Goal: Answer question/provide support: Share knowledge or assist other users

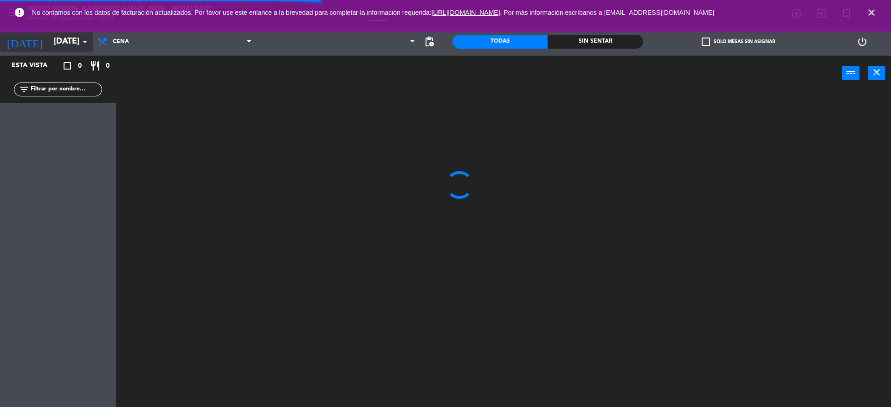
click at [68, 44] on input "[DATE]" at bounding box center [103, 41] width 108 height 19
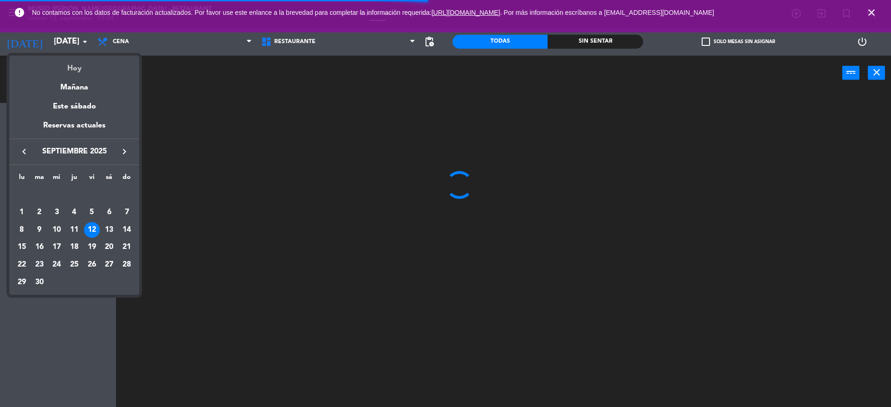
click at [73, 64] on div "Hoy" at bounding box center [74, 65] width 130 height 19
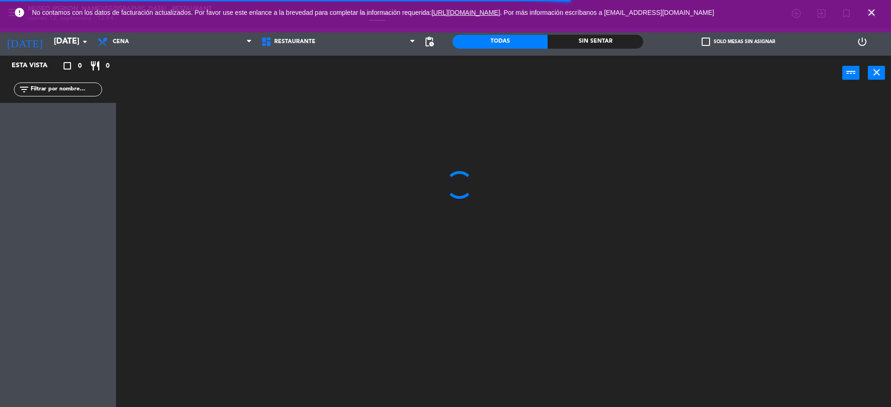
click at [863, 13] on span "close" at bounding box center [871, 12] width 25 height 25
click at [869, 12] on icon "close" at bounding box center [871, 12] width 11 height 11
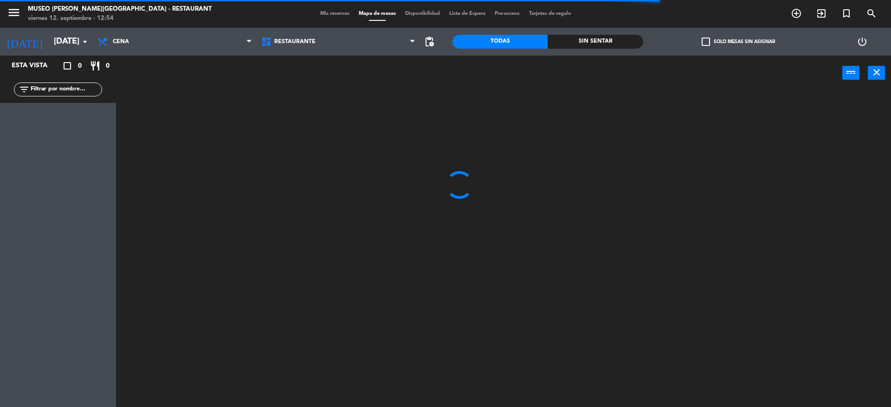
click at [317, 13] on span "Mis reservas" at bounding box center [334, 13] width 39 height 5
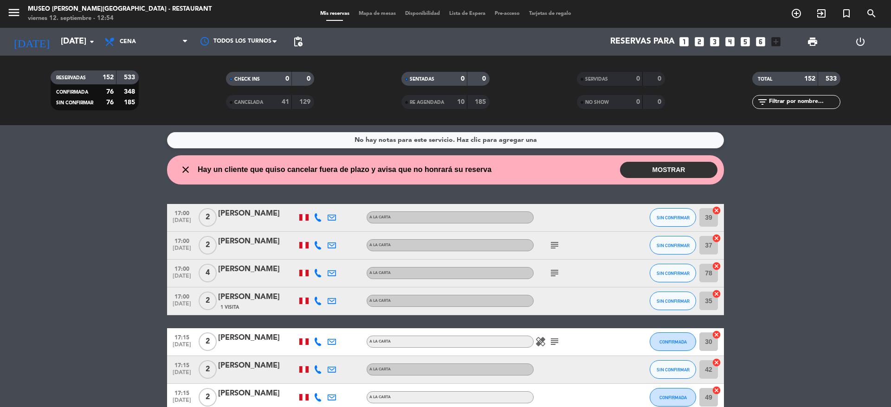
click at [556, 244] on icon "subject" at bounding box center [554, 245] width 11 height 11
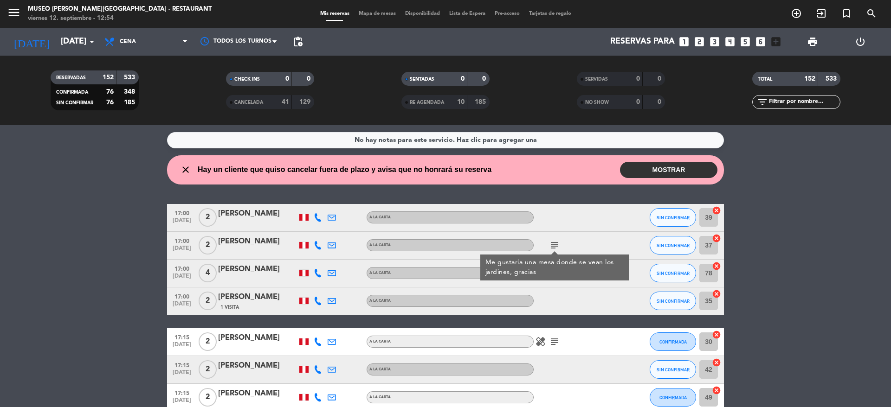
click at [582, 288] on div at bounding box center [576, 301] width 84 height 27
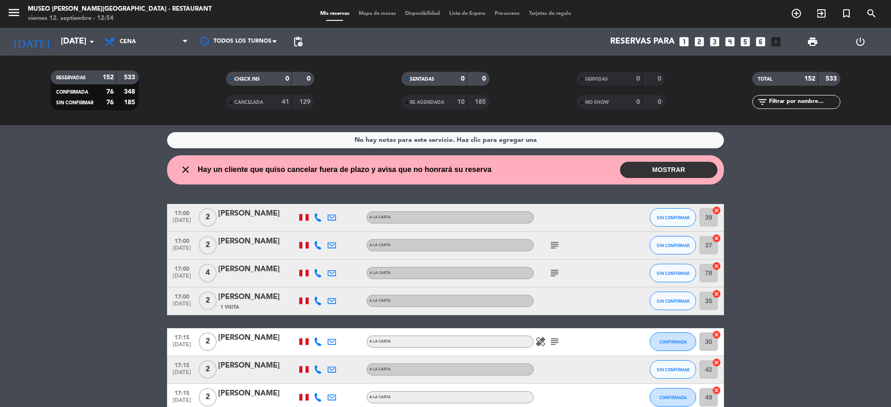
click at [557, 272] on icon "subject" at bounding box center [554, 273] width 11 height 11
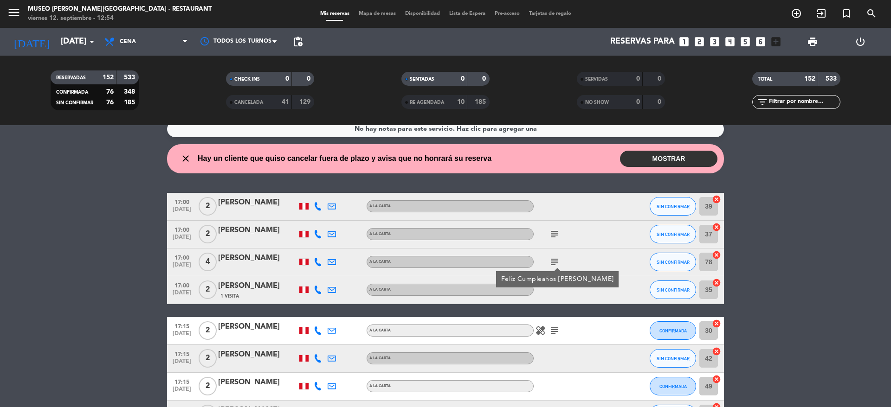
click at [266, 261] on div "[PERSON_NAME]" at bounding box center [257, 258] width 79 height 12
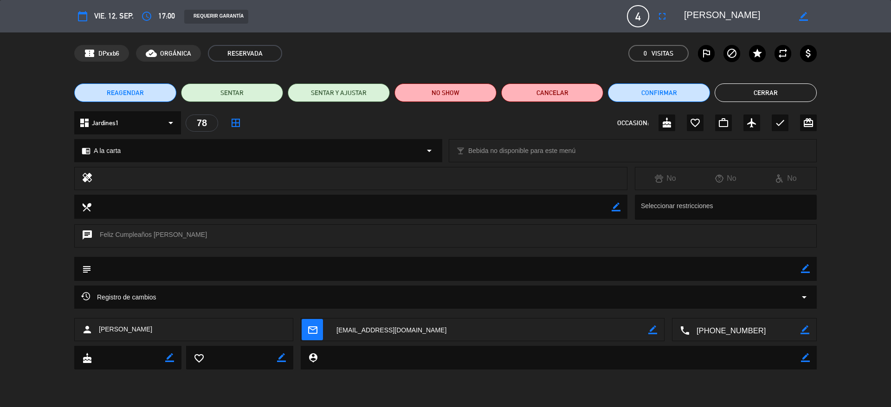
drag, startPoint x: 759, startPoint y: 18, endPoint x: 664, endPoint y: 9, distance: 96.0
click at [664, 9] on div "calendar_today vie. 12, sep. access_time 17:00 REQUERIR GARANTÍA 4 [PERSON_NAME…" at bounding box center [445, 16] width 742 height 22
click at [201, 233] on div "chat Feliz Cumpleaños [PERSON_NAME]" at bounding box center [445, 236] width 742 height 23
copy div "Feliz Cumpleaños [PERSON_NAME]"
click at [737, 90] on button "Cerrar" at bounding box center [765, 93] width 102 height 19
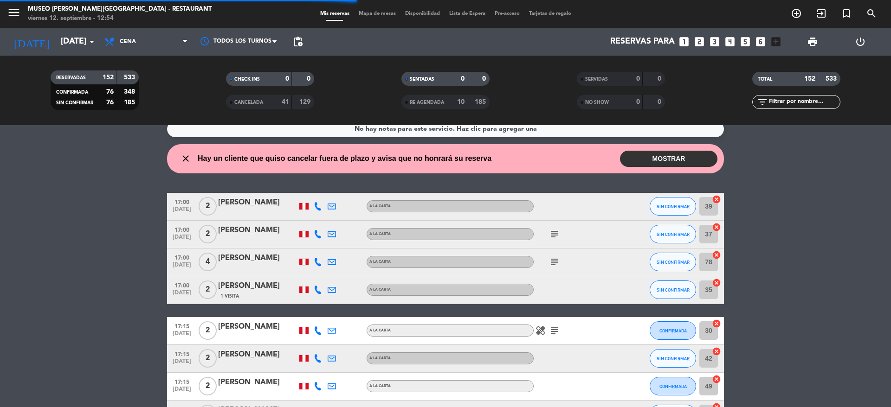
click at [559, 326] on icon "subject" at bounding box center [554, 330] width 11 height 11
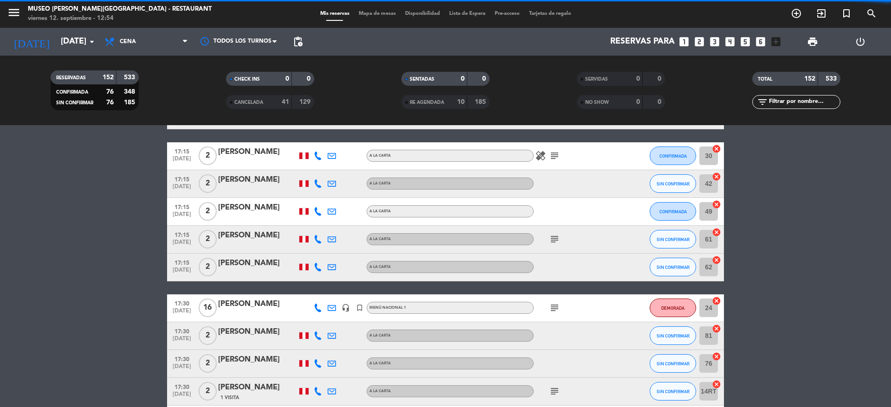
scroll to position [187, 0]
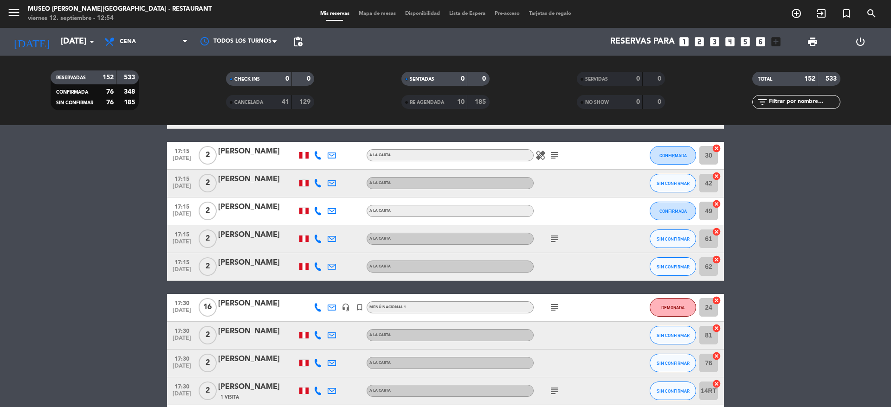
click at [554, 239] on icon "subject" at bounding box center [554, 238] width 11 height 11
click at [560, 315] on div "subject" at bounding box center [576, 307] width 84 height 27
click at [559, 312] on icon "subject" at bounding box center [554, 307] width 11 height 11
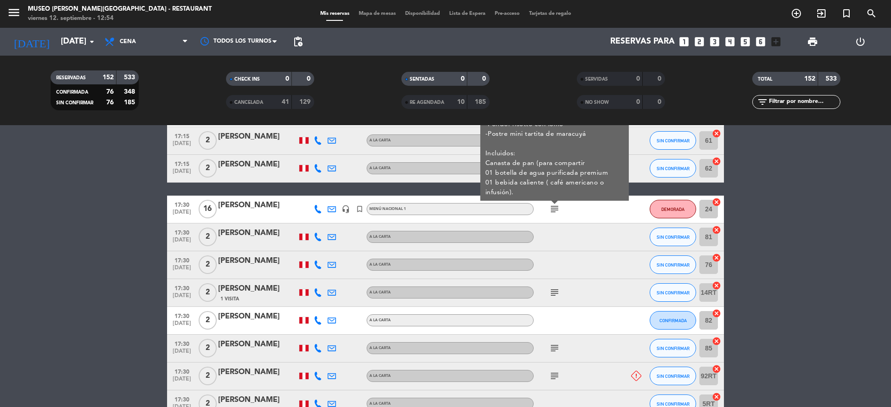
scroll to position [290, 0]
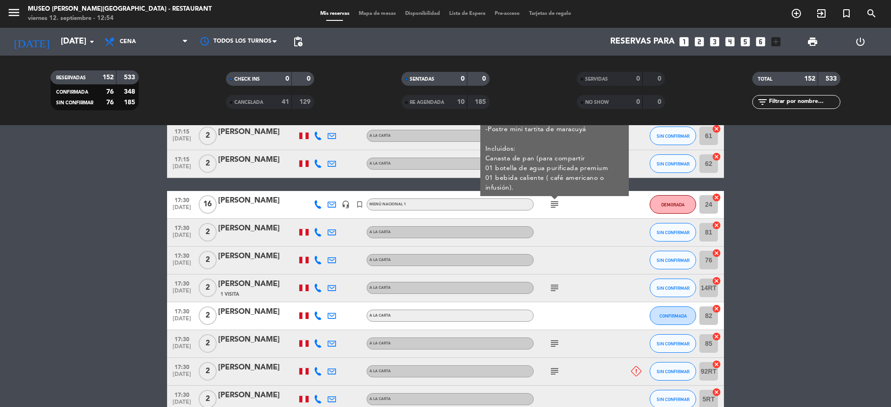
click at [553, 283] on icon "subject" at bounding box center [554, 288] width 11 height 11
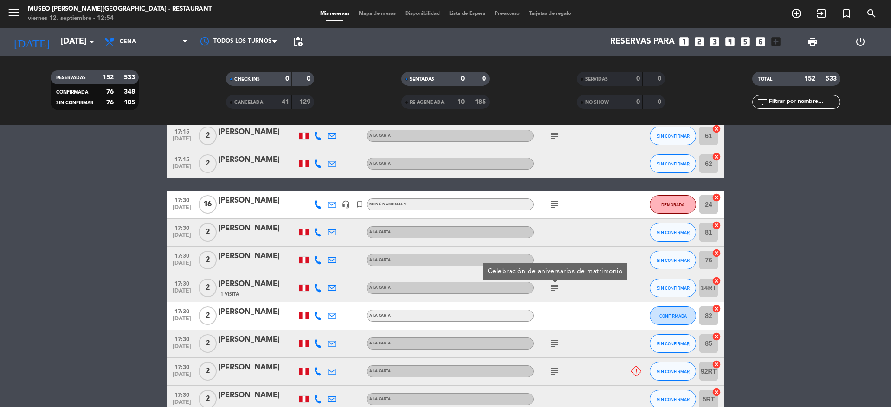
click at [553, 345] on icon "subject" at bounding box center [554, 343] width 11 height 11
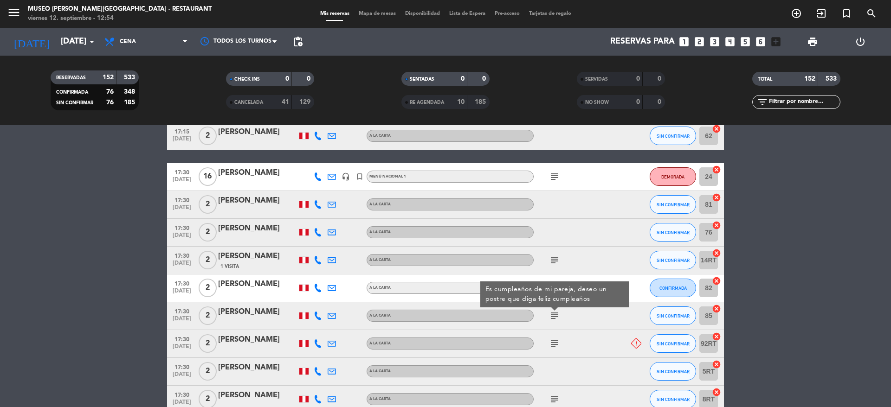
scroll to position [328, 0]
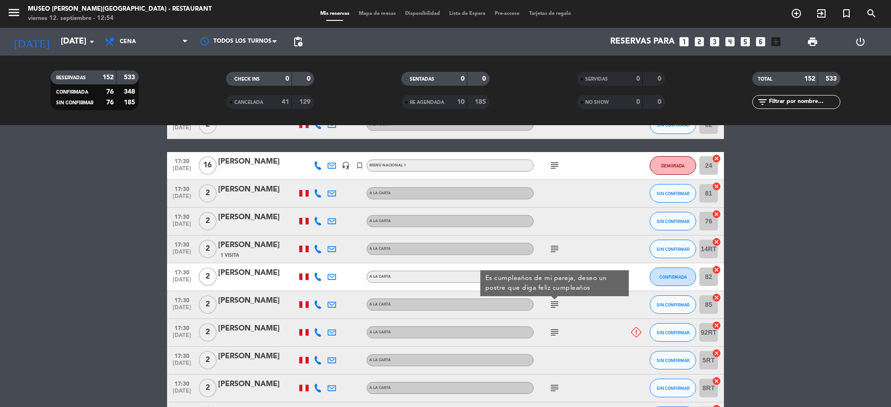
click at [554, 331] on icon "subject" at bounding box center [554, 332] width 11 height 11
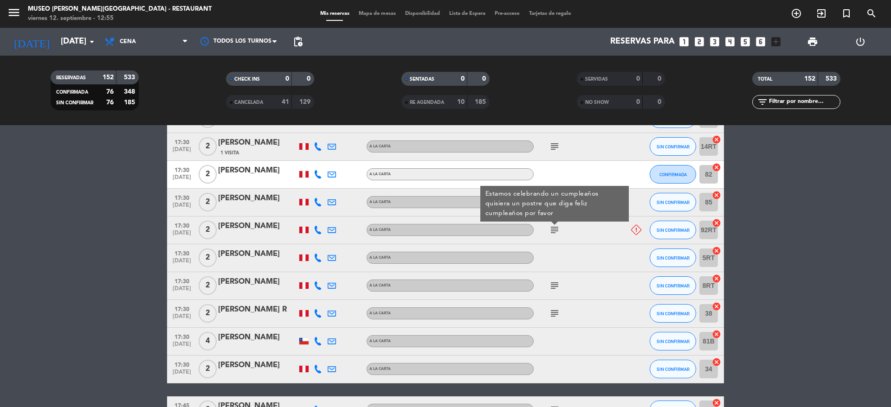
scroll to position [448, 0]
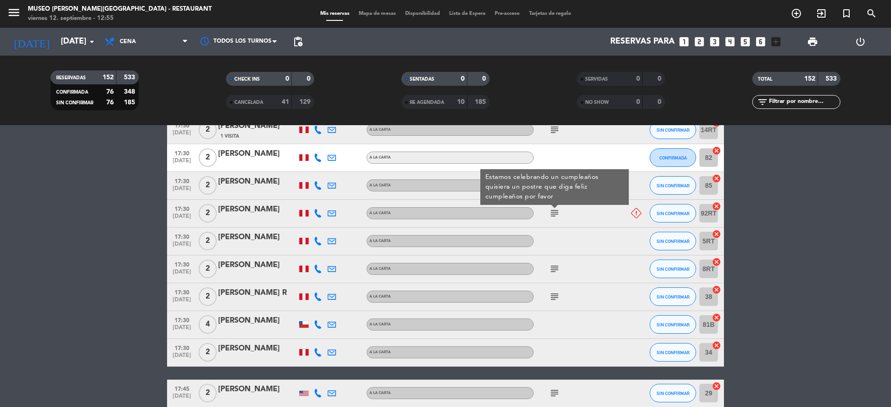
click at [554, 270] on icon "subject" at bounding box center [554, 269] width 11 height 11
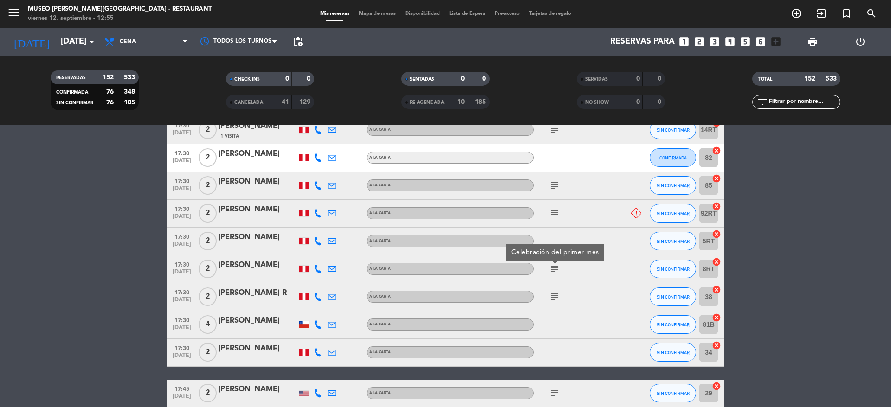
click at [554, 299] on icon "subject" at bounding box center [554, 296] width 11 height 11
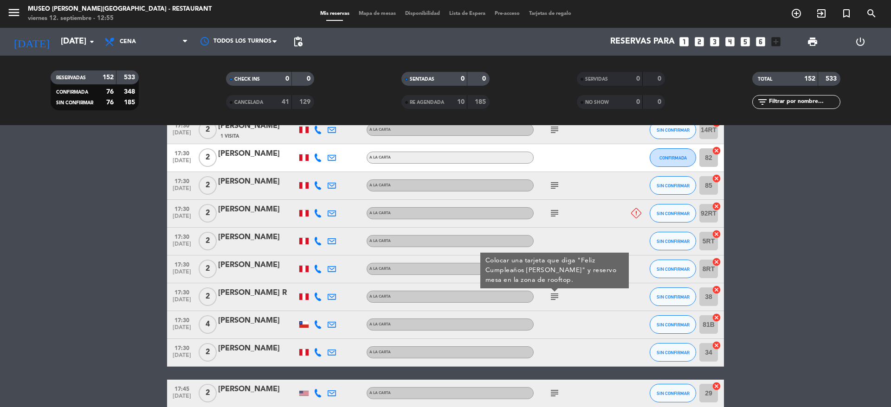
click at [248, 295] on div "[PERSON_NAME] R" at bounding box center [257, 293] width 79 height 12
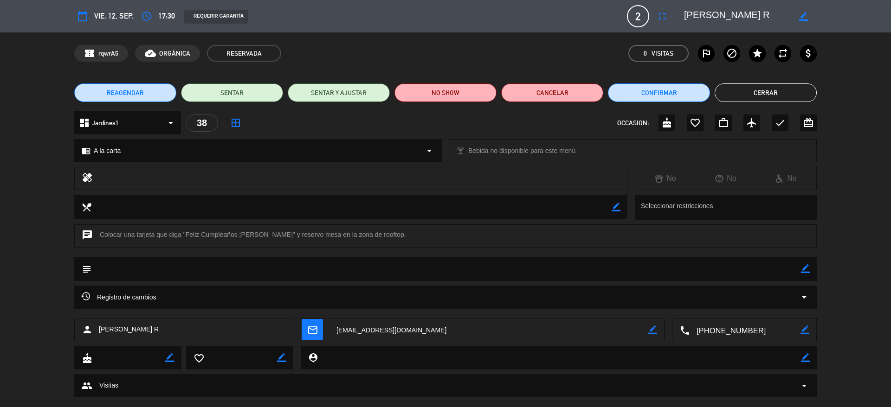
drag, startPoint x: 769, startPoint y: 16, endPoint x: 675, endPoint y: 16, distance: 94.2
click at [675, 16] on editable-input "border_color" at bounding box center [745, 16] width 144 height 17
drag, startPoint x: 180, startPoint y: 233, endPoint x: 265, endPoint y: 235, distance: 85.4
click at [265, 235] on div "chat Colocar una tarjeta que diga "Feliz Cumpleaños [PERSON_NAME]" y reservo me…" at bounding box center [445, 236] width 742 height 23
copy div ""Feliz Cumpleaños [PERSON_NAME]""
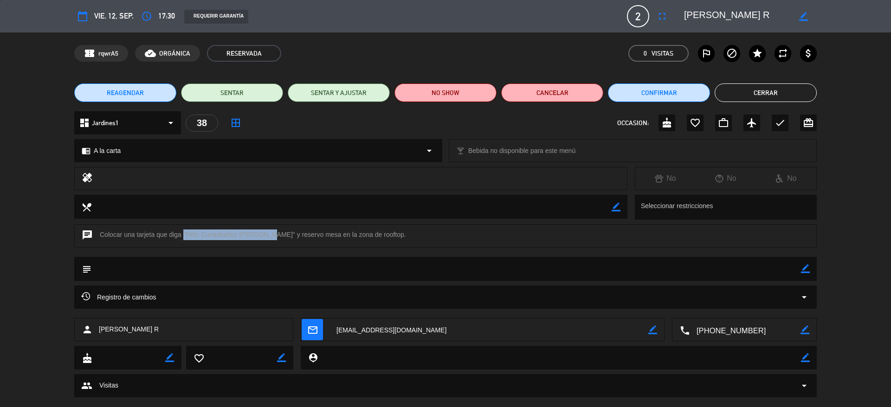
click at [780, 91] on button "Cerrar" at bounding box center [765, 93] width 102 height 19
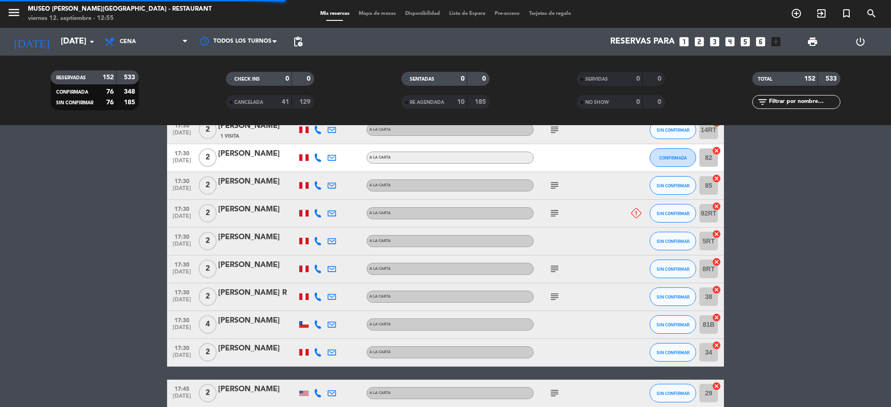
scroll to position [463, 0]
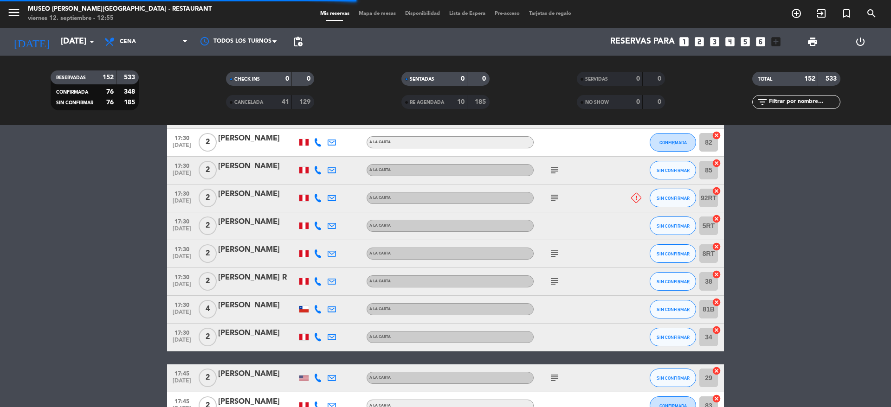
click at [557, 281] on icon "subject" at bounding box center [554, 281] width 11 height 11
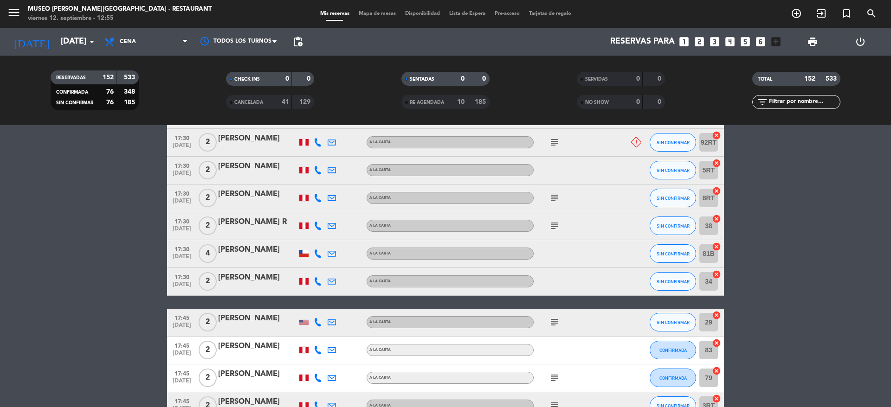
click at [558, 323] on icon "subject" at bounding box center [554, 322] width 11 height 11
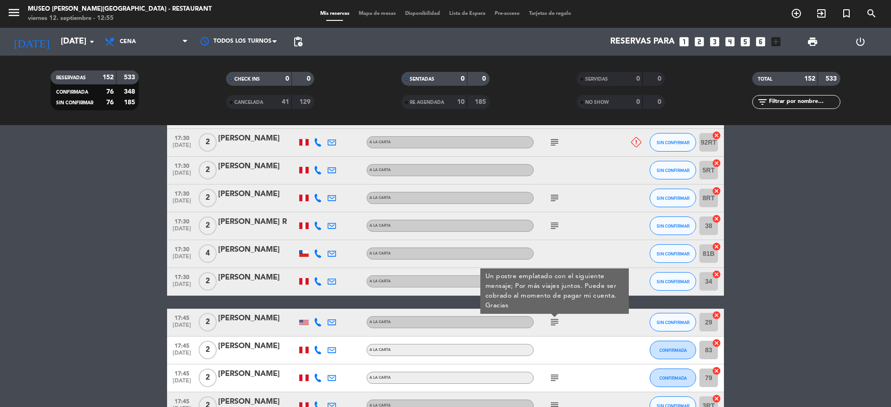
click at [231, 324] on div "[PERSON_NAME]" at bounding box center [257, 319] width 79 height 12
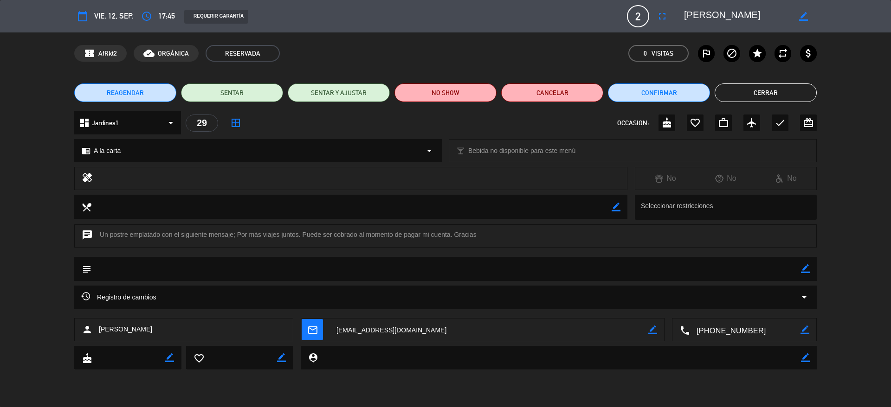
drag, startPoint x: 766, startPoint y: 11, endPoint x: 707, endPoint y: 10, distance: 59.4
click at [707, 10] on textarea at bounding box center [737, 16] width 106 height 17
click at [780, 18] on textarea at bounding box center [737, 16] width 106 height 17
drag, startPoint x: 779, startPoint y: 18, endPoint x: 675, endPoint y: 19, distance: 104.9
click at [675, 19] on editable-input "border_color" at bounding box center [745, 16] width 144 height 17
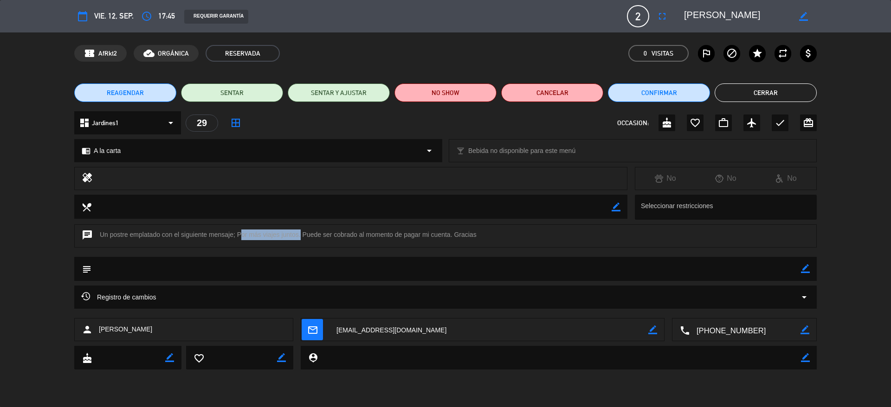
drag, startPoint x: 298, startPoint y: 231, endPoint x: 238, endPoint y: 233, distance: 60.3
click at [238, 233] on div "chat Un postre emplatado con el siguiente mensaje; Por más viajes juntos. Puede…" at bounding box center [445, 236] width 742 height 23
copy div "Por más viajes juntos"
click at [750, 87] on button "Cerrar" at bounding box center [765, 93] width 102 height 19
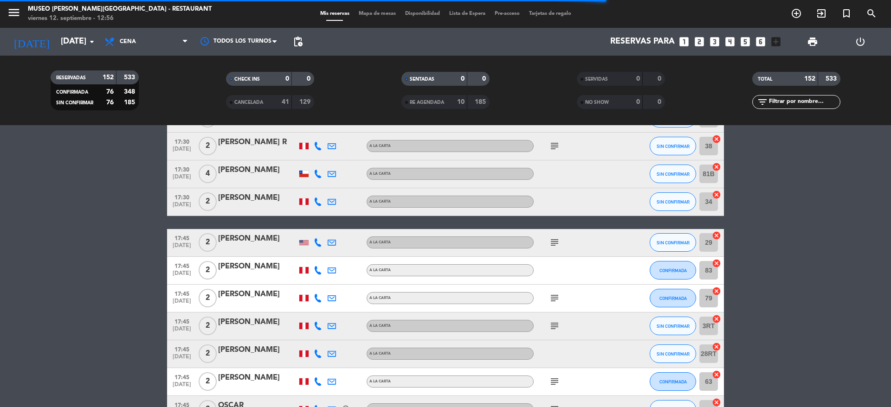
scroll to position [602, 0]
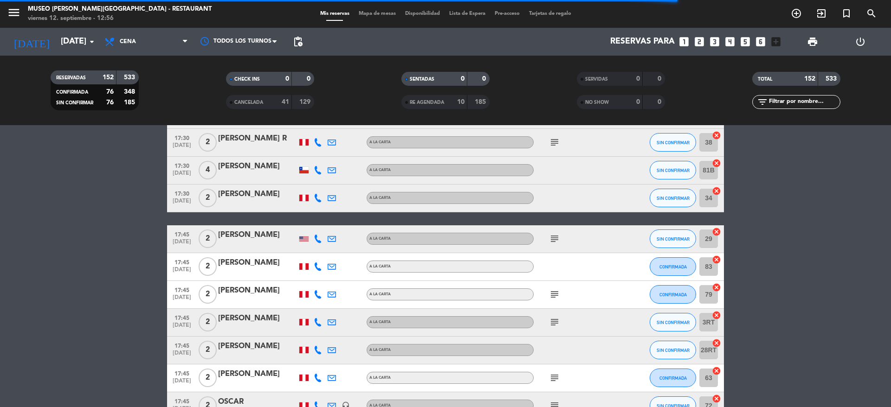
click at [554, 290] on icon "subject" at bounding box center [554, 294] width 11 height 11
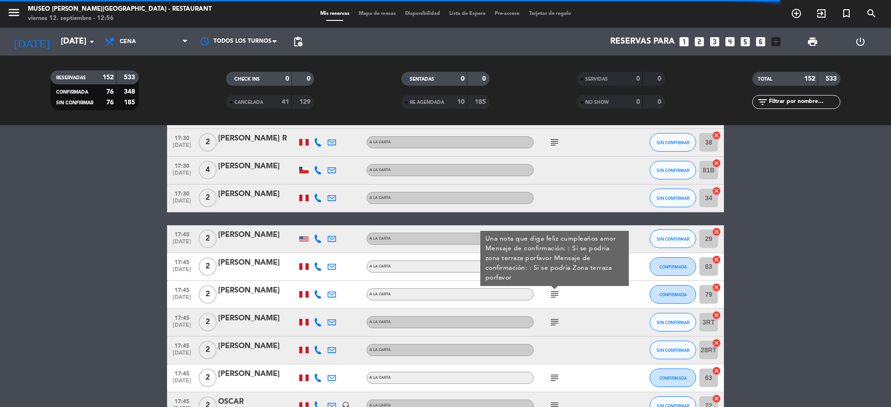
click at [254, 287] on div "[PERSON_NAME]" at bounding box center [257, 291] width 79 height 12
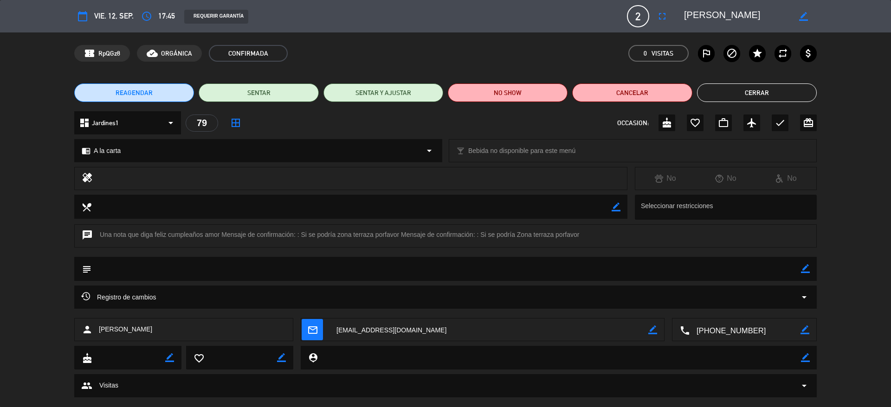
drag, startPoint x: 765, startPoint y: 16, endPoint x: 683, endPoint y: 19, distance: 81.7
click at [683, 19] on div "border_color" at bounding box center [746, 16] width 139 height 17
drag, startPoint x: 219, startPoint y: 234, endPoint x: 154, endPoint y: 235, distance: 65.4
click at [154, 235] on div "chat Una nota que diga feliz cumpleaños amor Mensaje de confirmación: : Si se p…" at bounding box center [445, 236] width 742 height 23
copy div "feliz cumpleaños amor"
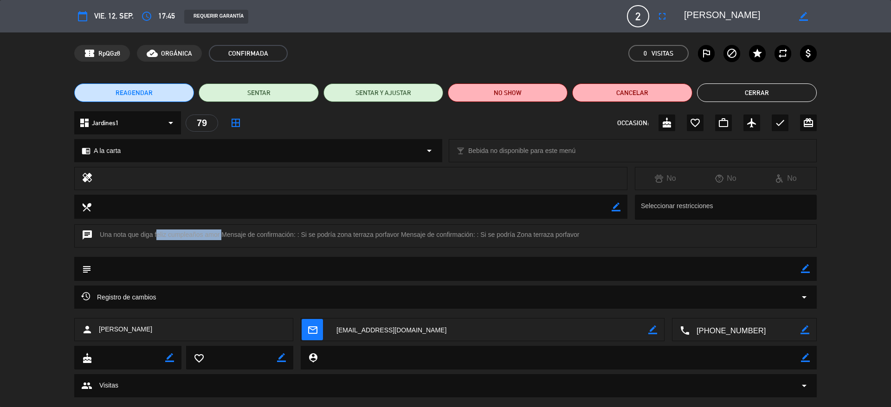
click at [765, 97] on button "Cerrar" at bounding box center [757, 93] width 120 height 19
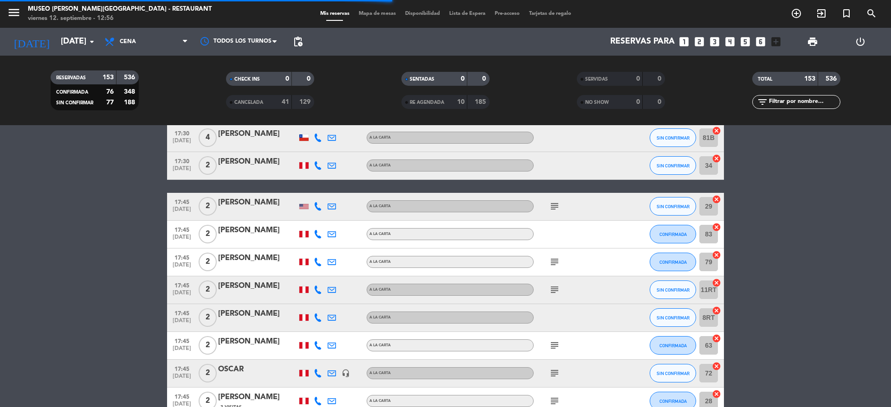
scroll to position [665, 0]
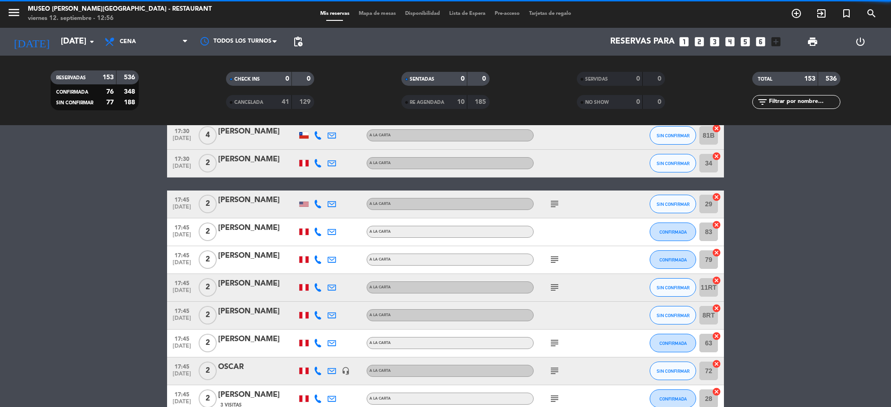
click at [545, 290] on div "subject" at bounding box center [576, 287] width 84 height 27
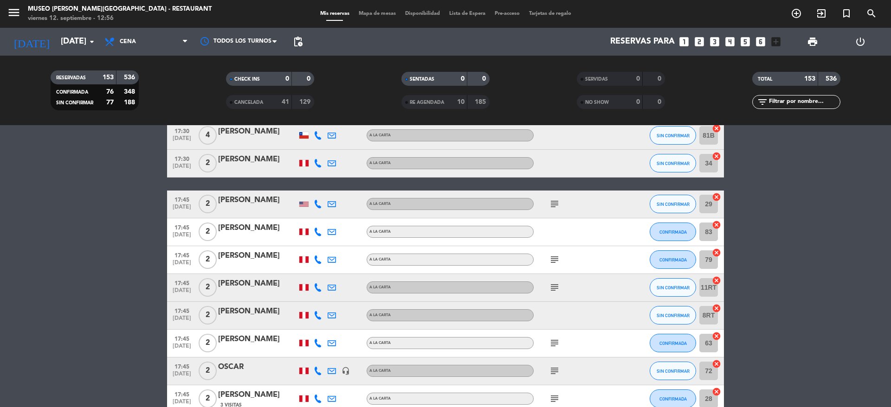
click at [549, 288] on icon "subject" at bounding box center [554, 287] width 11 height 11
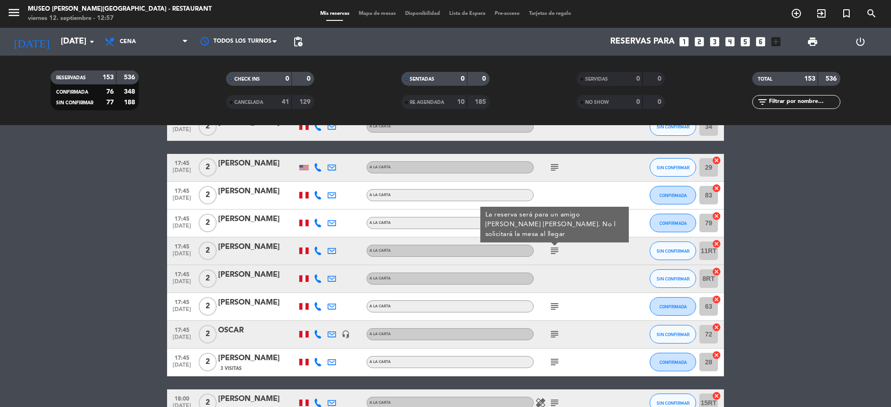
scroll to position [702, 0]
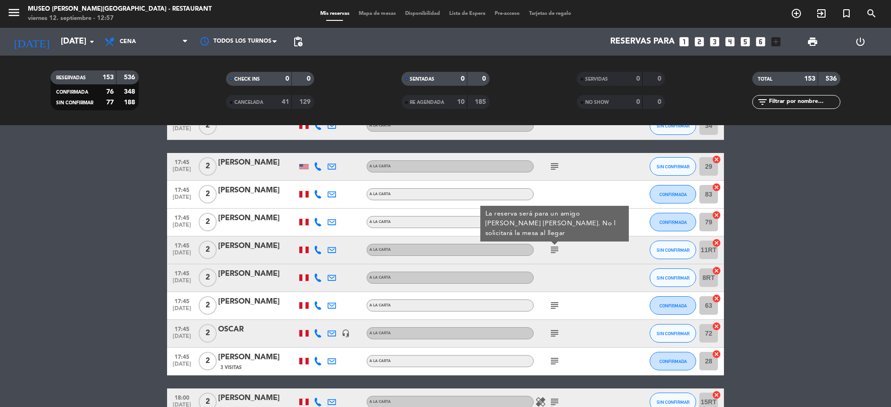
click at [552, 298] on div "subject" at bounding box center [576, 305] width 84 height 27
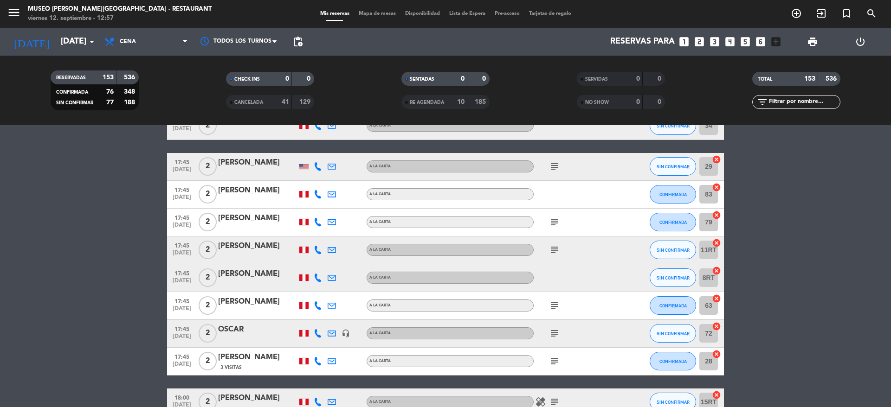
click at [552, 304] on icon "subject" at bounding box center [554, 305] width 11 height 11
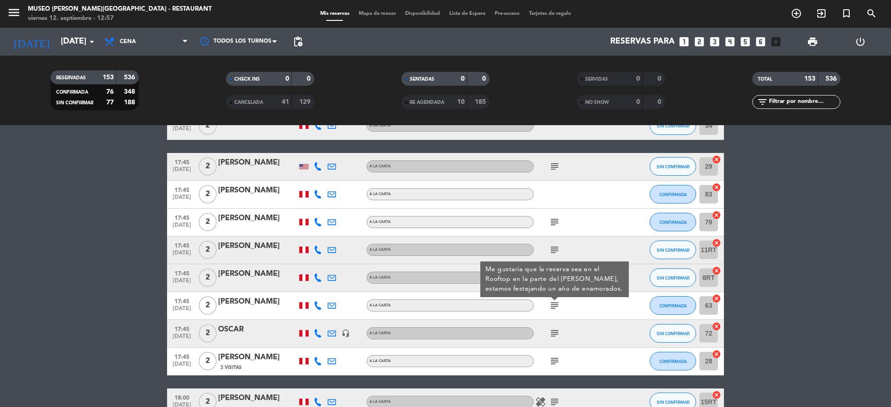
click at [549, 334] on icon "subject" at bounding box center [554, 333] width 11 height 11
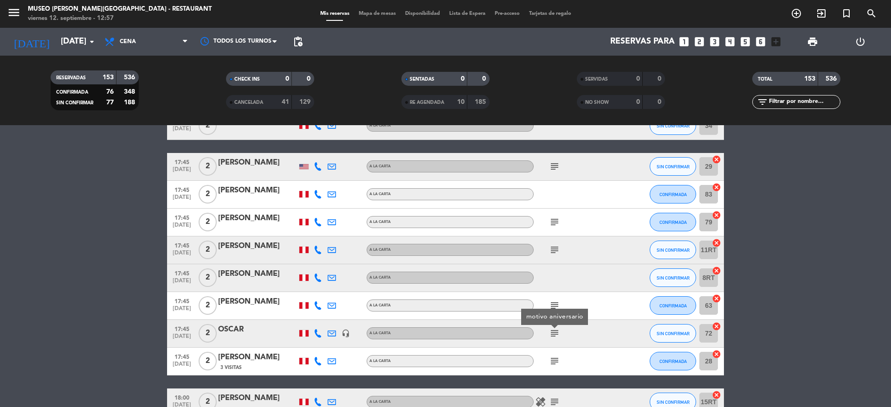
click at [560, 354] on div "subject" at bounding box center [576, 361] width 84 height 27
click at [557, 357] on icon "subject" at bounding box center [554, 361] width 11 height 11
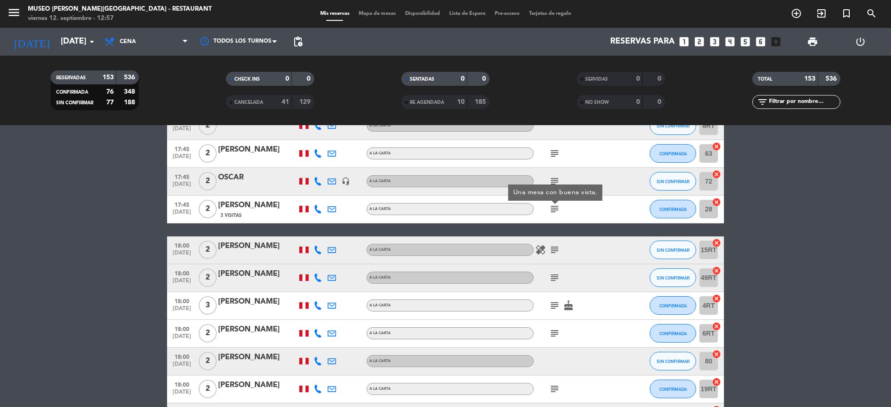
scroll to position [856, 0]
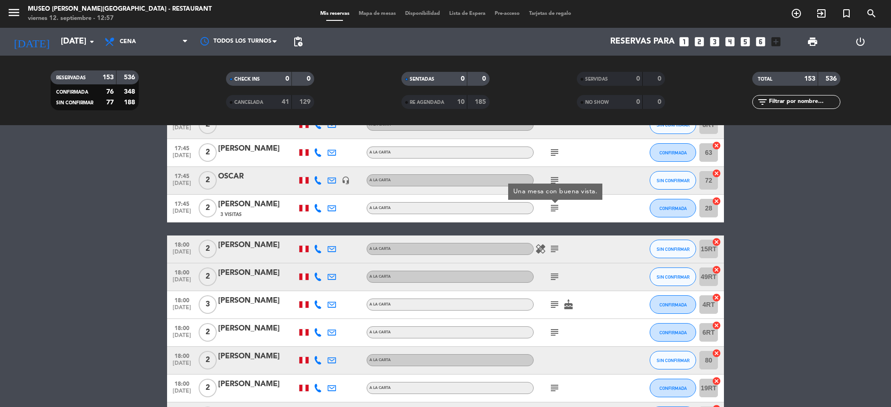
click at [556, 245] on icon "subject" at bounding box center [554, 249] width 11 height 11
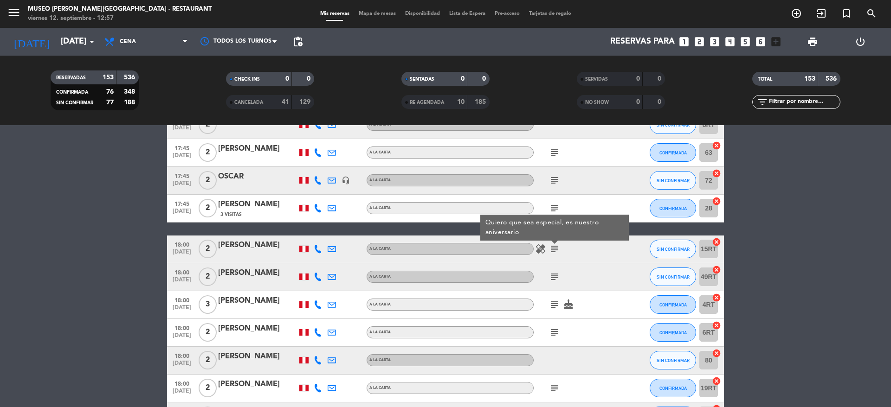
click at [558, 276] on icon "subject" at bounding box center [554, 276] width 11 height 11
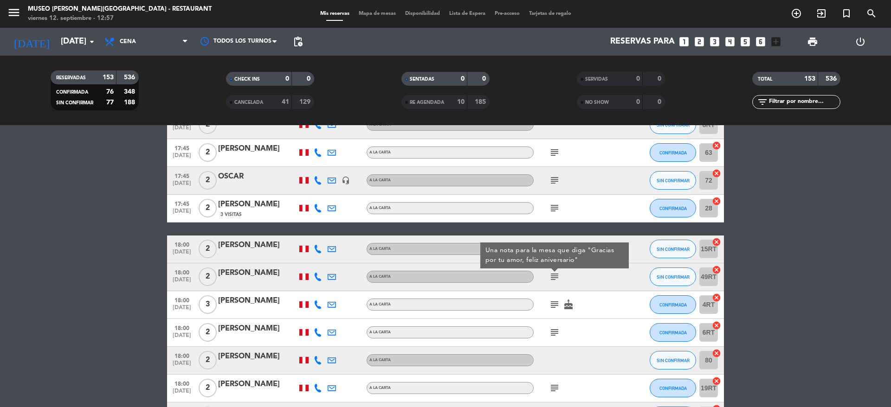
click at [266, 275] on div "[PERSON_NAME]" at bounding box center [257, 273] width 79 height 12
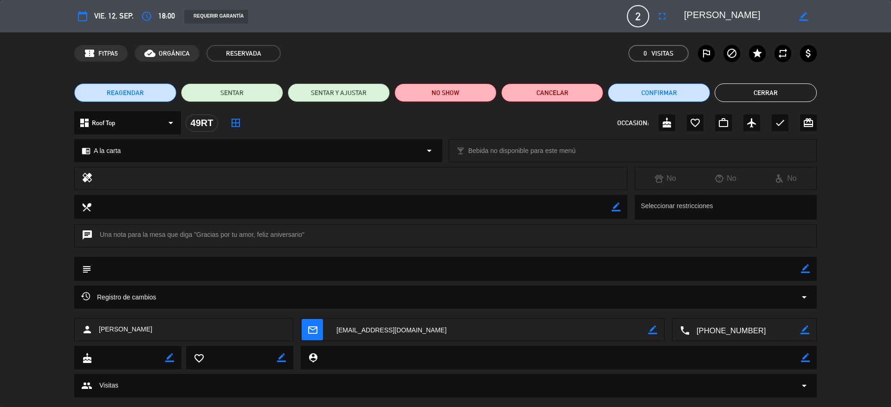
drag, startPoint x: 763, startPoint y: 16, endPoint x: 669, endPoint y: 12, distance: 93.8
click at [669, 12] on div "calendar_today vie. 12, sep. access_time 18:00 REQUERIR GARANTÍA 2 [PERSON_NAME…" at bounding box center [445, 16] width 742 height 22
drag, startPoint x: 193, startPoint y: 234, endPoint x: 304, endPoint y: 233, distance: 111.4
click at [304, 233] on div "chat Una nota para la mesa que diga "Gracias por tu amor, feliz aniversario"" at bounding box center [445, 236] width 742 height 23
copy div ""Gracias por tu amor, feliz aniversario""
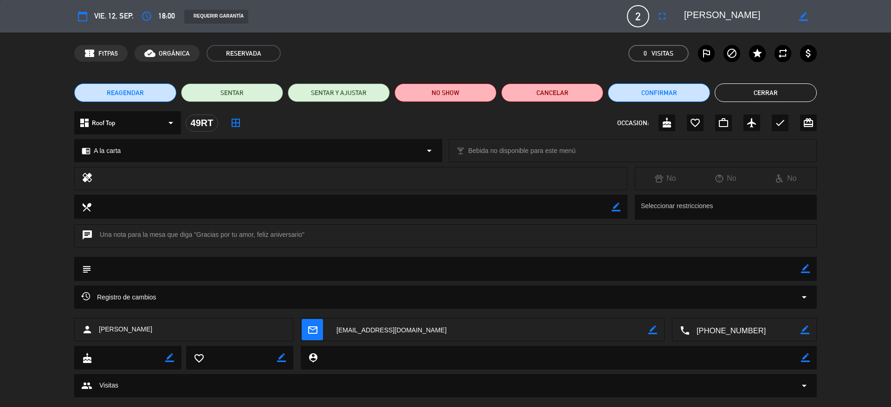
click at [757, 88] on button "Cerrar" at bounding box center [765, 93] width 102 height 19
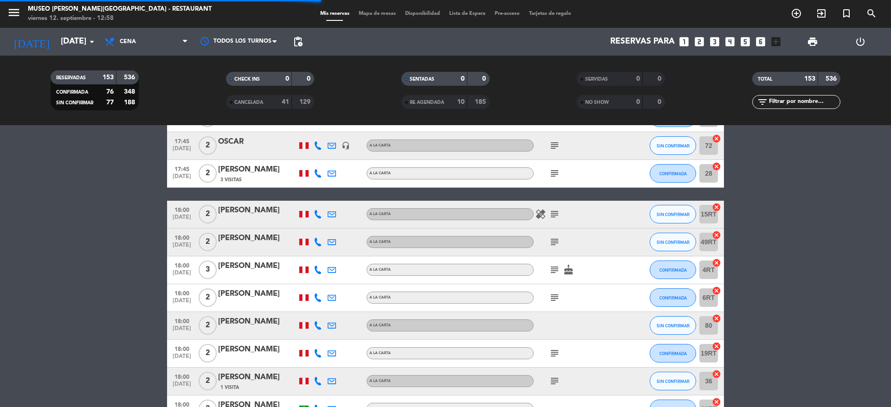
scroll to position [896, 0]
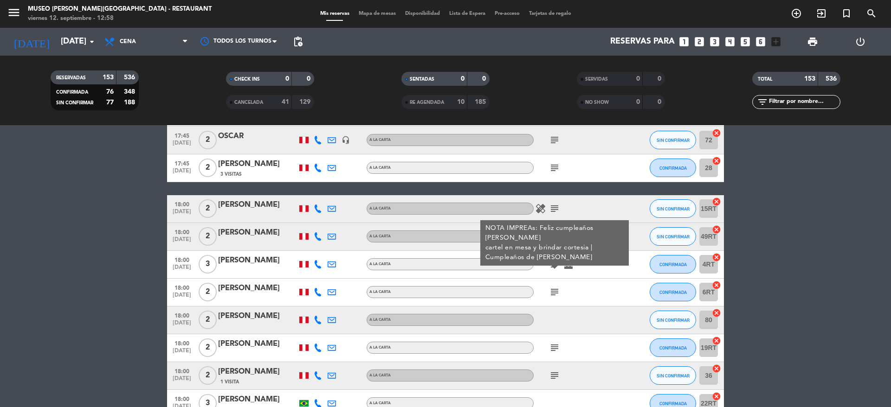
click at [256, 262] on div "[PERSON_NAME]" at bounding box center [257, 261] width 79 height 12
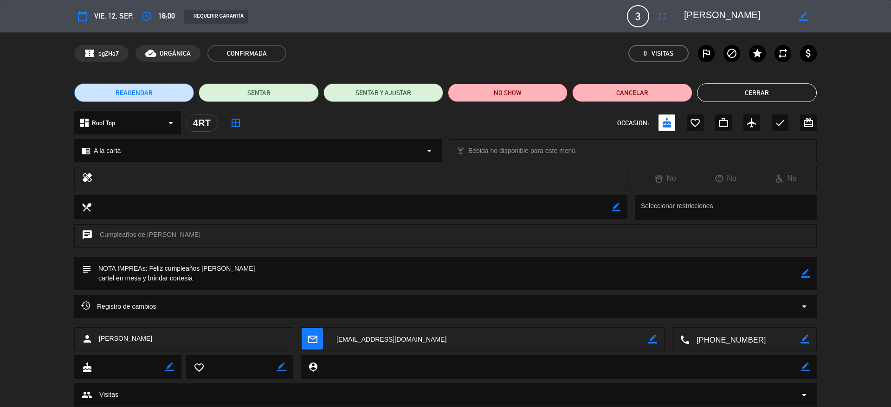
drag, startPoint x: 755, startPoint y: 13, endPoint x: 686, endPoint y: 18, distance: 68.9
click at [686, 18] on textarea at bounding box center [737, 16] width 106 height 17
drag, startPoint x: 227, startPoint y: 263, endPoint x: 150, endPoint y: 269, distance: 76.8
click at [150, 269] on textarea at bounding box center [445, 273] width 709 height 33
click at [710, 83] on div "REAGENDAR SENTAR SENTAR Y AJUSTAR NO SHOW Cancelar Cerrar" at bounding box center [445, 92] width 891 height 37
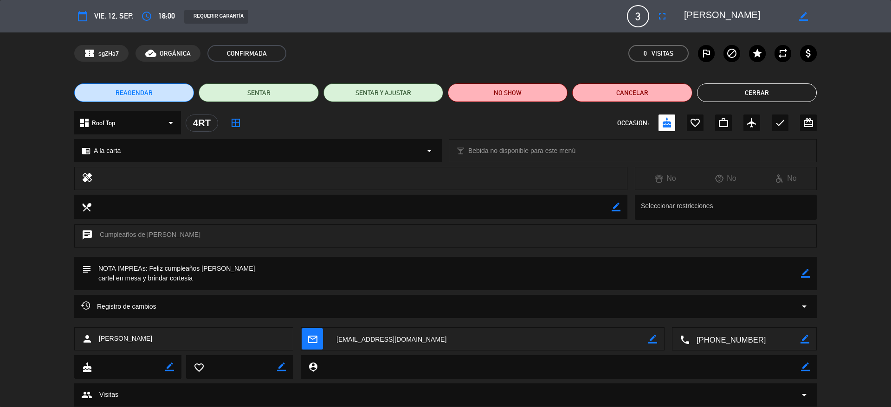
click at [710, 86] on button "Cerrar" at bounding box center [757, 93] width 120 height 19
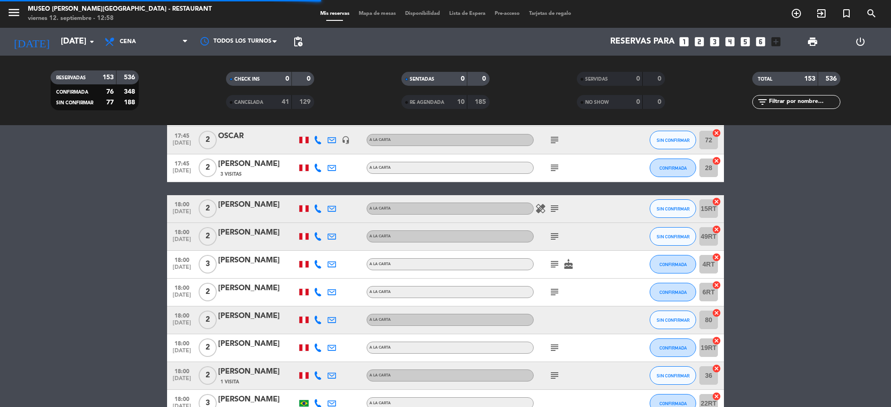
scroll to position [936, 0]
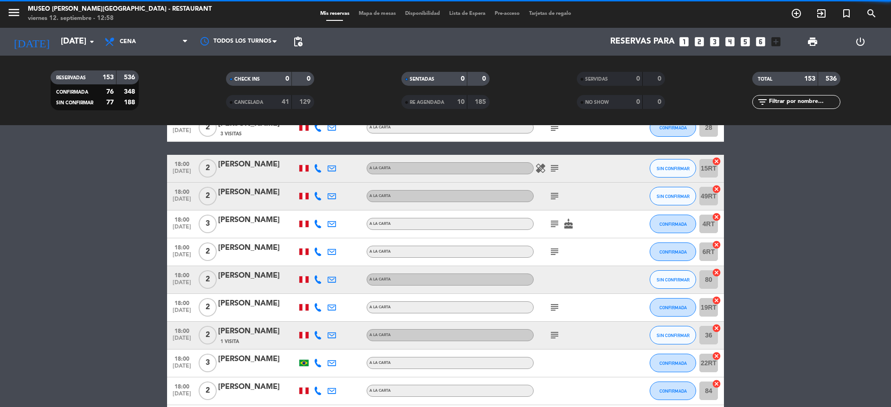
click at [555, 250] on icon "subject" at bounding box center [554, 251] width 11 height 11
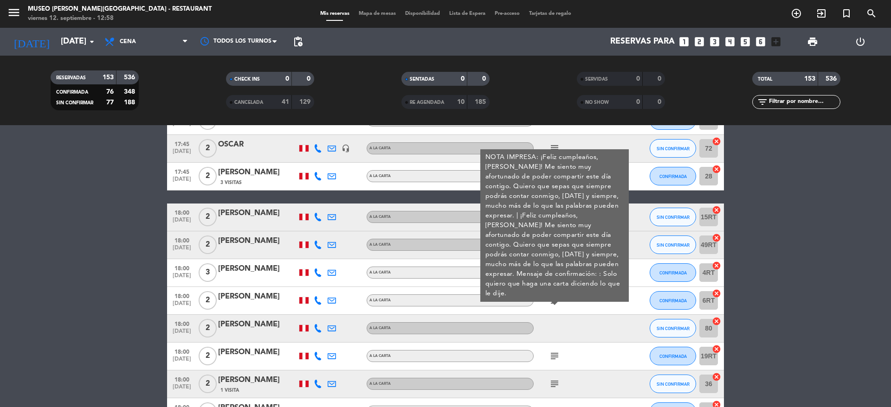
scroll to position [889, 0]
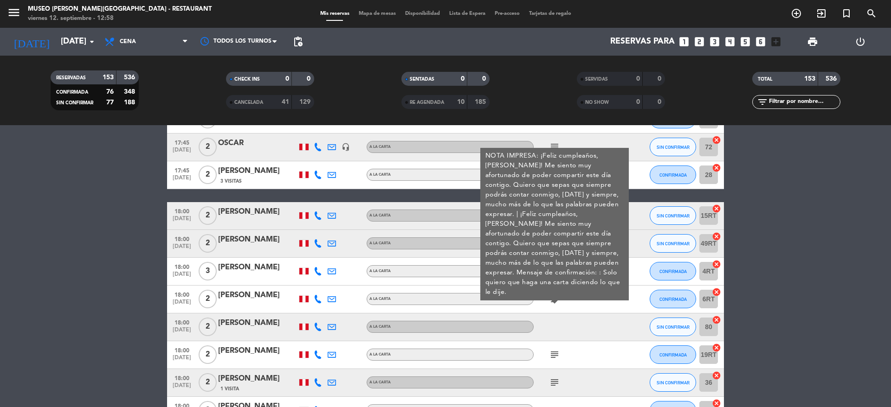
click at [245, 306] on div at bounding box center [257, 305] width 79 height 7
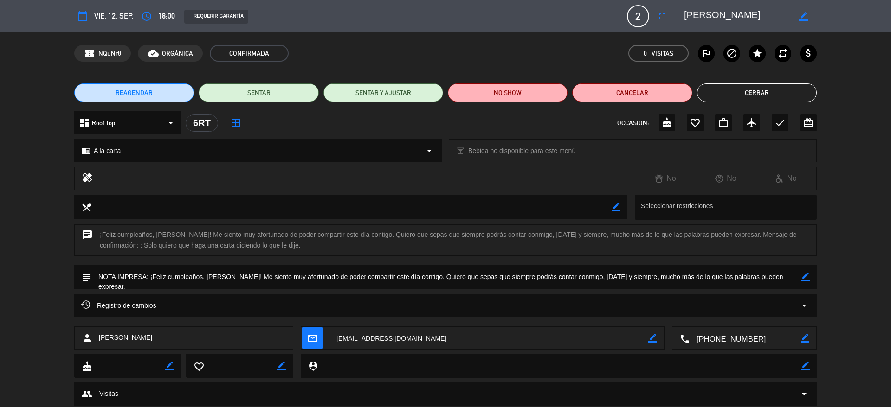
drag, startPoint x: 758, startPoint y: 15, endPoint x: 696, endPoint y: 16, distance: 61.7
click at [696, 16] on textarea at bounding box center [737, 16] width 106 height 17
click at [744, 16] on textarea at bounding box center [737, 16] width 106 height 17
drag, startPoint x: 744, startPoint y: 16, endPoint x: 649, endPoint y: 23, distance: 95.8
click at [649, 23] on div "calendar_today vie. 12, sep. access_time 18:00 REQUERIR GARANTÍA 2 [PERSON_NAME…" at bounding box center [445, 16] width 742 height 22
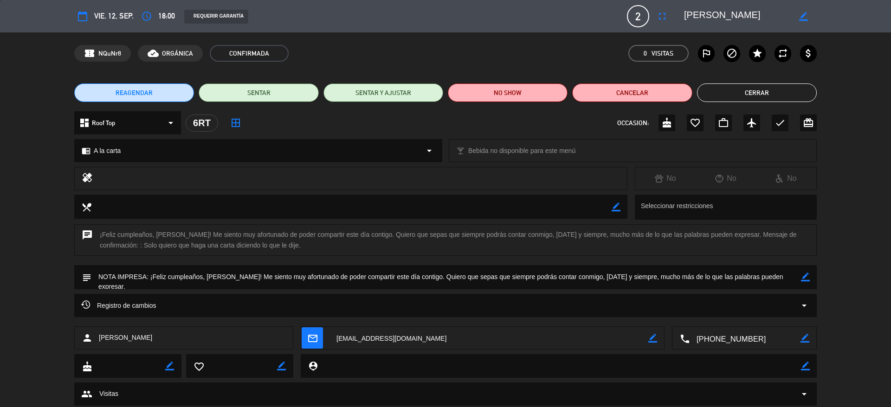
drag, startPoint x: 149, startPoint y: 281, endPoint x: 772, endPoint y: 282, distance: 622.6
click at [772, 282] on textarea at bounding box center [445, 277] width 709 height 24
click at [751, 94] on button "Cerrar" at bounding box center [757, 93] width 120 height 19
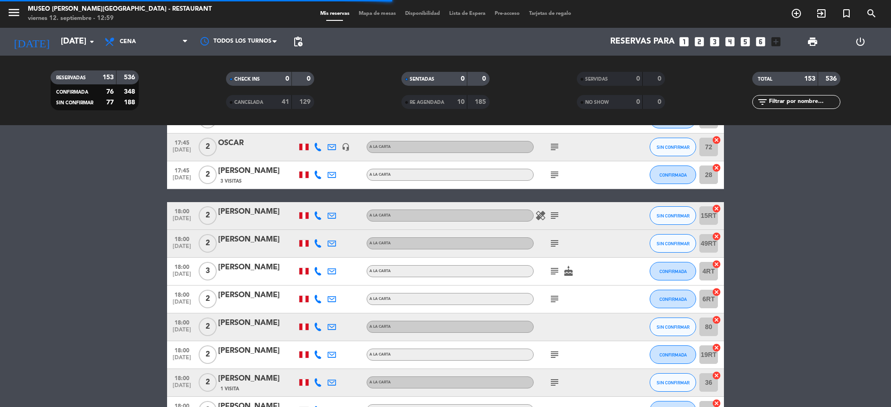
click at [550, 357] on icon "subject" at bounding box center [554, 354] width 11 height 11
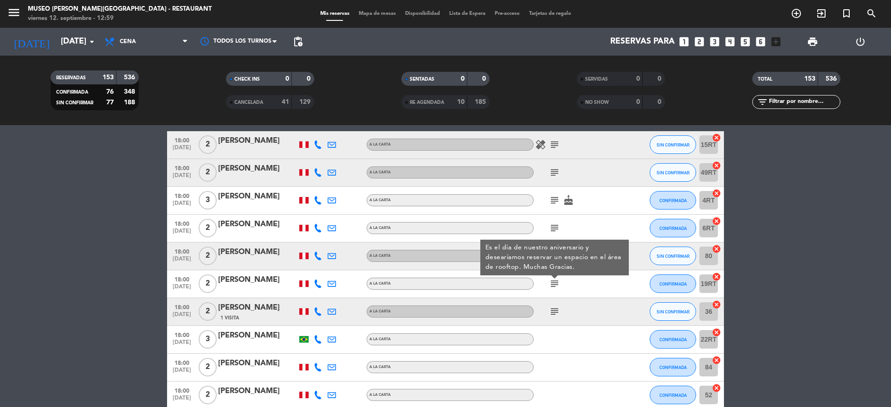
scroll to position [978, 0]
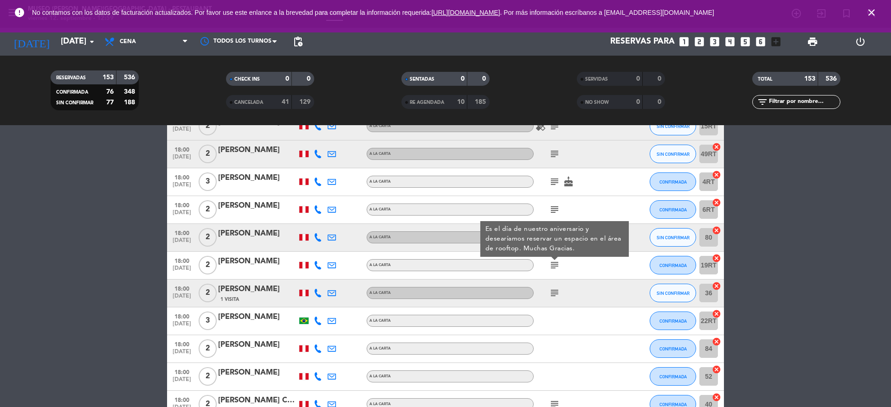
click at [550, 290] on icon "subject" at bounding box center [554, 293] width 11 height 11
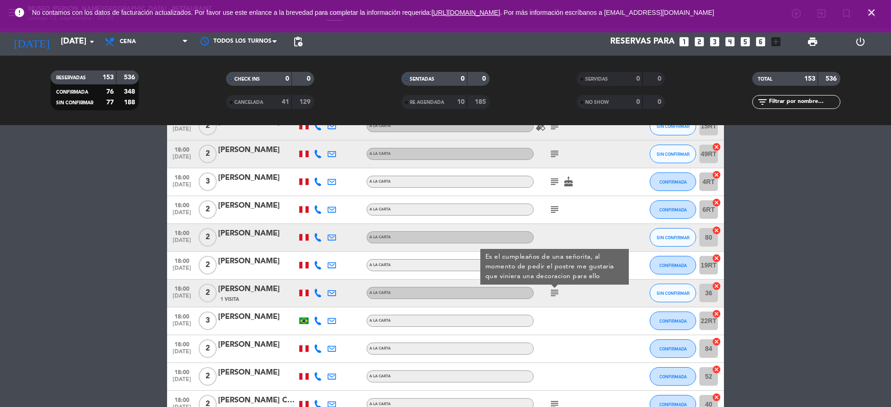
scroll to position [1167, 0]
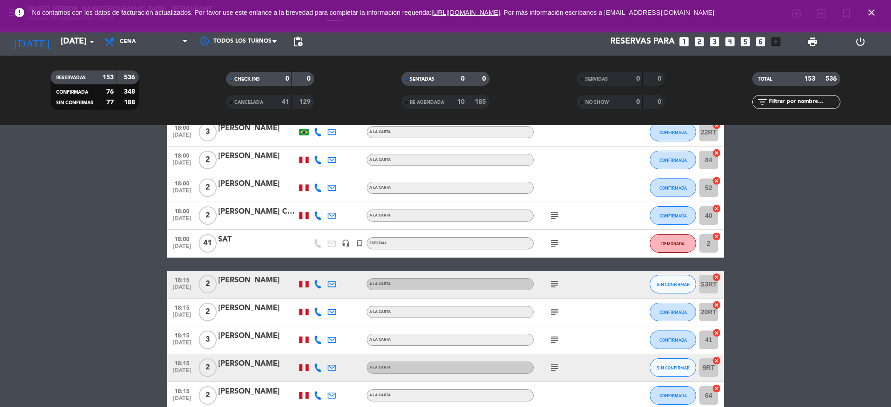
click at [550, 216] on icon "subject" at bounding box center [554, 215] width 11 height 11
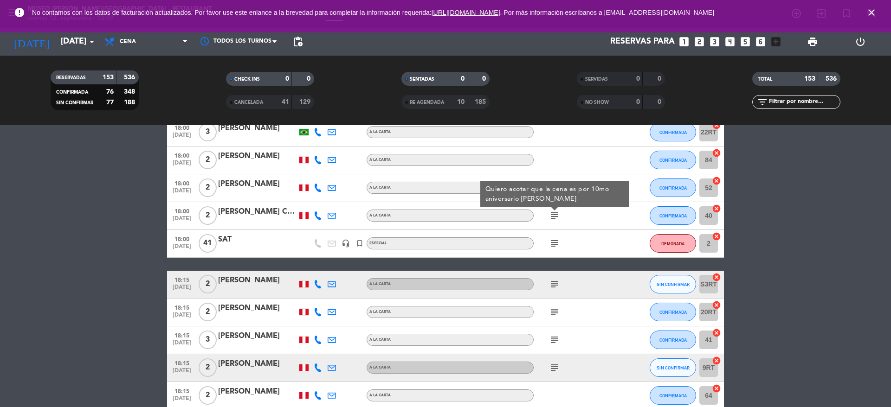
click at [257, 212] on div "[PERSON_NAME] Cuba [PERSON_NAME]" at bounding box center [257, 212] width 79 height 12
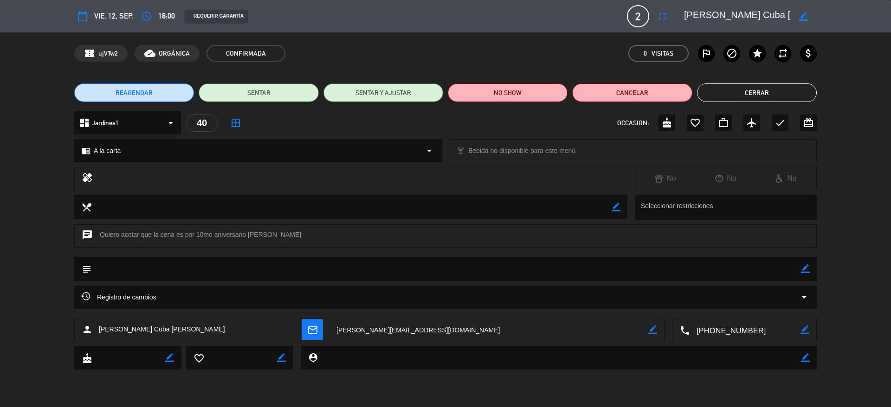
drag, startPoint x: 770, startPoint y: 17, endPoint x: 676, endPoint y: 12, distance: 93.9
click at [676, 12] on editable-input "border_color" at bounding box center [745, 16] width 144 height 17
click at [727, 87] on button "Cerrar" at bounding box center [757, 93] width 120 height 19
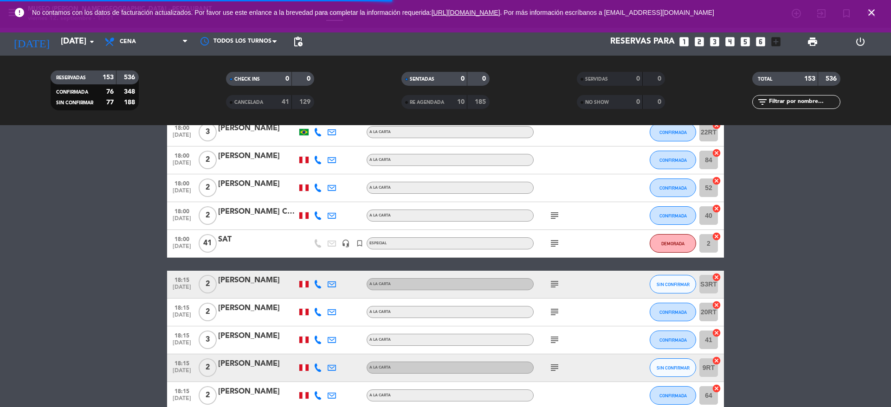
click at [550, 282] on icon "subject" at bounding box center [554, 284] width 11 height 11
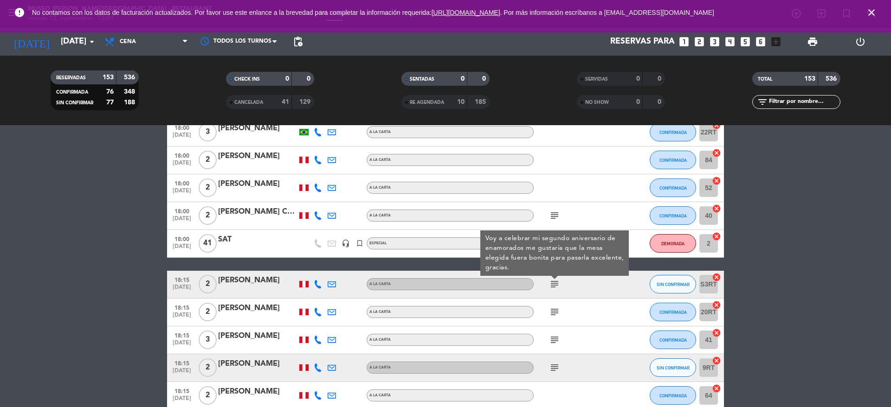
click at [553, 312] on icon "subject" at bounding box center [554, 312] width 11 height 11
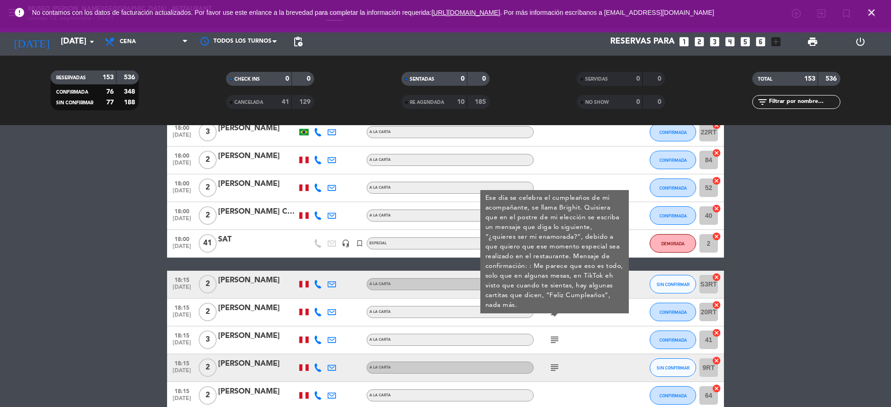
click at [257, 309] on div "[PERSON_NAME]" at bounding box center [257, 308] width 79 height 12
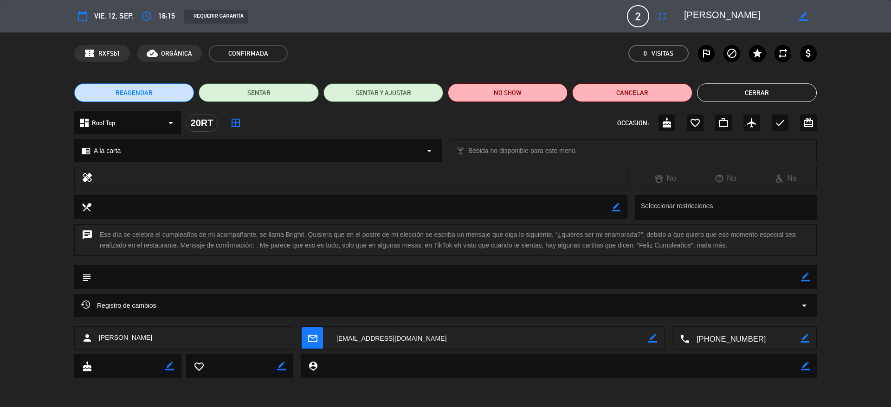
click at [731, 89] on button "Cerrar" at bounding box center [757, 93] width 120 height 19
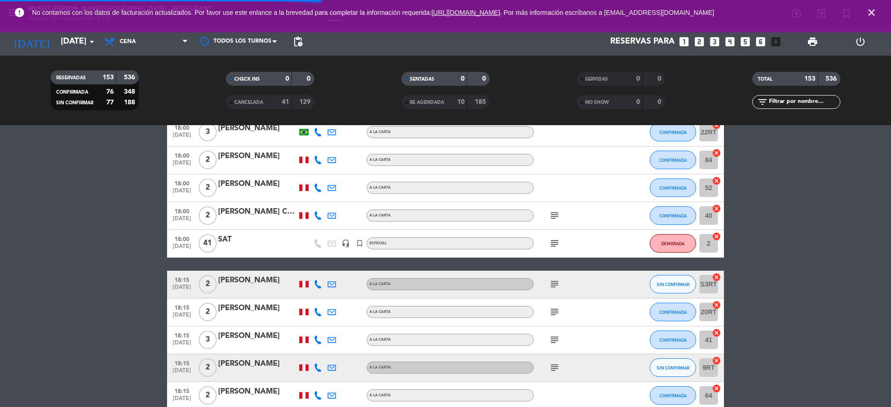
click at [554, 338] on icon "subject" at bounding box center [554, 340] width 11 height 11
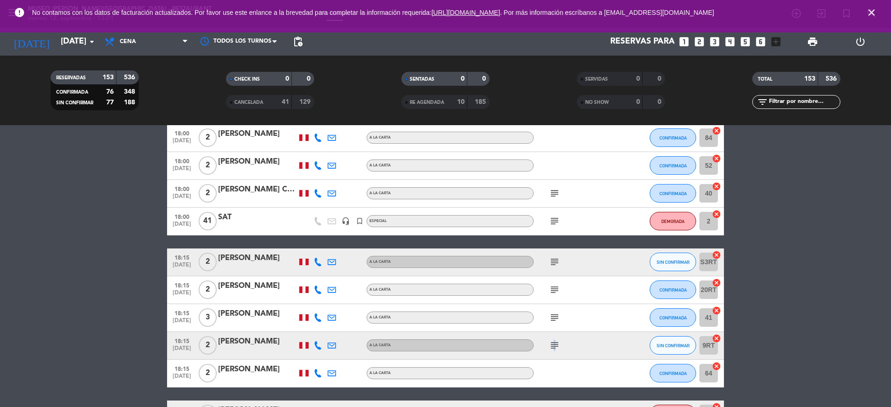
drag, startPoint x: 554, startPoint y: 338, endPoint x: 553, endPoint y: 344, distance: 6.2
click at [553, 344] on icon "subject" at bounding box center [554, 345] width 11 height 11
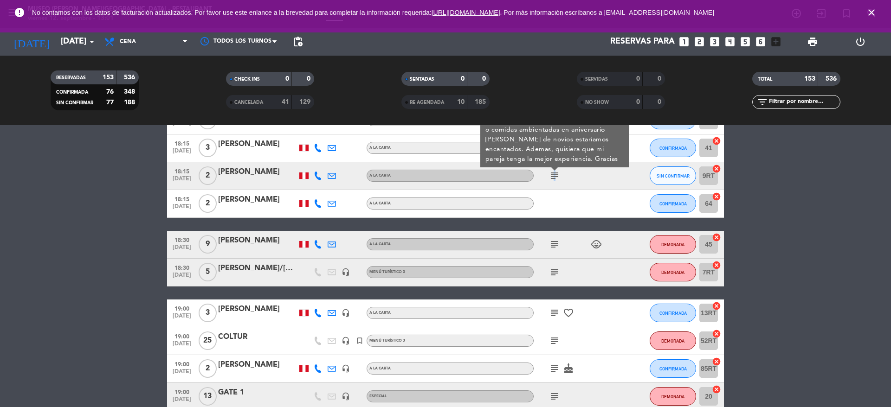
scroll to position [1360, 0]
click at [558, 249] on icon "subject" at bounding box center [554, 243] width 11 height 11
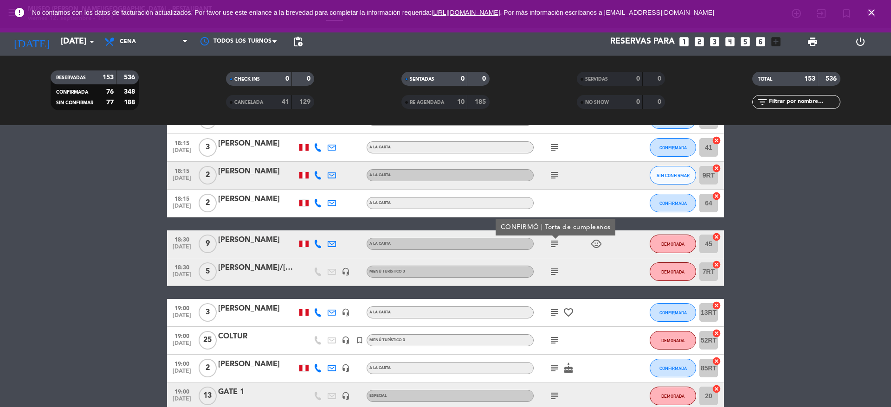
click at [556, 271] on icon "subject" at bounding box center [554, 271] width 11 height 11
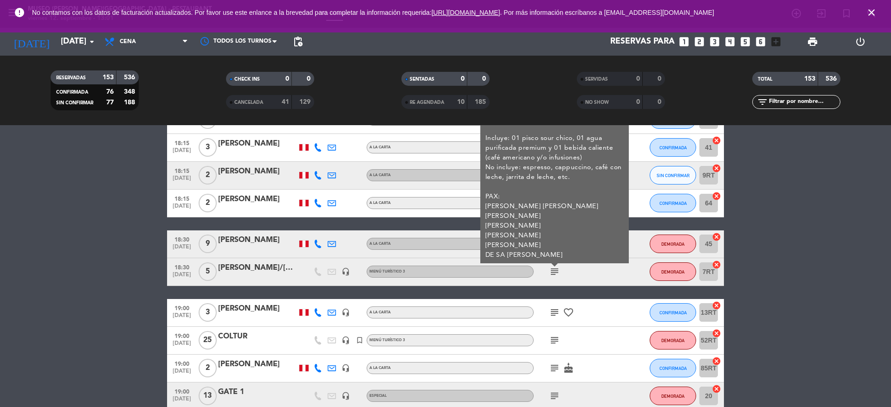
click at [554, 320] on div "subject favorite_border" at bounding box center [576, 312] width 84 height 27
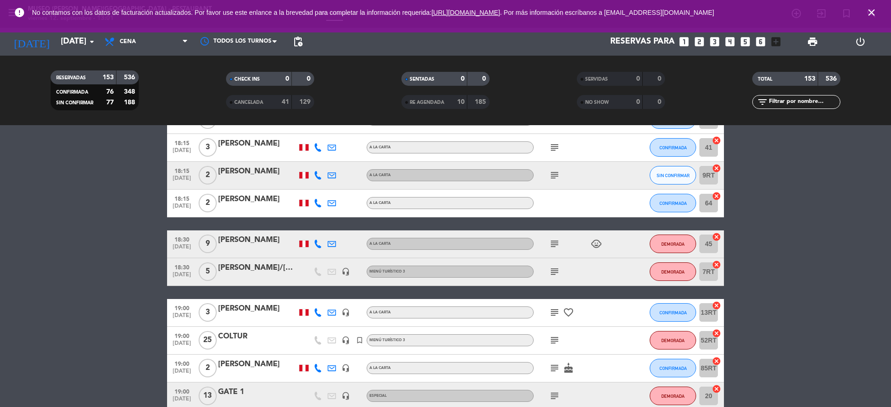
click at [553, 313] on icon "subject" at bounding box center [554, 312] width 11 height 11
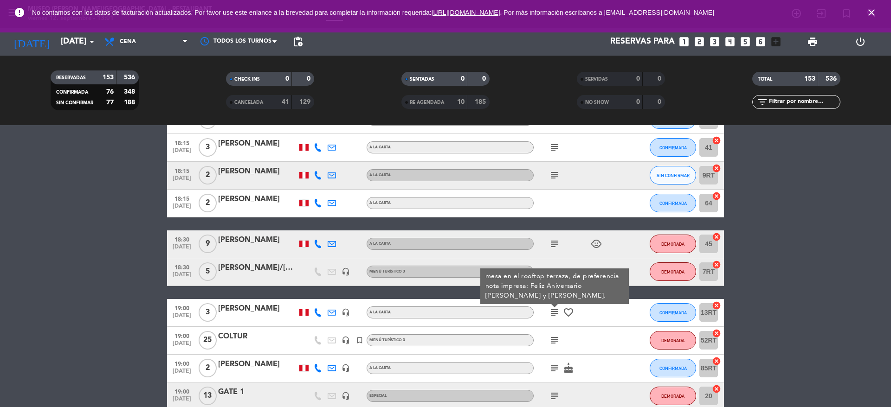
click at [257, 311] on div "[PERSON_NAME]" at bounding box center [257, 309] width 79 height 12
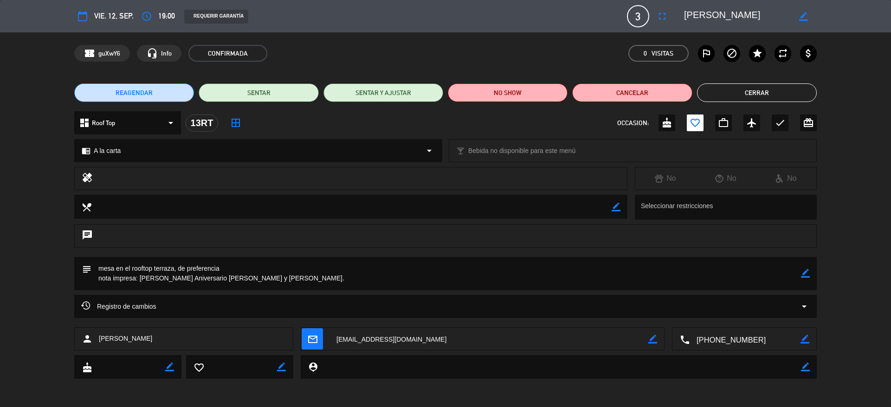
drag, startPoint x: 769, startPoint y: 16, endPoint x: 640, endPoint y: 24, distance: 128.8
click at [640, 24] on div "calendar_today vie. 12, sep. access_time 19:00 REQUERIR GARANTÍA 3 [PERSON_NAME…" at bounding box center [445, 16] width 742 height 22
drag, startPoint x: 262, startPoint y: 279, endPoint x: 138, endPoint y: 282, distance: 123.9
click at [138, 282] on textarea at bounding box center [445, 273] width 709 height 33
click at [751, 85] on button "Cerrar" at bounding box center [757, 93] width 120 height 19
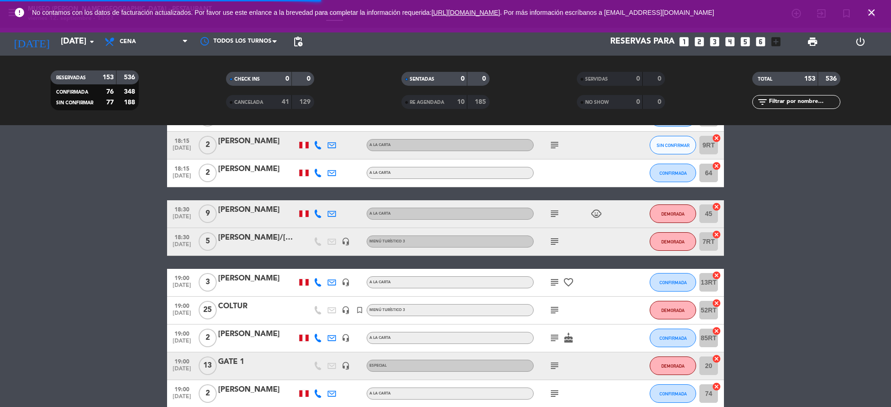
scroll to position [1392, 0]
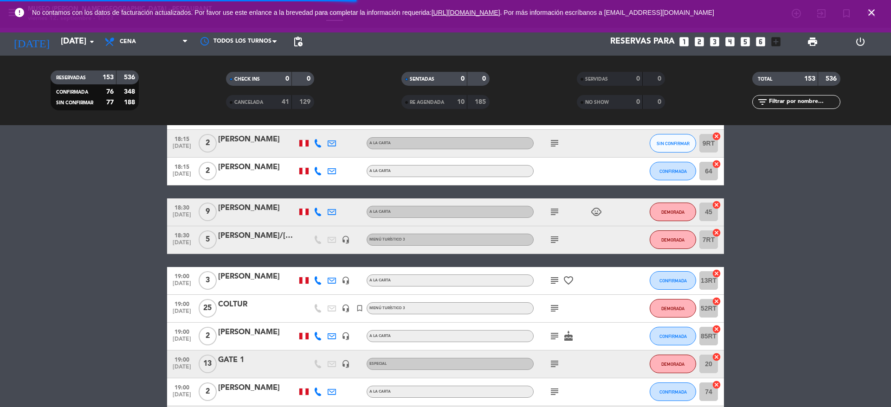
click at [555, 334] on icon "subject" at bounding box center [554, 336] width 11 height 11
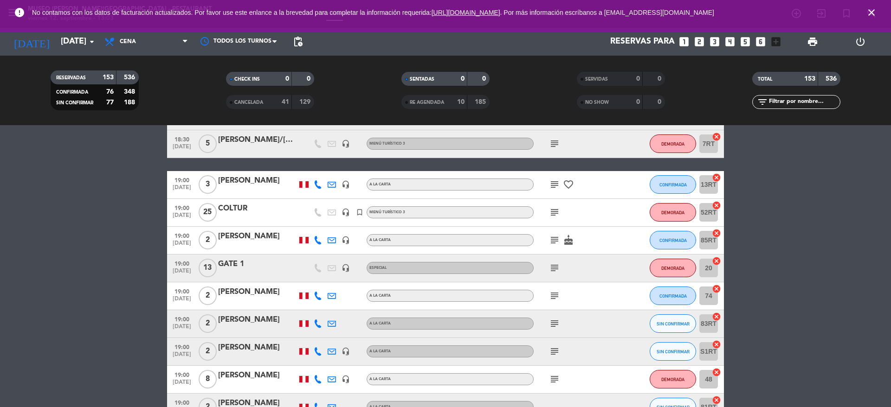
click at [549, 262] on div "subject" at bounding box center [576, 268] width 84 height 27
click at [552, 298] on icon "subject" at bounding box center [554, 295] width 11 height 11
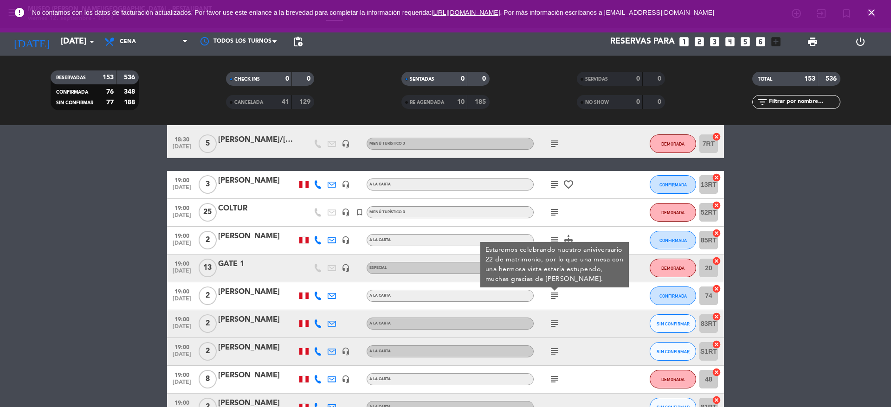
click at [558, 330] on div "subject" at bounding box center [576, 323] width 84 height 27
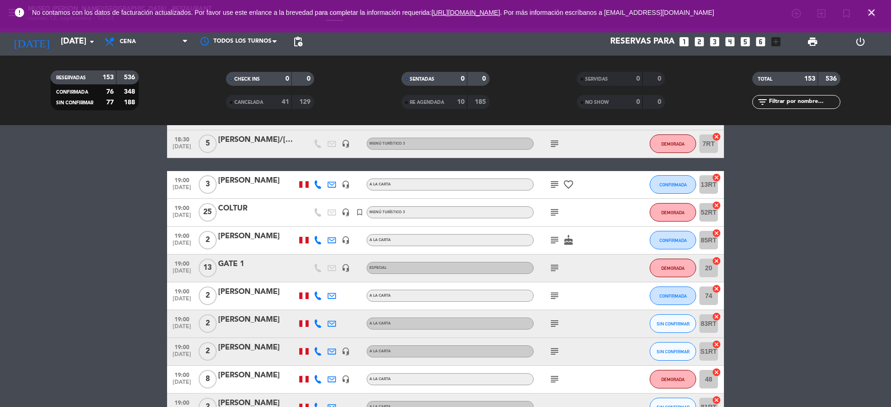
click at [557, 325] on icon "subject" at bounding box center [554, 323] width 11 height 11
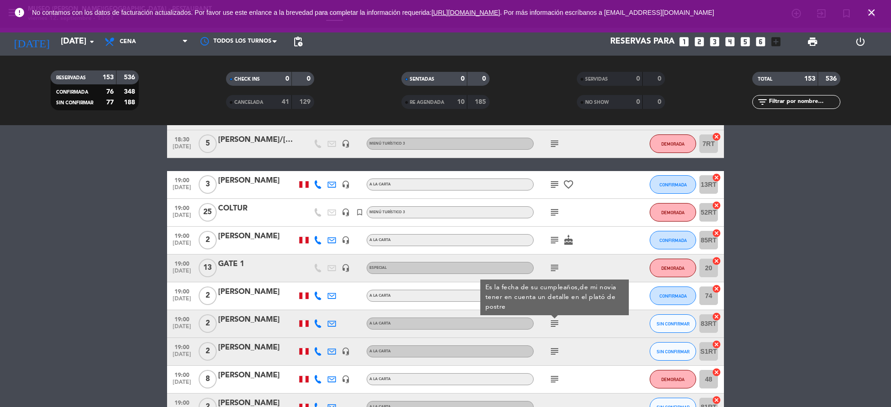
click at [555, 348] on icon "subject" at bounding box center [554, 351] width 11 height 11
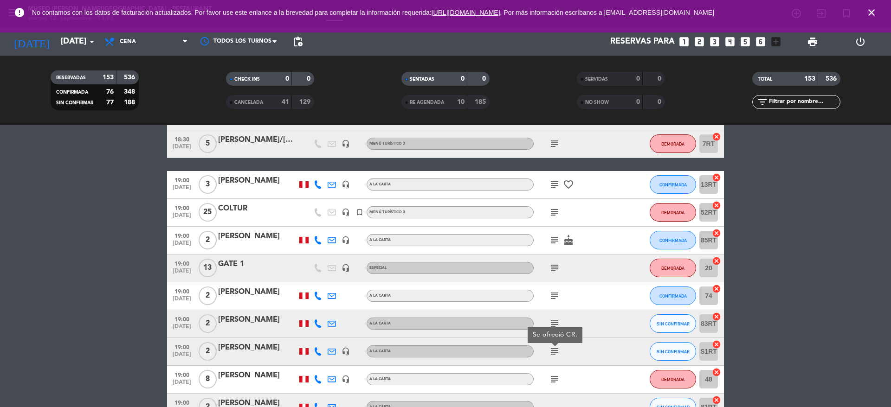
scroll to position [1530, 0]
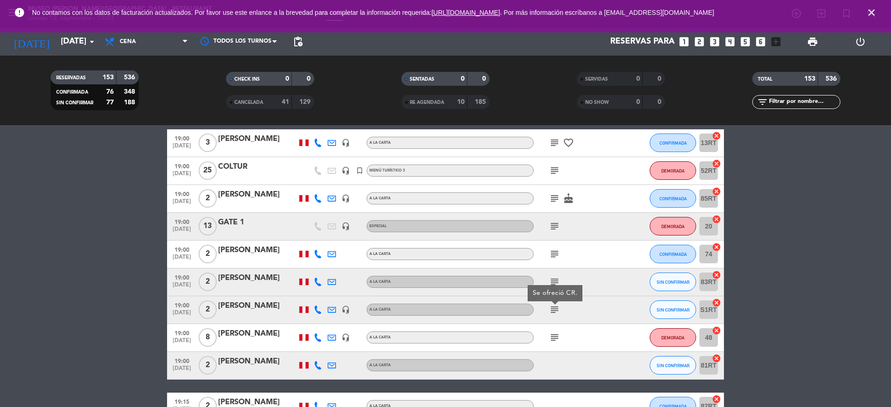
click at [555, 342] on icon "subject" at bounding box center [554, 337] width 11 height 11
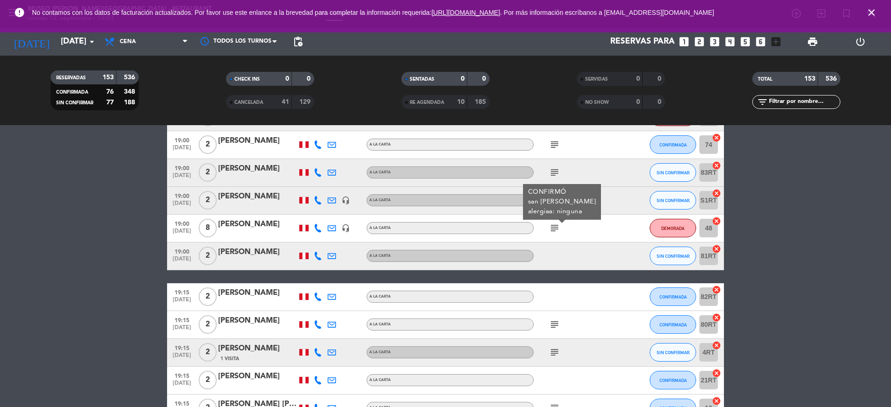
scroll to position [1641, 0]
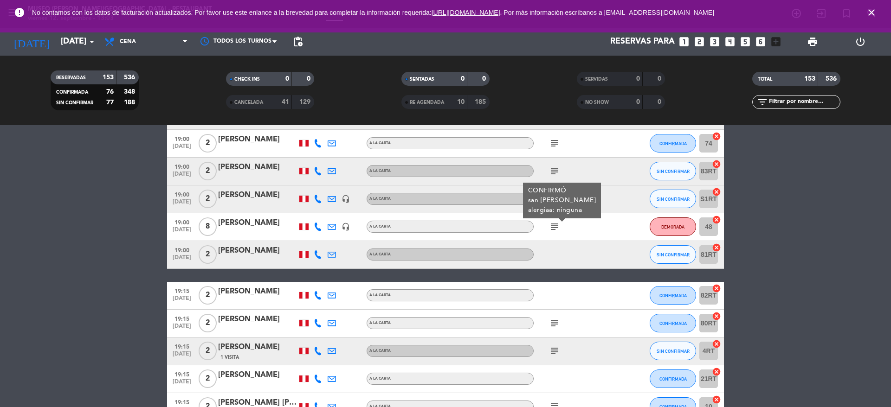
click at [555, 325] on icon "subject" at bounding box center [554, 323] width 11 height 11
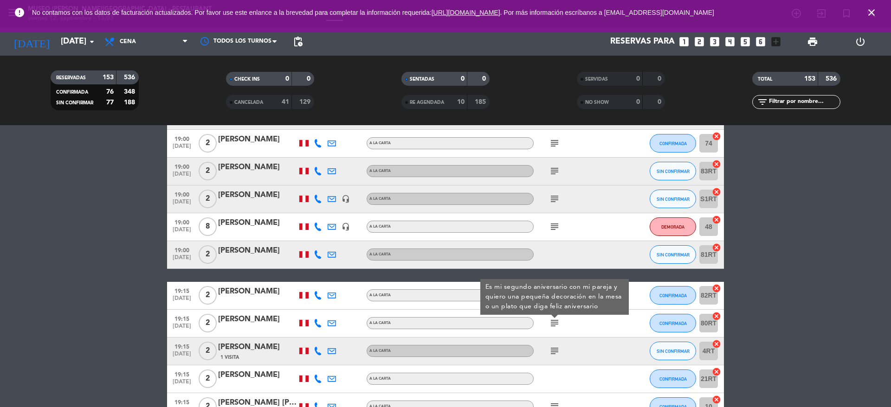
click at [559, 350] on icon "subject" at bounding box center [554, 351] width 11 height 11
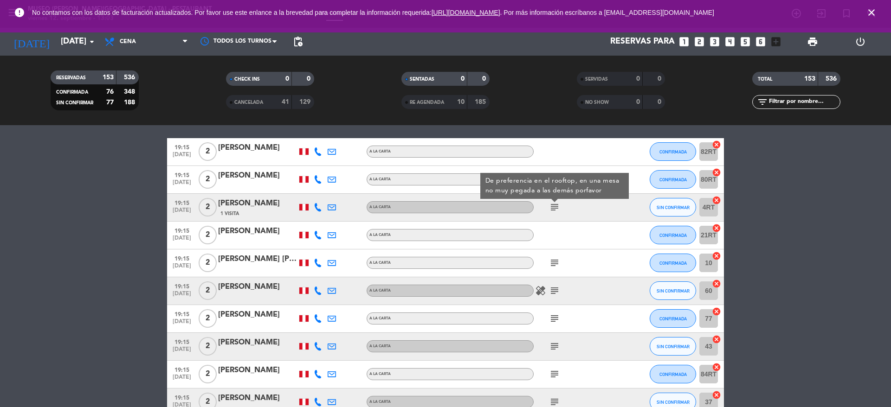
scroll to position [1785, 0]
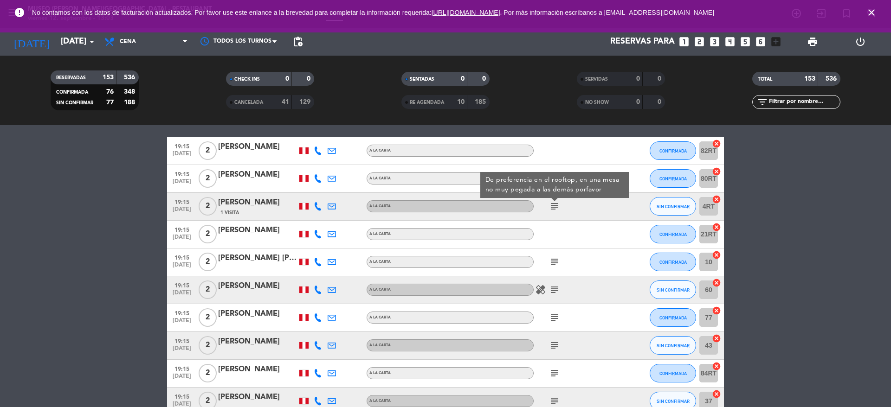
click at [553, 261] on icon "subject" at bounding box center [554, 262] width 11 height 11
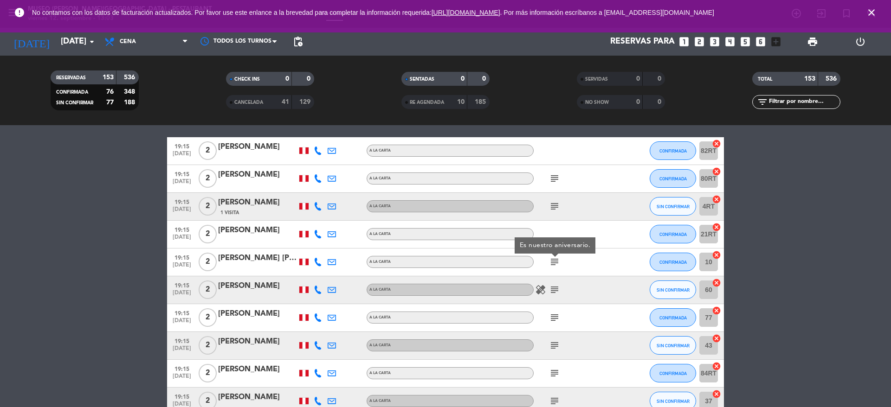
click at [553, 293] on icon "subject" at bounding box center [554, 289] width 11 height 11
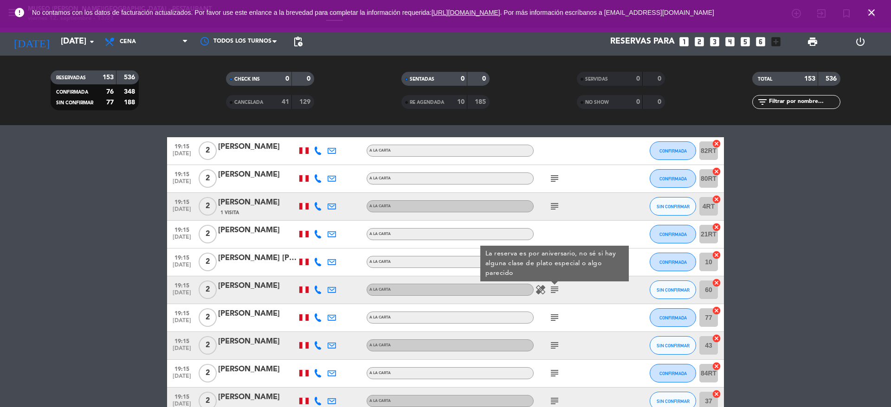
click at [553, 318] on icon "subject" at bounding box center [554, 317] width 11 height 11
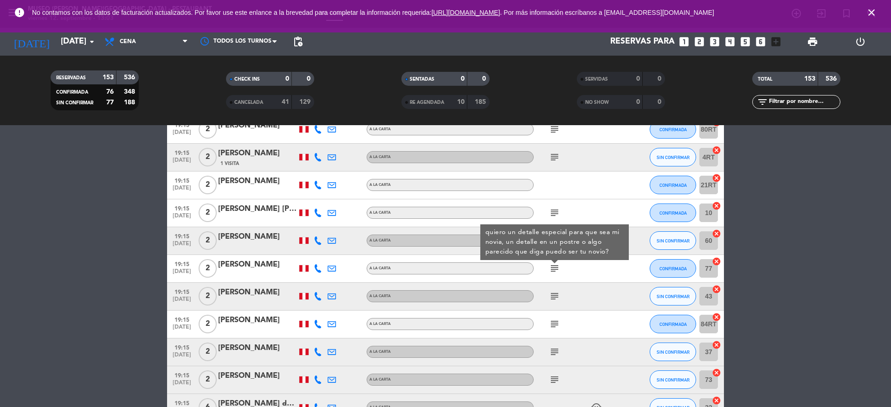
scroll to position [1835, 0]
click at [553, 298] on icon "subject" at bounding box center [554, 295] width 11 height 11
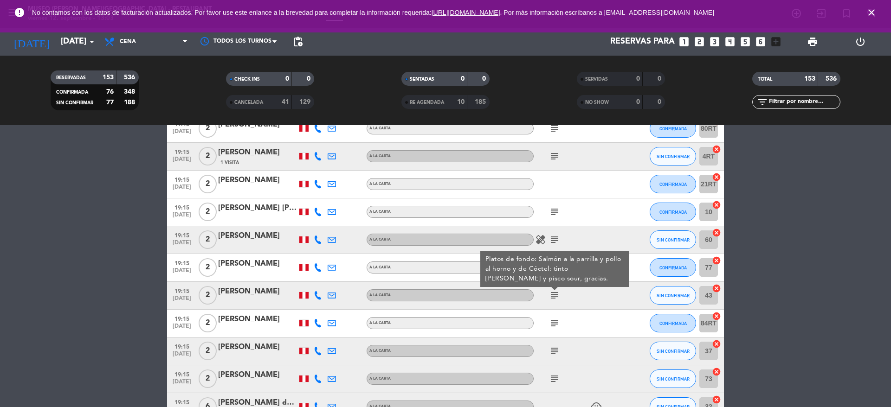
click at [555, 318] on icon "subject" at bounding box center [554, 323] width 11 height 11
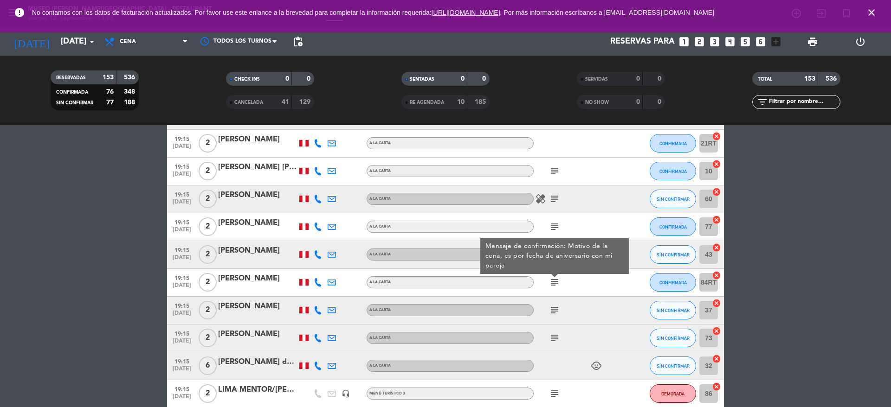
scroll to position [1878, 0]
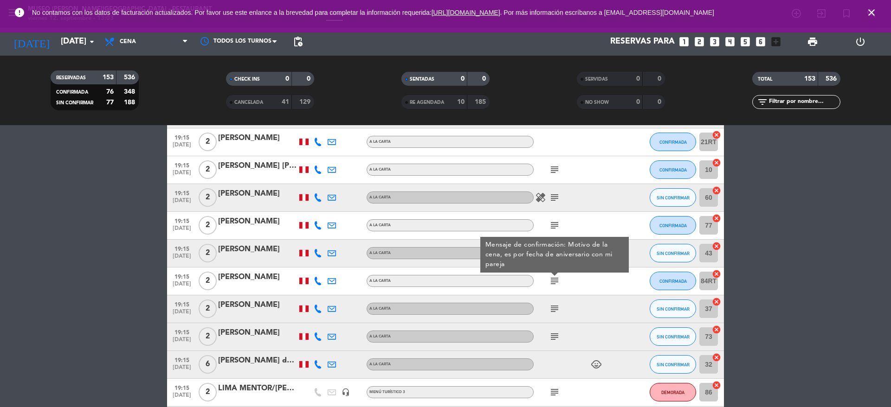
click at [553, 312] on icon "subject" at bounding box center [554, 308] width 11 height 11
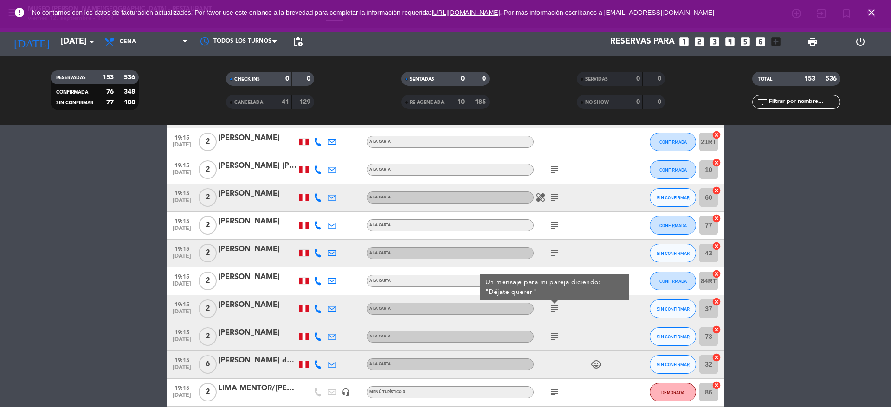
click at [235, 304] on div "[PERSON_NAME]" at bounding box center [257, 305] width 79 height 12
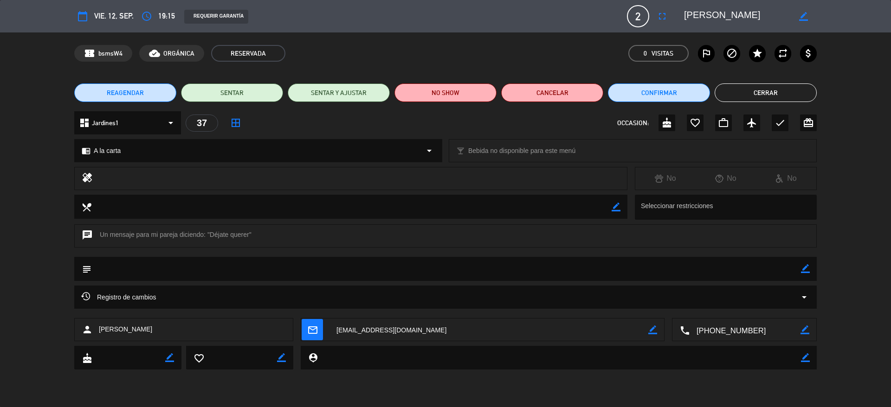
drag, startPoint x: 746, startPoint y: 19, endPoint x: 684, endPoint y: 19, distance: 62.2
click at [684, 19] on textarea at bounding box center [737, 16] width 106 height 17
drag, startPoint x: 257, startPoint y: 233, endPoint x: 212, endPoint y: 235, distance: 45.5
click at [212, 235] on div "chat Un mensaje para mi pareja diciendo: "Déjate querer"" at bounding box center [445, 236] width 742 height 23
click at [207, 235] on div "chat Un mensaje para mi pareja diciendo: "Déjate querer"" at bounding box center [445, 236] width 742 height 23
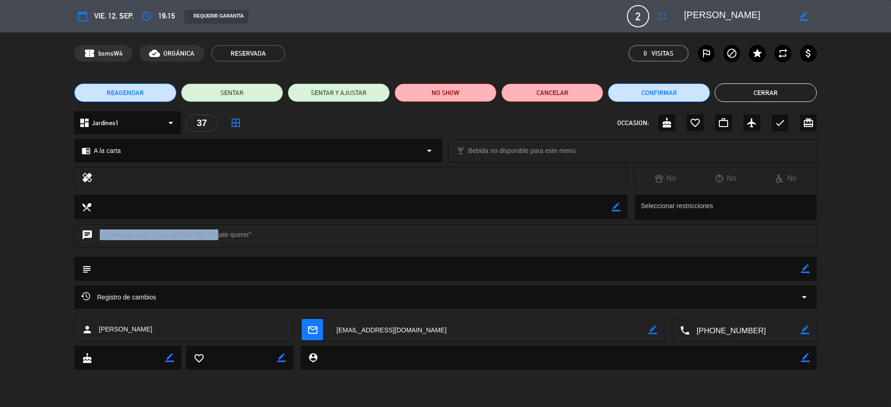
drag, startPoint x: 206, startPoint y: 234, endPoint x: 251, endPoint y: 236, distance: 44.6
click at [251, 236] on div "chat Un mensaje para mi pareja diciendo: "Déjate querer"" at bounding box center [445, 236] width 742 height 23
copy div ""Déjate querer""
click at [761, 86] on button "Cerrar" at bounding box center [765, 93] width 102 height 19
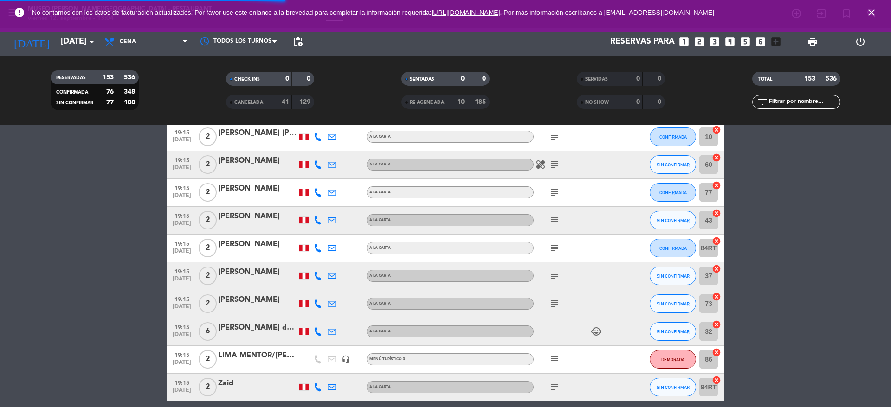
scroll to position [1912, 0]
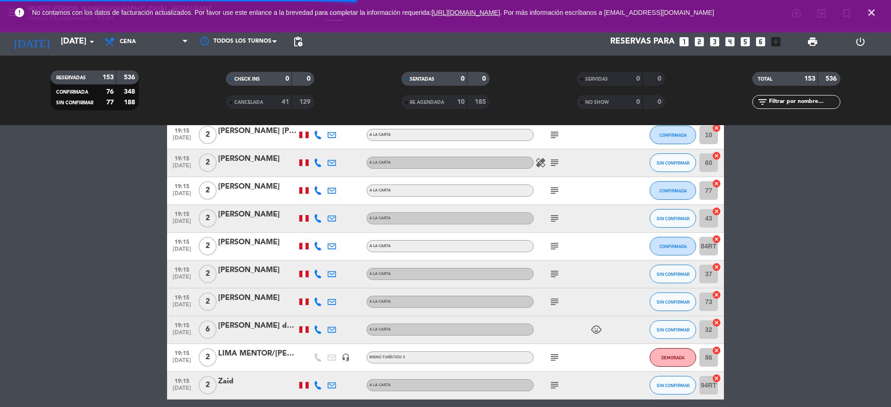
click at [555, 299] on icon "subject" at bounding box center [554, 301] width 11 height 11
click at [259, 299] on div "[PERSON_NAME]" at bounding box center [257, 298] width 79 height 12
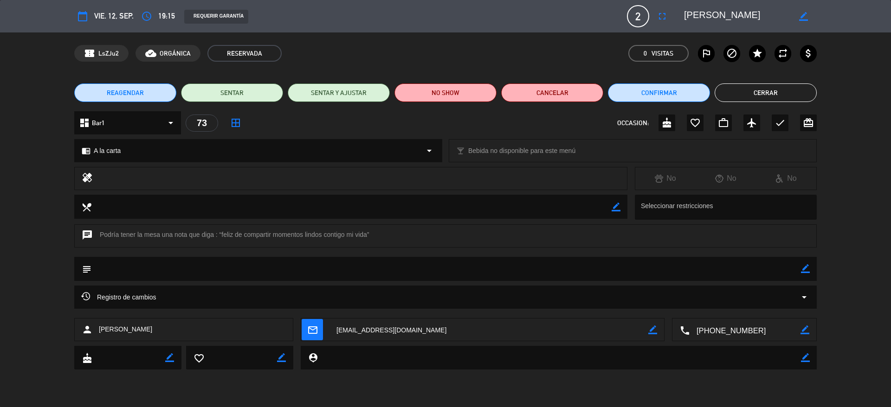
drag, startPoint x: 693, startPoint y: 14, endPoint x: 686, endPoint y: 13, distance: 7.0
click at [686, 13] on textarea at bounding box center [737, 16] width 106 height 17
drag, startPoint x: 368, startPoint y: 232, endPoint x: 220, endPoint y: 234, distance: 148.5
click at [220, 234] on div "chat Podría tener la mesa una nota que diga : “feliz de compartir momentos lind…" at bounding box center [445, 236] width 742 height 23
copy div "“feliz de compartir momentos lindos contigo mi vida”"
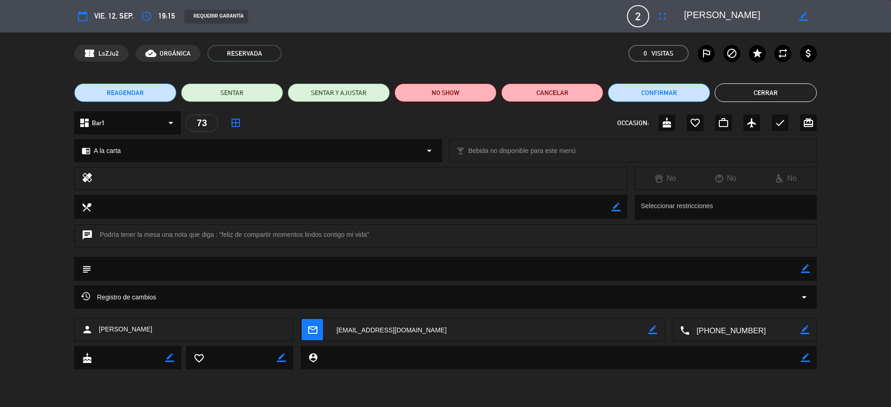
click at [231, 80] on div "REAGENDAR SENTAR SENTAR Y AJUSTAR NO SHOW Cancelar Confirmar Cerrar" at bounding box center [445, 92] width 891 height 37
click at [758, 81] on div "REAGENDAR SENTAR SENTAR Y AJUSTAR NO SHOW Cancelar Confirmar Cerrar" at bounding box center [445, 92] width 891 height 37
click at [755, 84] on button "Cerrar" at bounding box center [765, 93] width 102 height 19
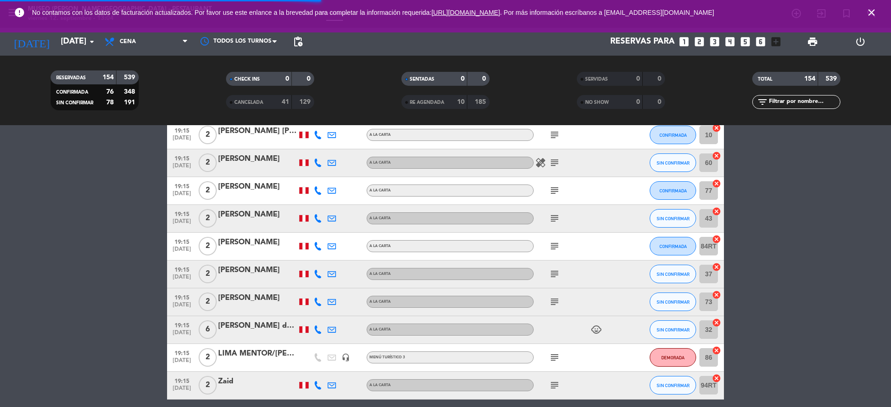
scroll to position [1928, 0]
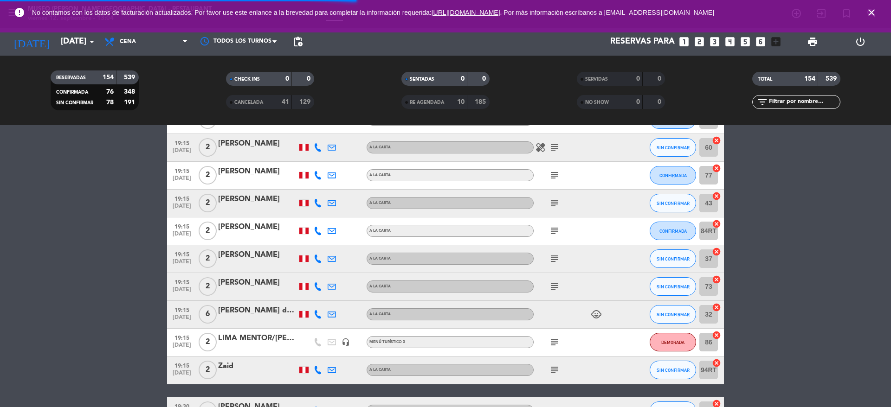
click at [553, 343] on icon "subject" at bounding box center [554, 342] width 11 height 11
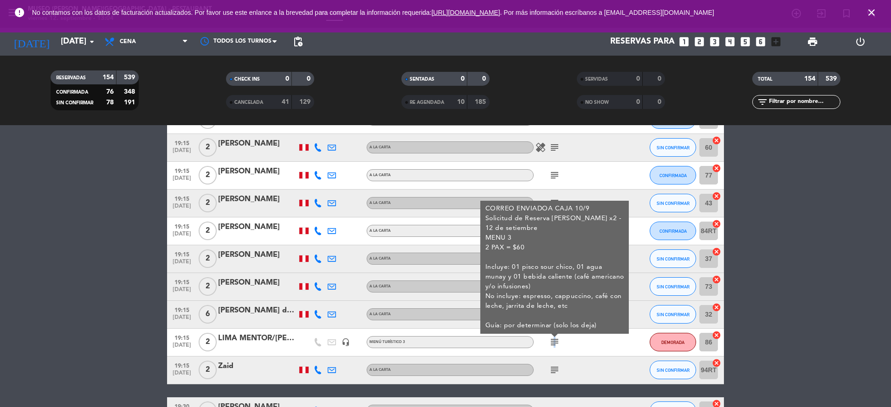
scroll to position [2007, 0]
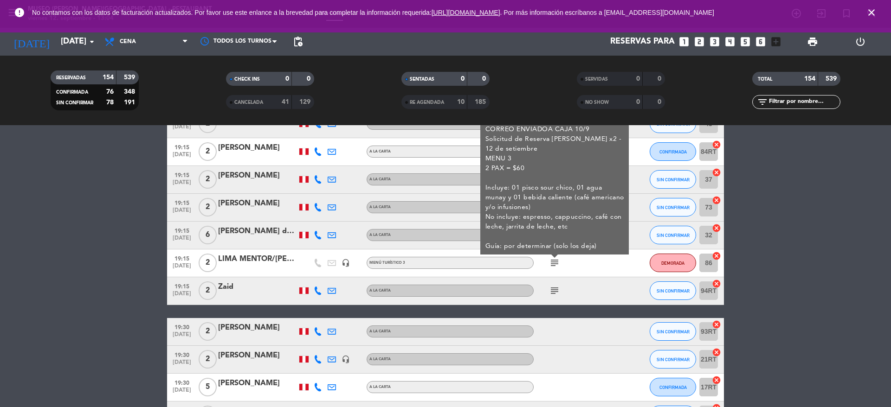
click at [554, 289] on icon "subject" at bounding box center [554, 290] width 11 height 11
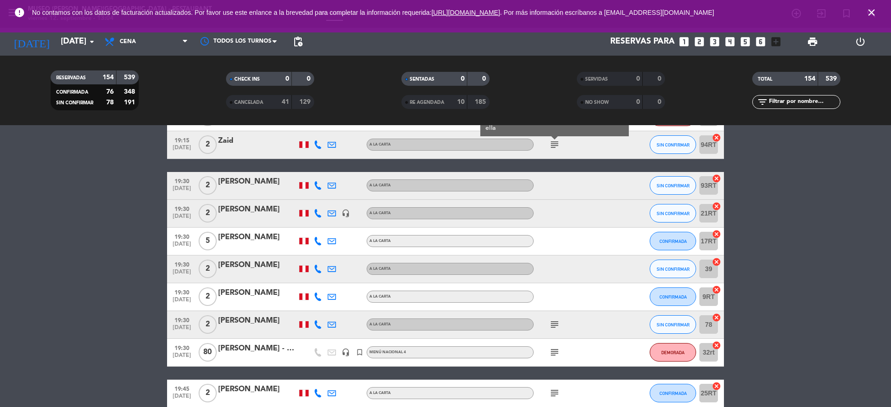
scroll to position [2195, 0]
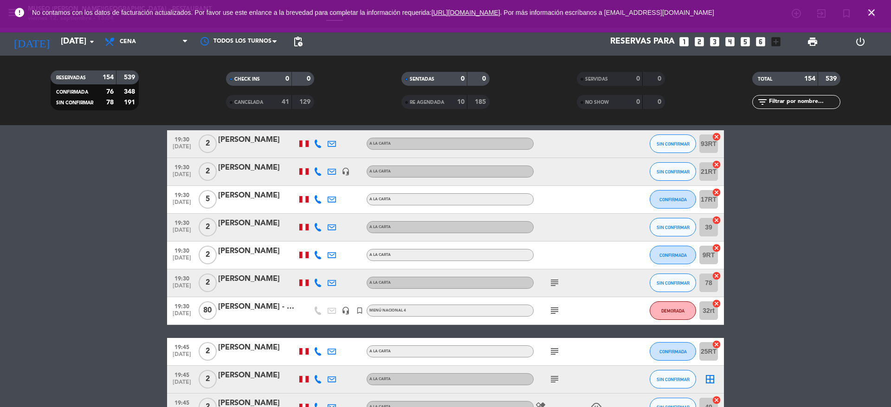
click at [550, 278] on icon "subject" at bounding box center [554, 282] width 11 height 11
click at [551, 321] on div "subject" at bounding box center [576, 310] width 84 height 27
click at [556, 353] on icon "subject" at bounding box center [554, 351] width 11 height 11
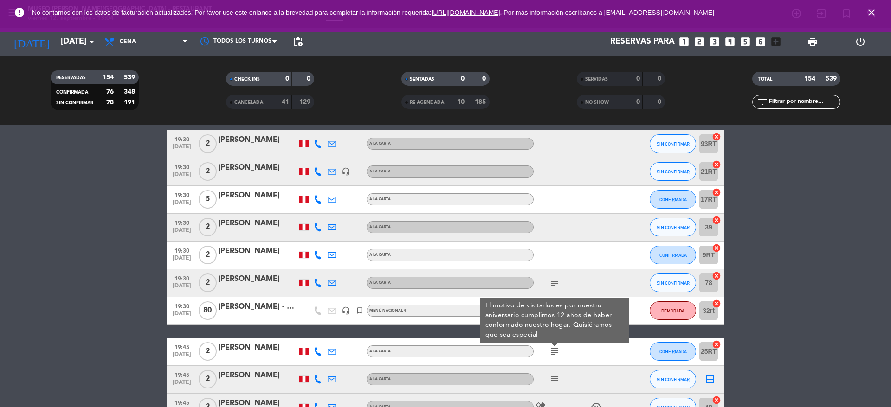
scroll to position [2234, 0]
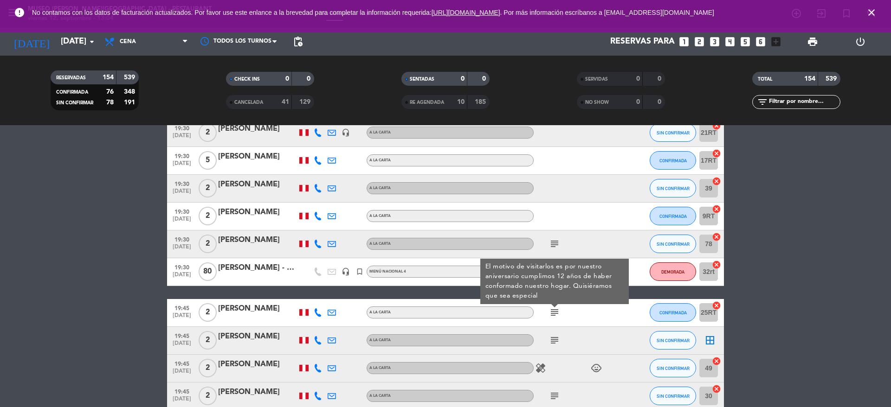
click at [555, 349] on div "subject" at bounding box center [576, 340] width 84 height 27
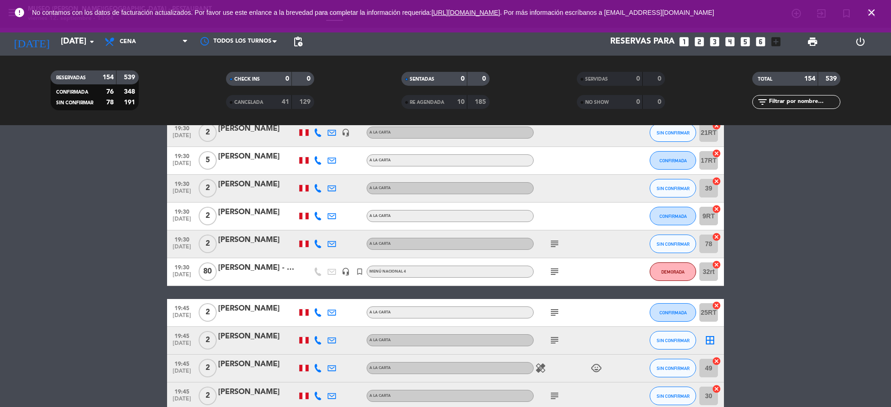
click at [553, 339] on icon "subject" at bounding box center [554, 340] width 11 height 11
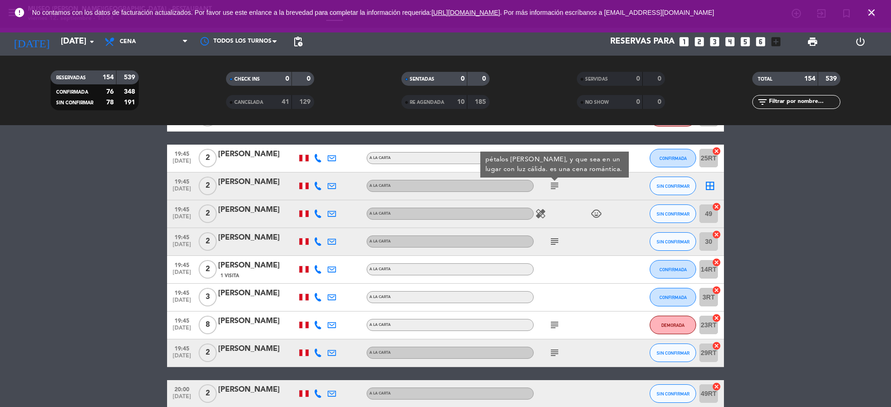
scroll to position [2392, 0]
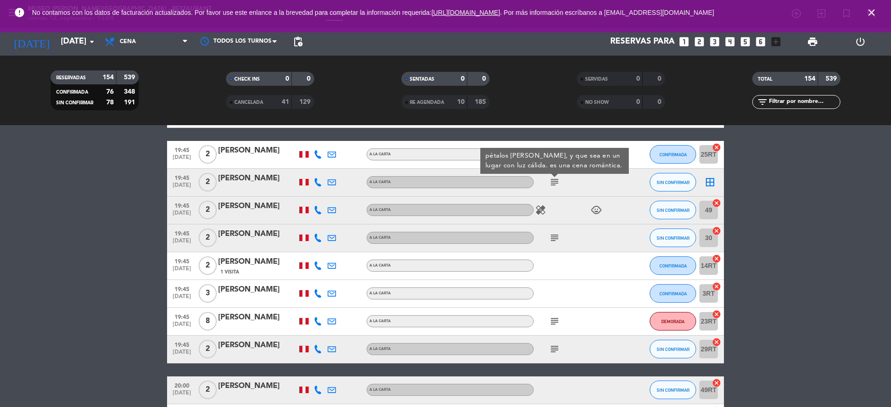
click at [555, 239] on icon "subject" at bounding box center [554, 237] width 11 height 11
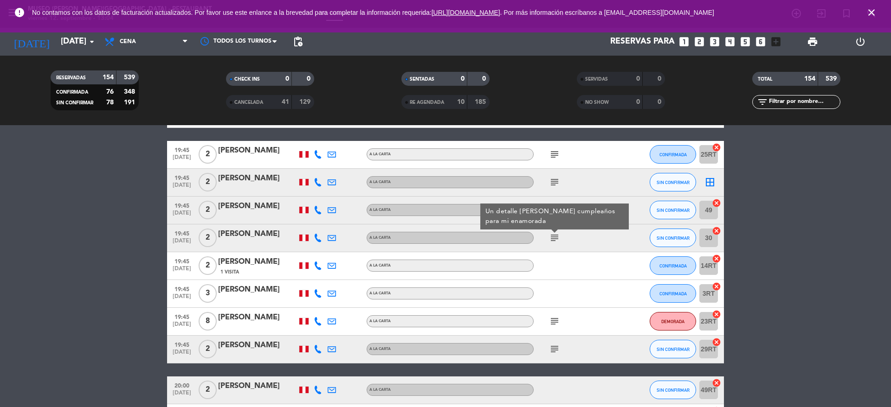
click at [554, 322] on icon "subject" at bounding box center [554, 321] width 11 height 11
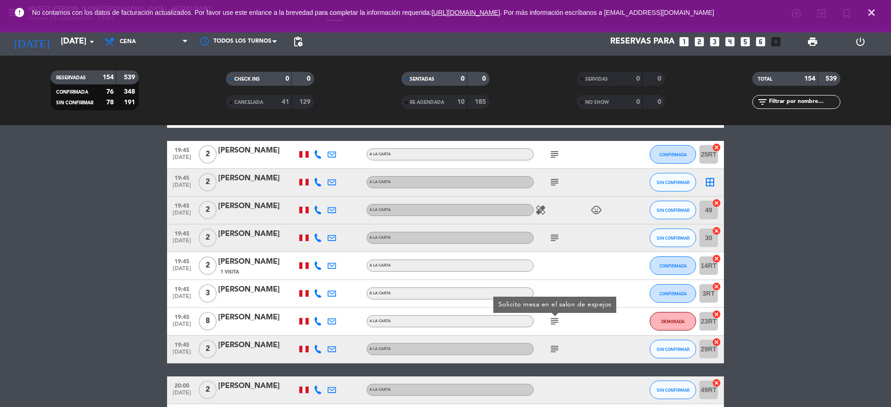
click at [556, 350] on icon "subject" at bounding box center [554, 349] width 11 height 11
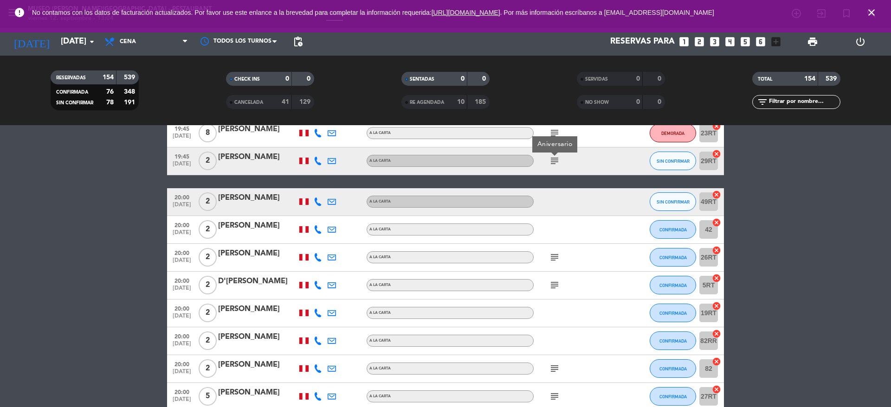
scroll to position [2581, 0]
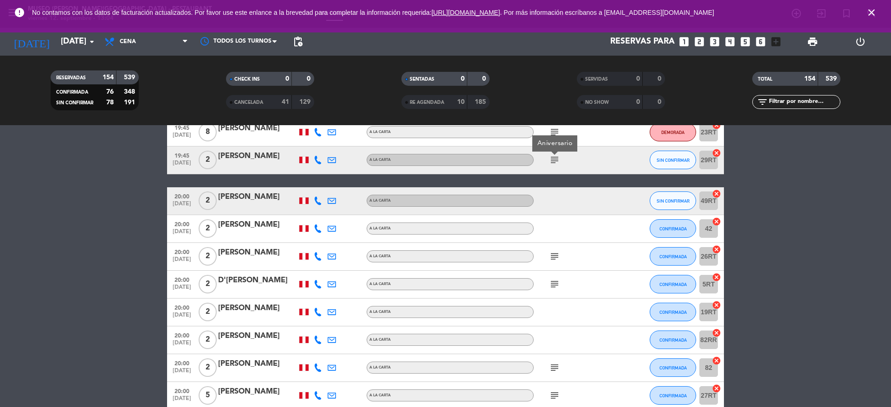
click at [557, 253] on icon "subject" at bounding box center [554, 256] width 11 height 11
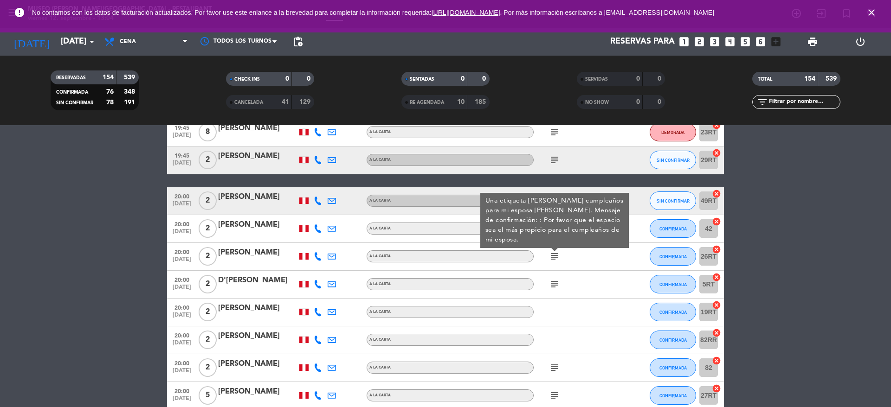
click at [264, 255] on div "[PERSON_NAME]" at bounding box center [257, 253] width 79 height 12
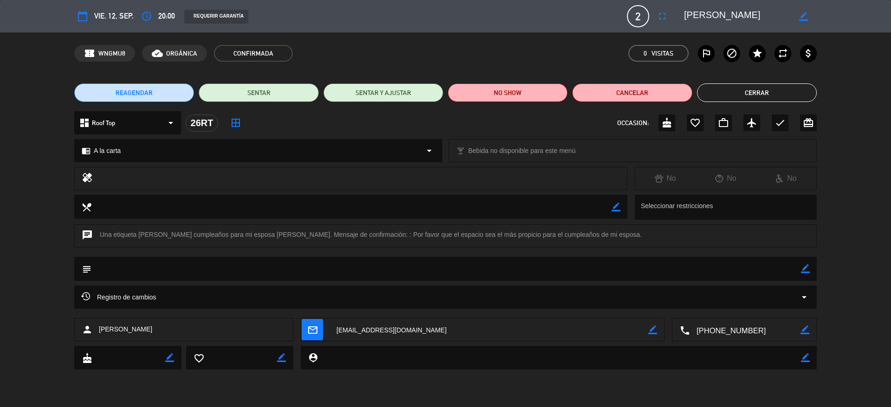
drag, startPoint x: 759, startPoint y: 16, endPoint x: 682, endPoint y: 19, distance: 78.0
click at [682, 19] on div "border_color" at bounding box center [746, 16] width 139 height 17
drag, startPoint x: 288, startPoint y: 234, endPoint x: 245, endPoint y: 233, distance: 42.7
click at [245, 233] on div "chat Una etiqueta [PERSON_NAME] cumpleaños para mi esposa [PERSON_NAME]. Mensaj…" at bounding box center [445, 236] width 742 height 23
copy div "[PERSON_NAME]"
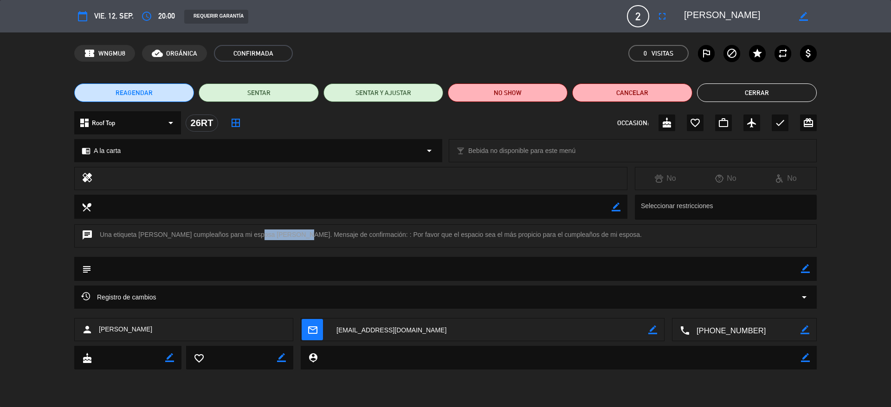
click at [739, 87] on button "Cerrar" at bounding box center [757, 93] width 120 height 19
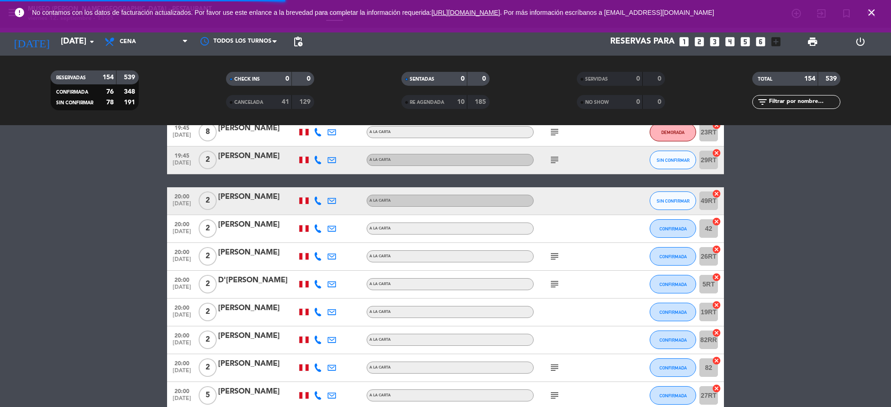
scroll to position [2597, 0]
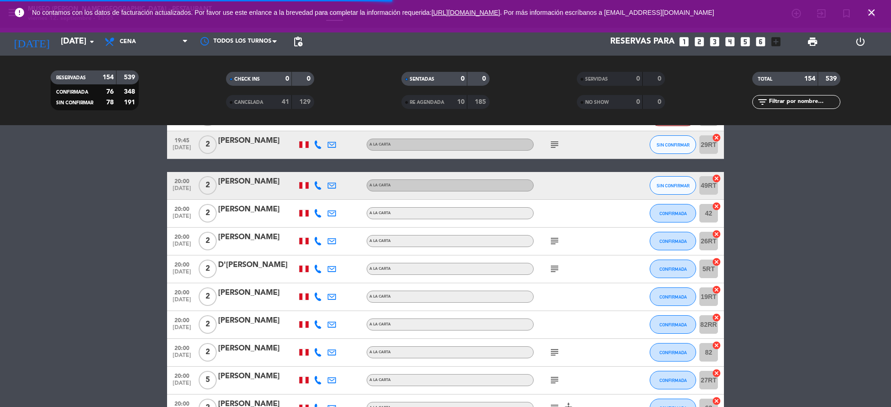
click at [560, 268] on span "subject" at bounding box center [554, 269] width 14 height 11
click at [559, 268] on icon "subject" at bounding box center [554, 269] width 11 height 11
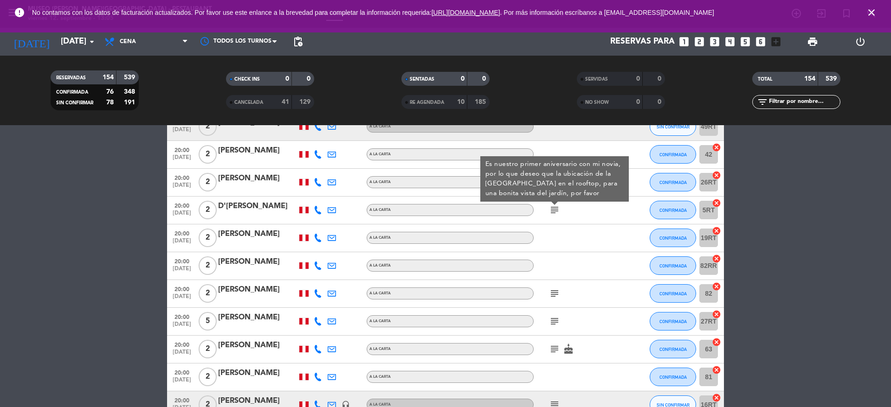
scroll to position [2657, 0]
click at [556, 290] on icon "subject" at bounding box center [554, 292] width 11 height 11
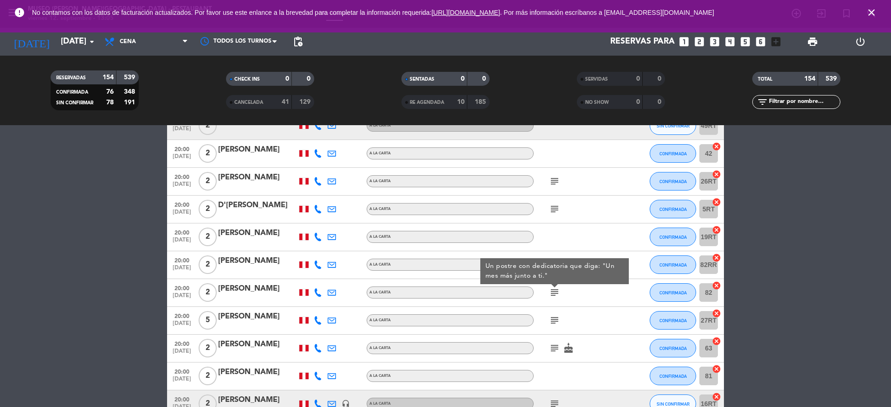
click at [256, 294] on div "[PERSON_NAME]" at bounding box center [257, 289] width 79 height 12
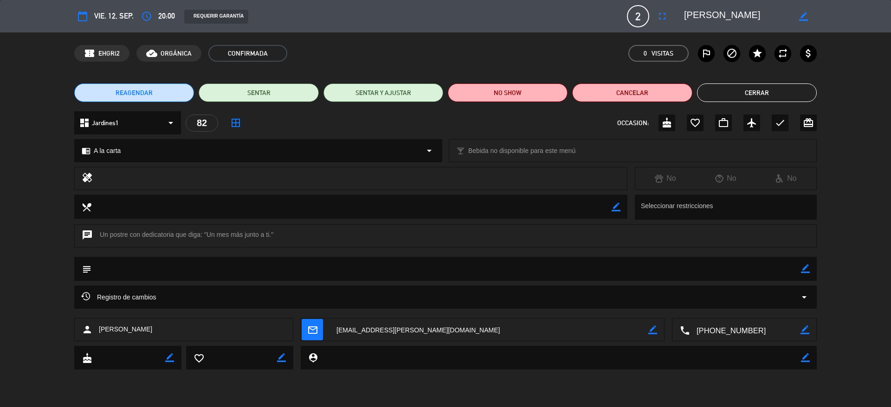
drag, startPoint x: 757, startPoint y: 13, endPoint x: 667, endPoint y: 17, distance: 89.6
click at [667, 17] on div "calendar_today vie. 12, sep. access_time 20:00 REQUERIR GARANTÍA 2 [PERSON_NAME…" at bounding box center [445, 16] width 742 height 22
drag, startPoint x: 205, startPoint y: 234, endPoint x: 271, endPoint y: 232, distance: 65.9
click at [271, 232] on div "chat Un postre con dedicatoria que diga: "Un mes más junto a ti."" at bounding box center [445, 236] width 742 height 23
copy div ""Un mes más junto a ti."
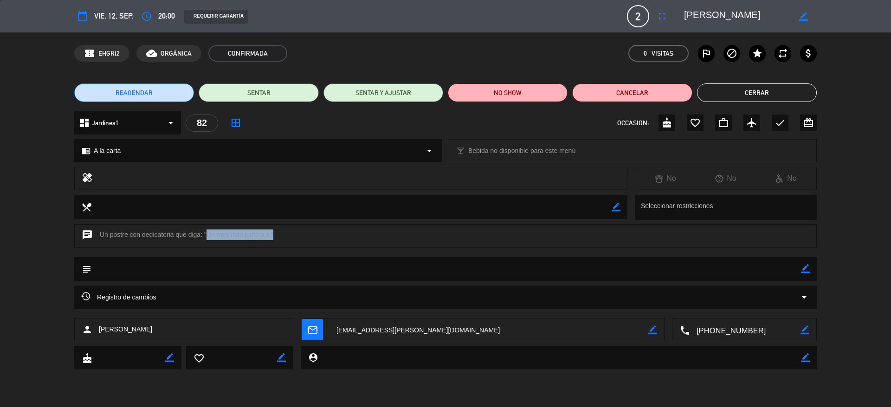
click at [794, 93] on button "Cerrar" at bounding box center [757, 93] width 120 height 19
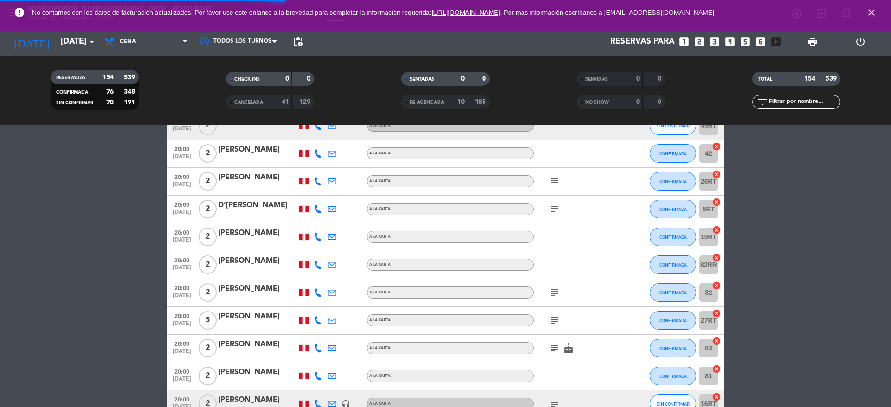
scroll to position [2673, 0]
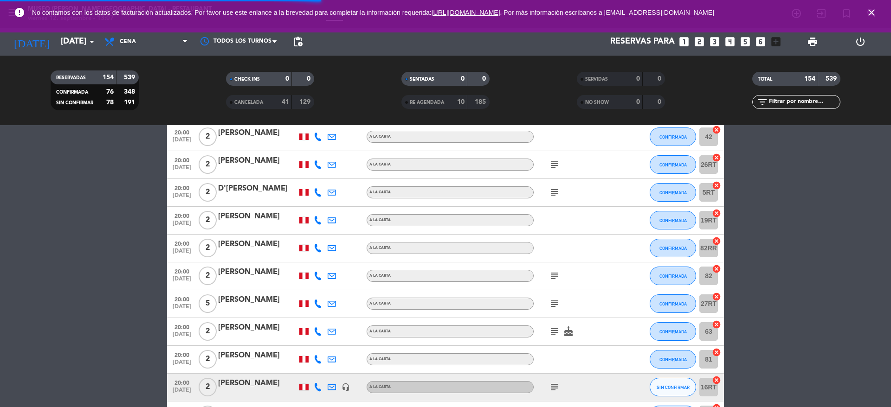
click at [552, 302] on icon "subject" at bounding box center [554, 303] width 11 height 11
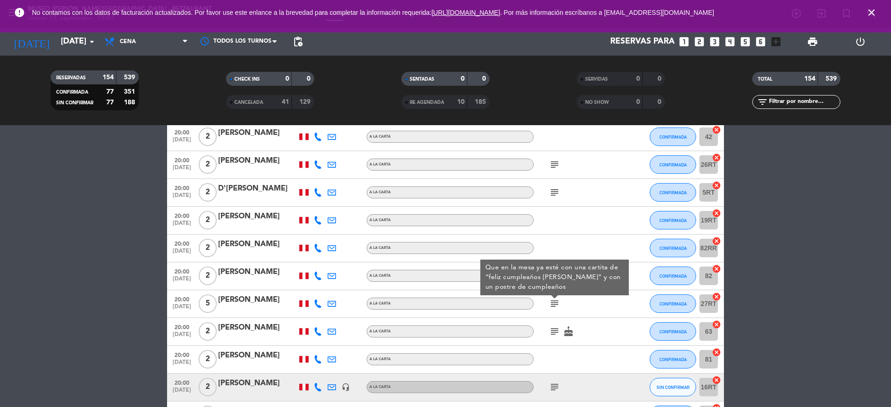
click at [262, 302] on div "[PERSON_NAME]" at bounding box center [257, 300] width 79 height 12
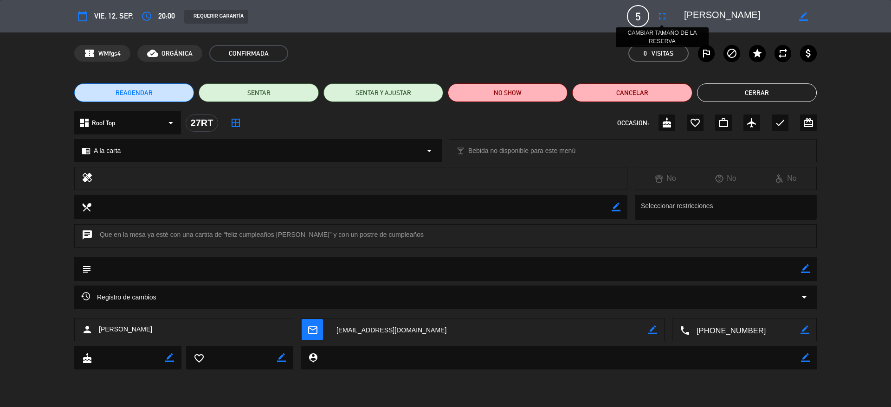
drag, startPoint x: 751, startPoint y: 15, endPoint x: 664, endPoint y: 18, distance: 86.4
click at [664, 18] on div "calendar_today vie. 12, sep. access_time 20:00 REQUERIR GARANTÍA 5 [PERSON_NAME…" at bounding box center [445, 16] width 742 height 22
drag, startPoint x: 223, startPoint y: 235, endPoint x: 296, endPoint y: 235, distance: 72.4
click at [296, 235] on div "chat Que en la mesa ya esté con una cartita de “feliz cumpleaños [PERSON_NAME]”…" at bounding box center [445, 236] width 742 height 23
copy div "“feliz cumpleaños [PERSON_NAME]”"
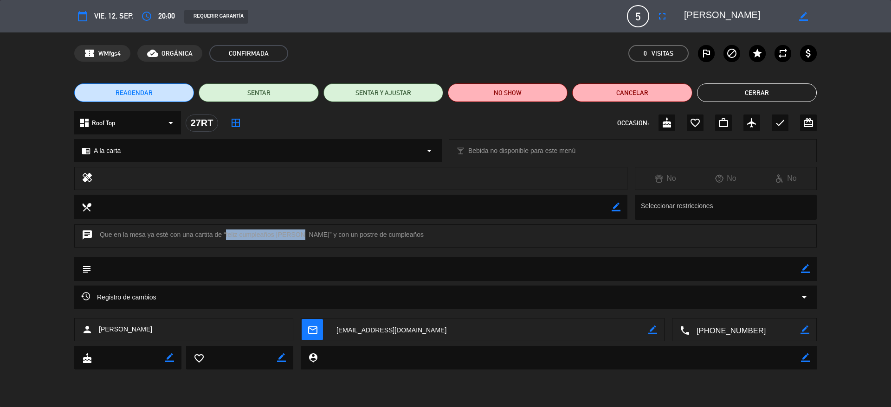
click at [724, 100] on button "Cerrar" at bounding box center [757, 93] width 120 height 19
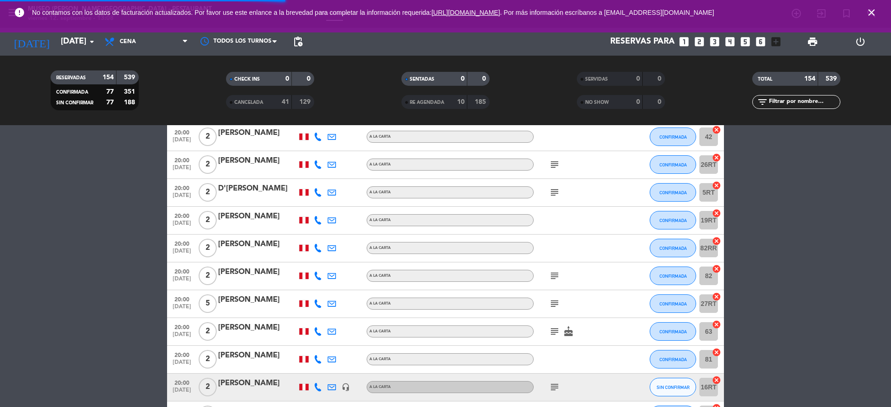
scroll to position [2700, 0]
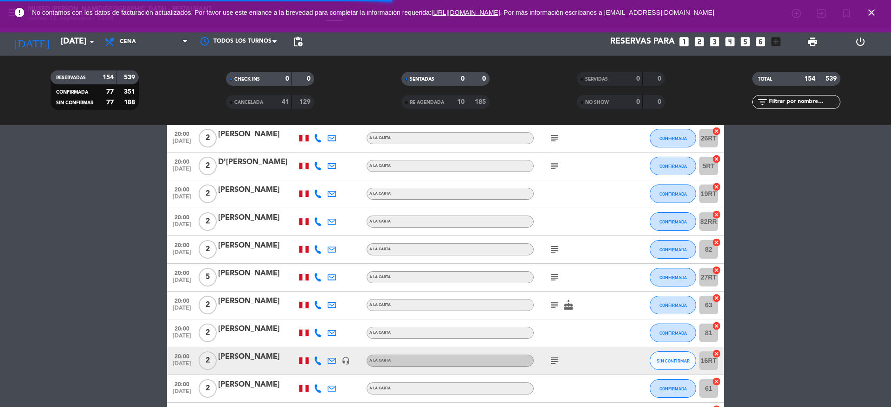
click at [550, 312] on div "subject cake" at bounding box center [576, 305] width 84 height 27
click at [550, 310] on icon "subject" at bounding box center [554, 305] width 11 height 11
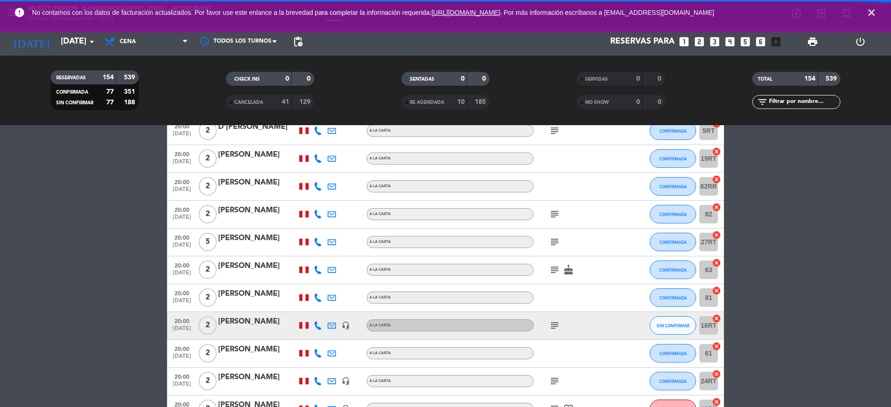
scroll to position [2736, 0]
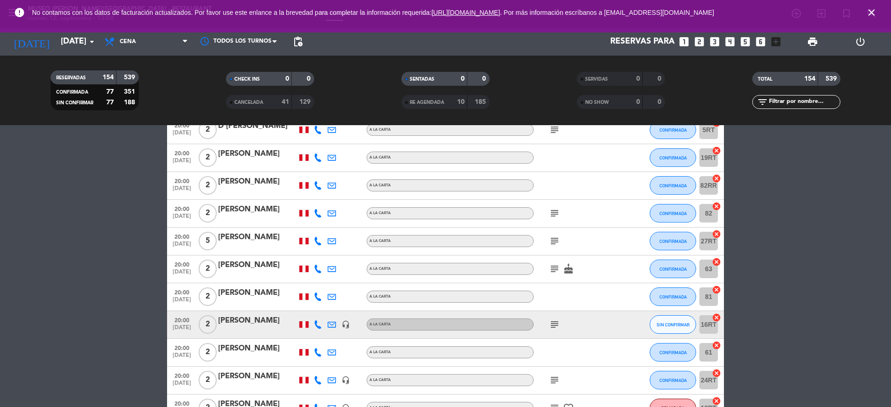
click at [556, 322] on icon "subject" at bounding box center [554, 324] width 11 height 11
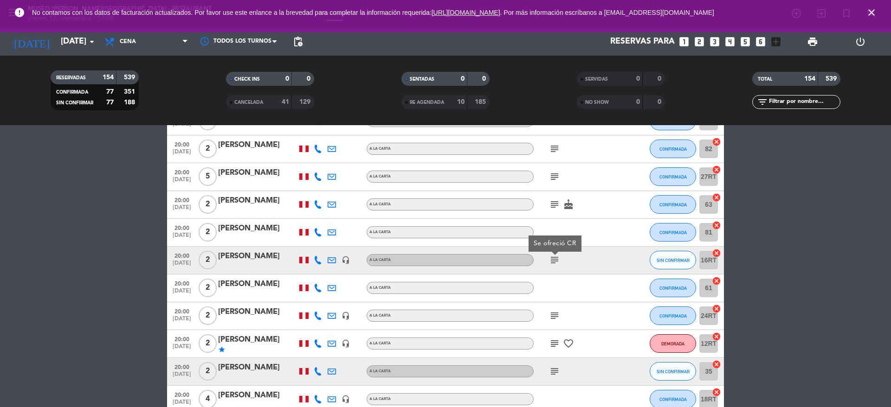
scroll to position [2804, 0]
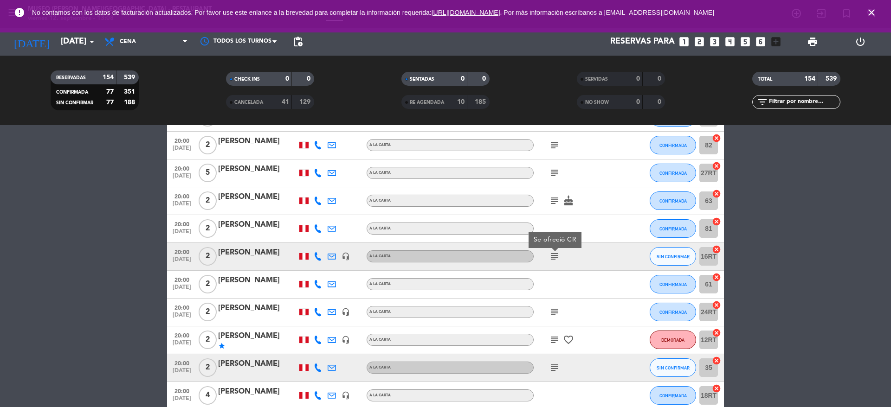
click at [556, 319] on div "subject" at bounding box center [576, 312] width 84 height 27
click at [555, 313] on icon "subject" at bounding box center [554, 312] width 11 height 11
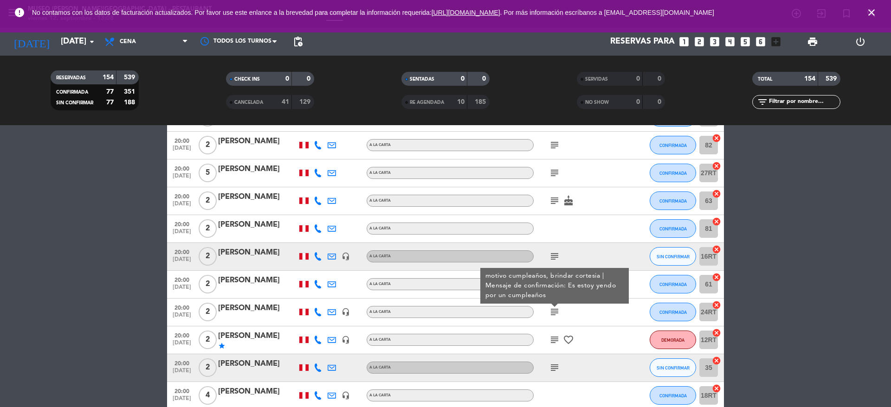
click at [555, 338] on icon "subject" at bounding box center [554, 340] width 11 height 11
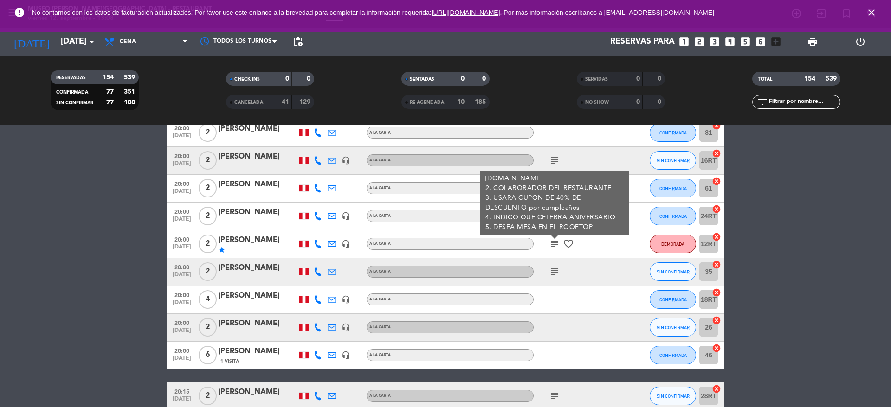
scroll to position [2901, 0]
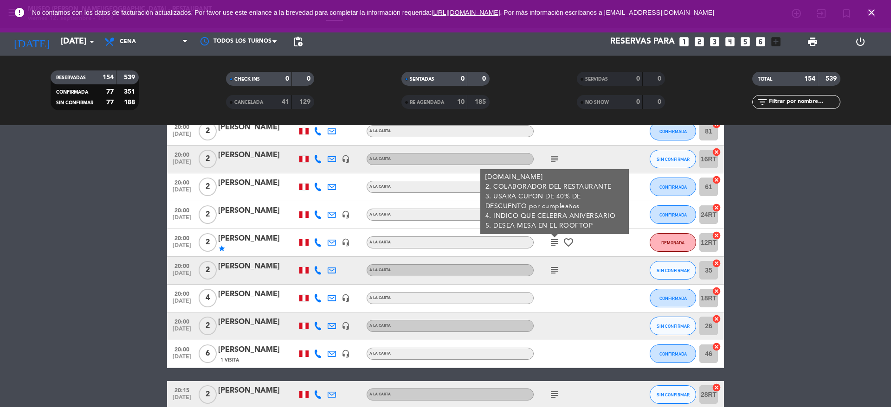
click at [554, 277] on div "subject" at bounding box center [576, 270] width 84 height 27
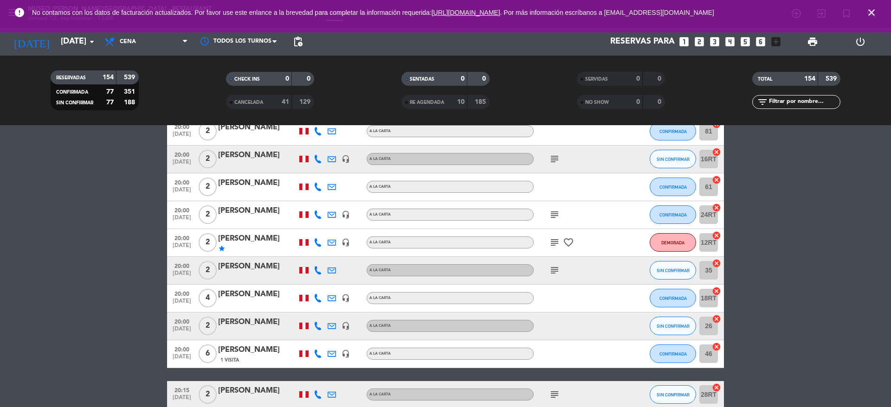
click at [554, 273] on icon "subject" at bounding box center [554, 270] width 11 height 11
click at [275, 270] on div "[PERSON_NAME]" at bounding box center [257, 267] width 79 height 12
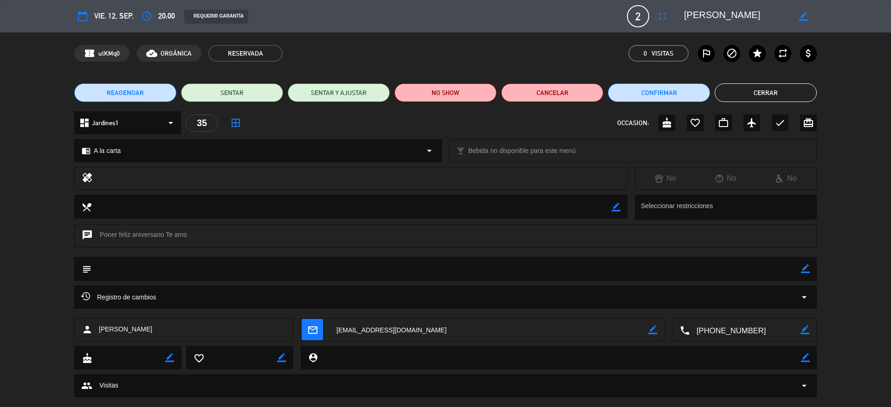
drag, startPoint x: 768, startPoint y: 16, endPoint x: 683, endPoint y: 13, distance: 85.4
click at [683, 13] on div "border_color" at bounding box center [746, 16] width 139 height 17
drag, startPoint x: 197, startPoint y: 237, endPoint x: 121, endPoint y: 235, distance: 76.1
click at [121, 235] on div "chat Poner feliz aniversario Te amo" at bounding box center [445, 236] width 742 height 23
click at [116, 234] on div "chat Poner feliz aniversario Te amo" at bounding box center [445, 236] width 742 height 23
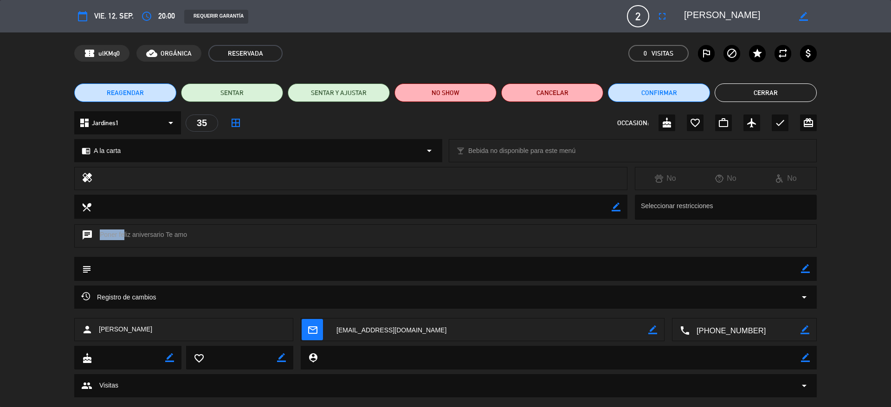
drag, startPoint x: 186, startPoint y: 232, endPoint x: 119, endPoint y: 234, distance: 66.8
click at [119, 234] on div "chat Poner feliz aniversario Te amo" at bounding box center [445, 236] width 742 height 23
click at [763, 87] on button "Cerrar" at bounding box center [765, 93] width 102 height 19
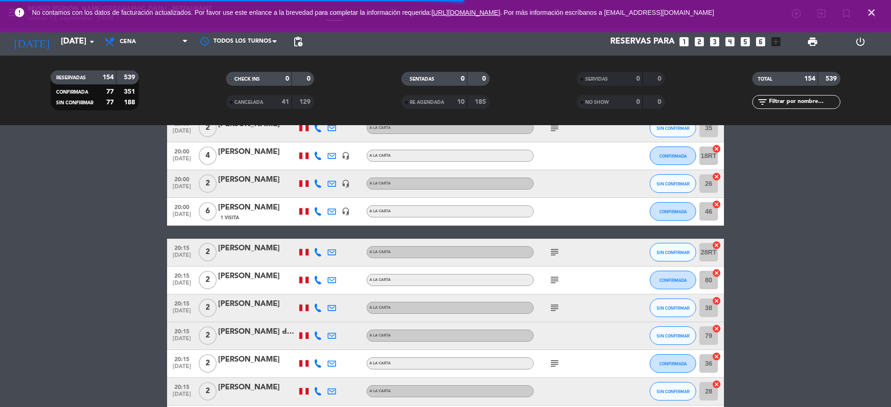
scroll to position [3076, 0]
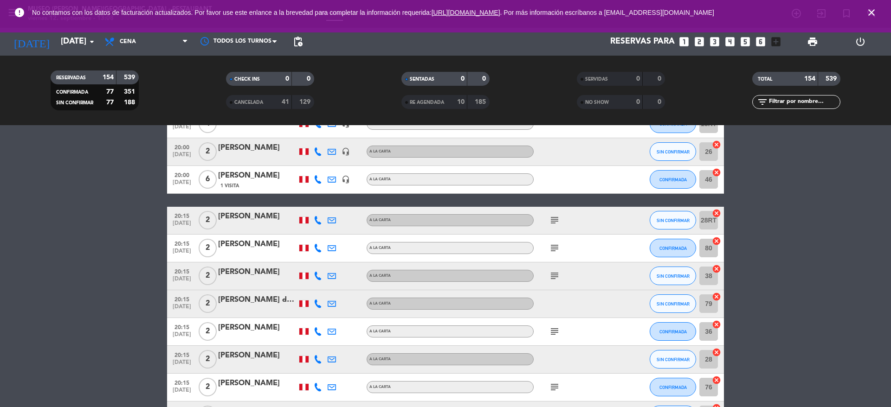
click at [554, 224] on icon "subject" at bounding box center [554, 220] width 11 height 11
click at [554, 257] on div "subject" at bounding box center [576, 248] width 84 height 27
click at [554, 247] on icon "subject" at bounding box center [554, 248] width 11 height 11
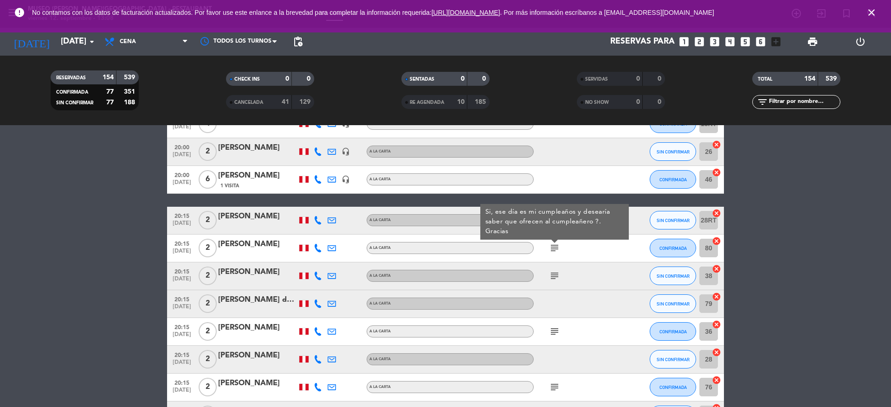
click at [553, 275] on icon "subject" at bounding box center [554, 275] width 11 height 11
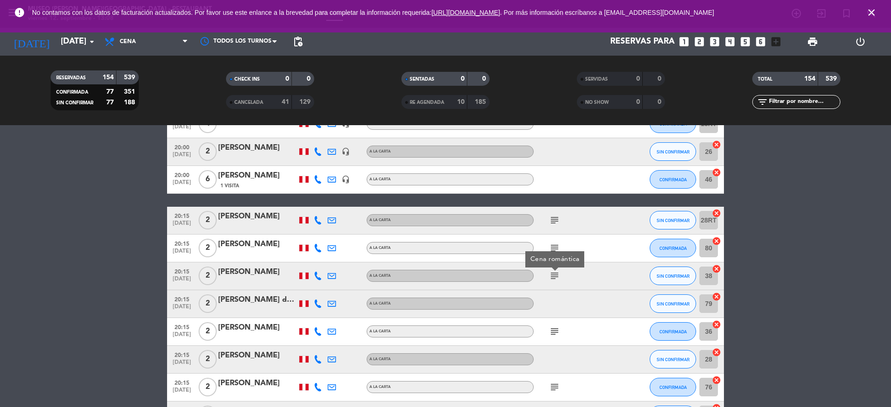
click at [553, 335] on icon "subject" at bounding box center [554, 331] width 11 height 11
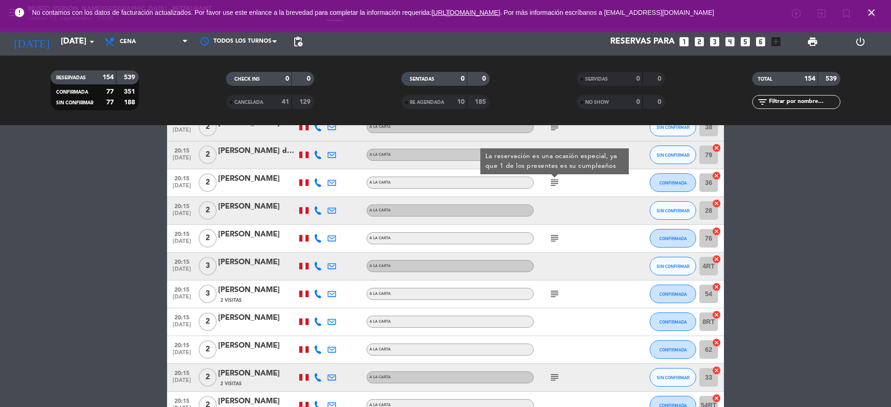
scroll to position [3245, 0]
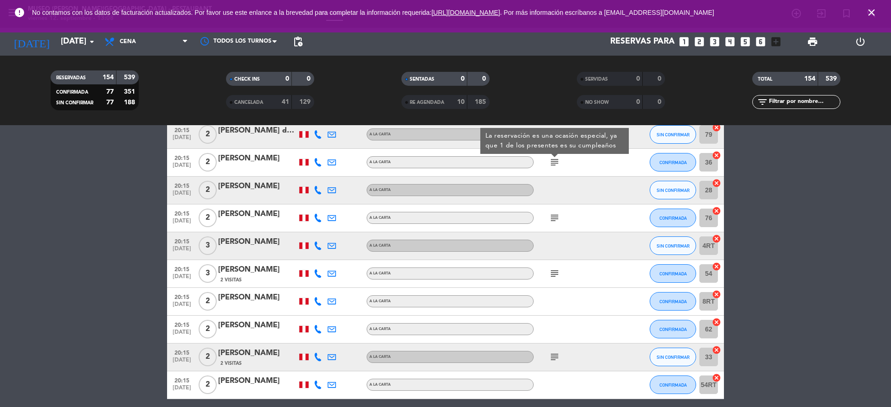
click at [549, 213] on icon "subject" at bounding box center [554, 217] width 11 height 11
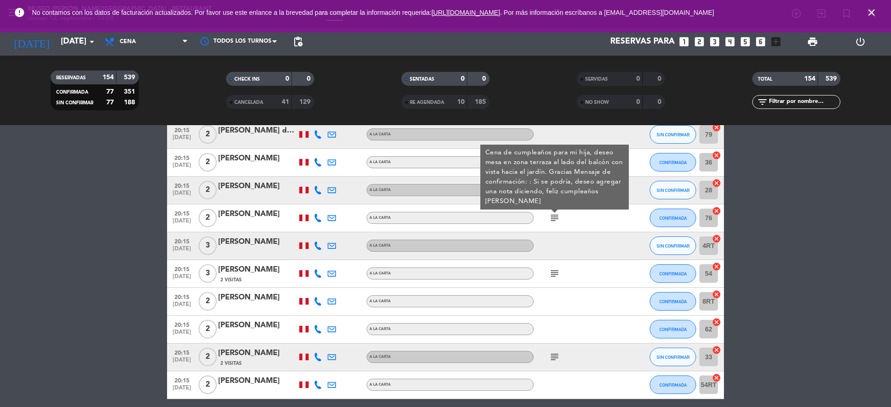
click at [267, 208] on div "[PERSON_NAME]" at bounding box center [257, 214] width 79 height 12
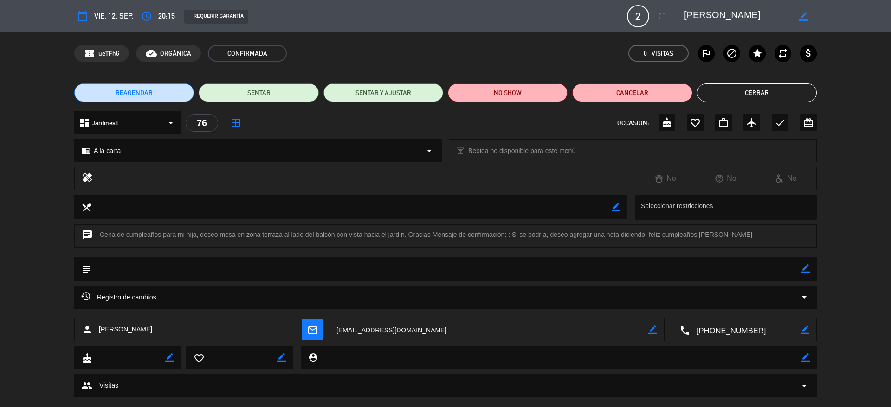
drag, startPoint x: 766, startPoint y: 13, endPoint x: 694, endPoint y: 13, distance: 71.9
click at [694, 13] on textarea at bounding box center [737, 16] width 106 height 17
drag, startPoint x: 767, startPoint y: 11, endPoint x: 676, endPoint y: 12, distance: 91.9
click at [676, 12] on editable-input "border_color" at bounding box center [745, 16] width 144 height 17
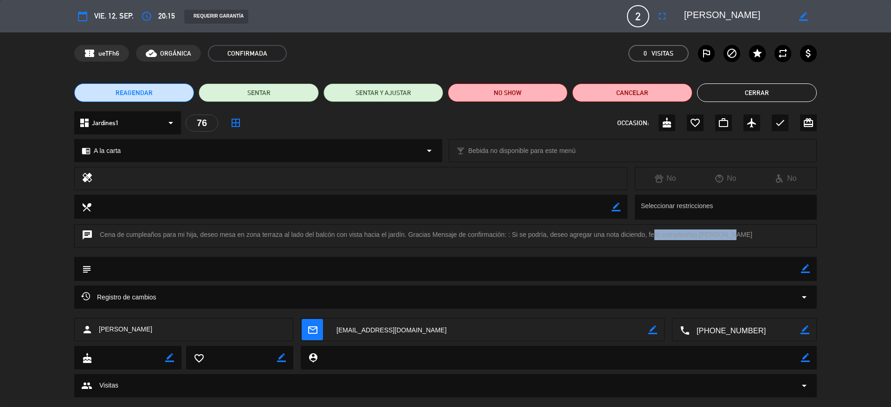
drag, startPoint x: 650, startPoint y: 234, endPoint x: 724, endPoint y: 232, distance: 74.7
click at [724, 232] on div "chat Cena de cumpleaños para mi hija, deseo mesa en zona terraza al lado del ba…" at bounding box center [445, 236] width 742 height 23
click at [741, 84] on button "Cerrar" at bounding box center [757, 93] width 120 height 19
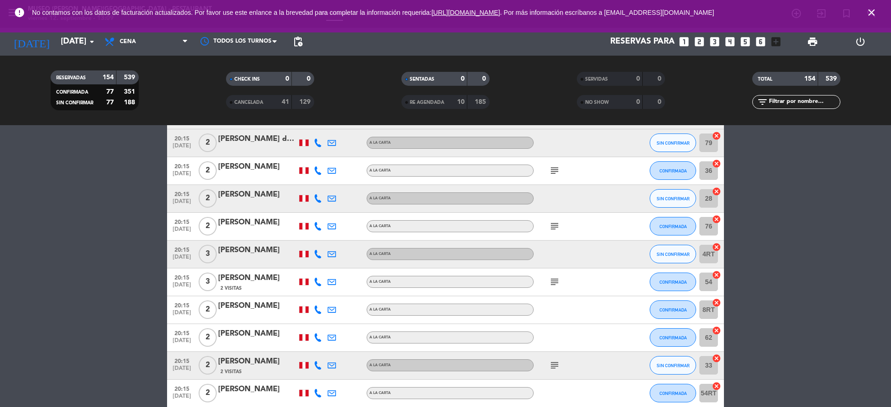
scroll to position [3236, 0]
click at [553, 283] on icon "subject" at bounding box center [554, 282] width 11 height 11
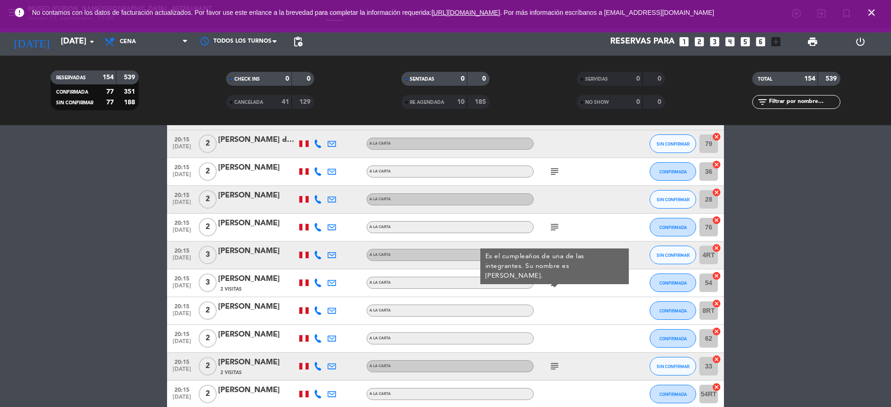
click at [261, 278] on div "[PERSON_NAME]" at bounding box center [257, 279] width 79 height 12
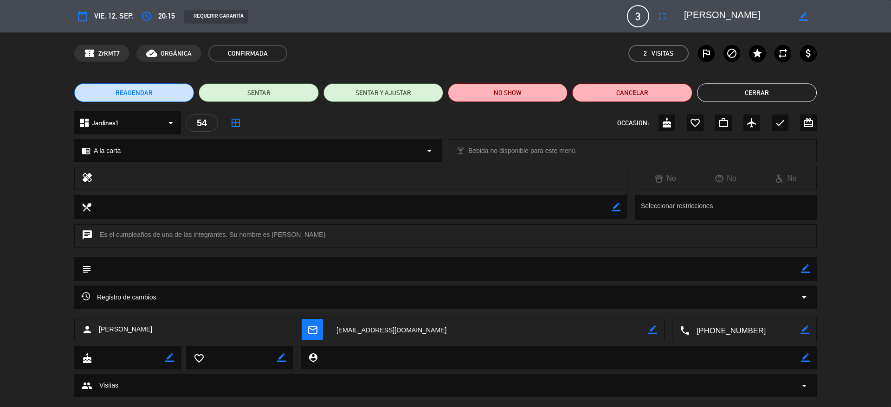
drag, startPoint x: 771, startPoint y: 16, endPoint x: 678, endPoint y: 14, distance: 92.8
click at [678, 14] on div "border_color" at bounding box center [746, 16] width 139 height 17
drag, startPoint x: 310, startPoint y: 234, endPoint x: 269, endPoint y: 232, distance: 40.9
click at [269, 232] on div "chat Es el cumpleaños de una de las integrantes. Su nombre es [PERSON_NAME]." at bounding box center [445, 236] width 742 height 23
click at [752, 93] on button "Cerrar" at bounding box center [757, 93] width 120 height 19
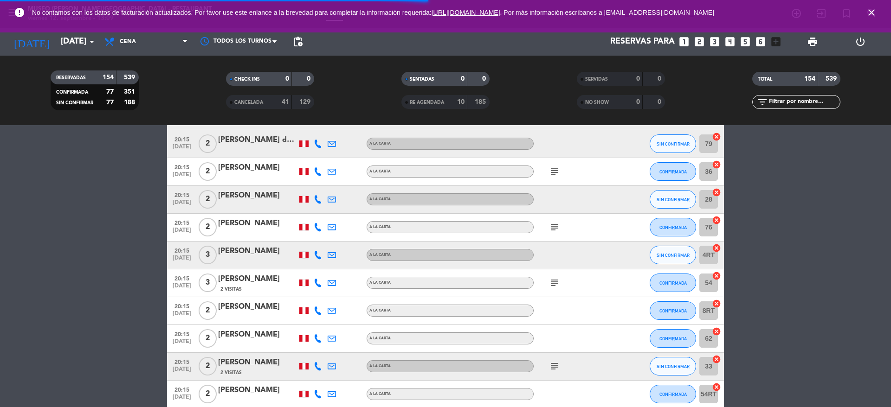
click at [554, 359] on div "subject" at bounding box center [576, 366] width 84 height 27
click at [551, 366] on icon "subject" at bounding box center [554, 366] width 11 height 11
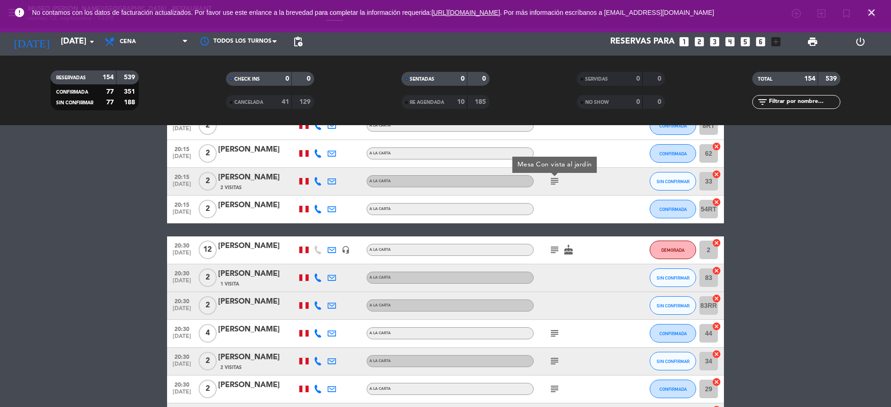
scroll to position [3422, 0]
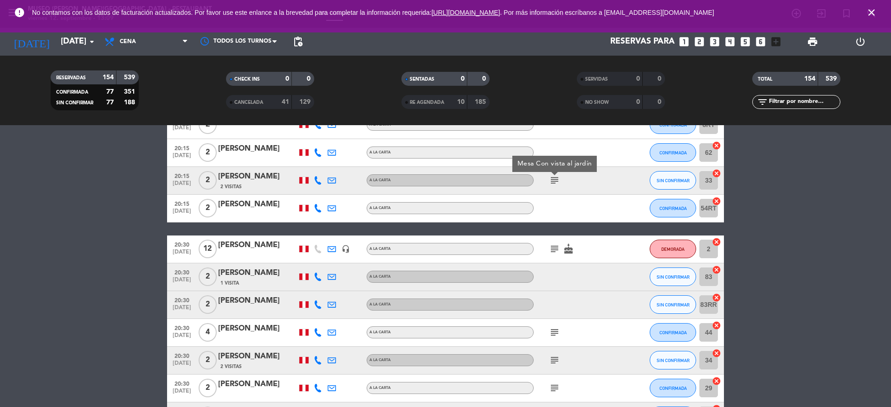
click at [554, 245] on icon "subject" at bounding box center [554, 249] width 11 height 11
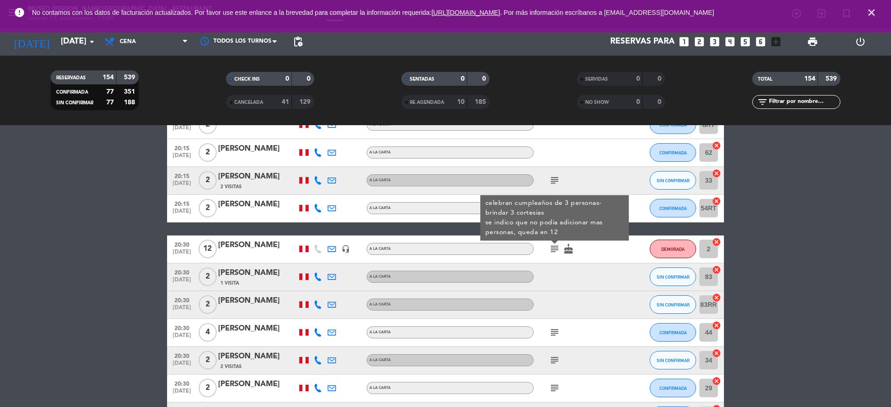
click at [554, 336] on icon "subject" at bounding box center [554, 332] width 11 height 11
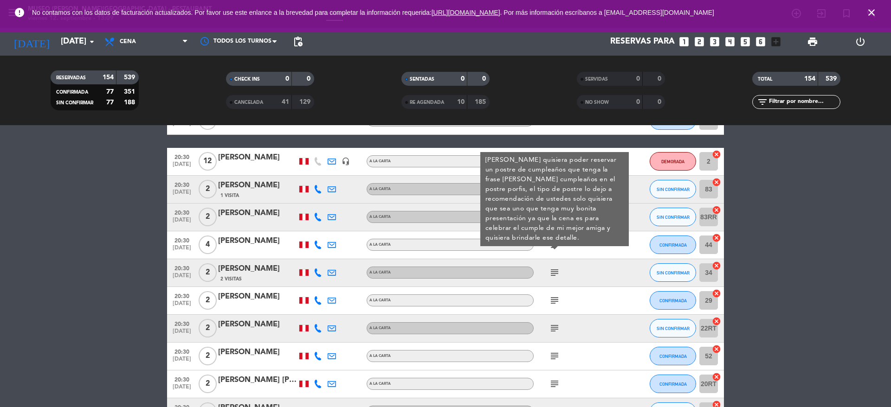
scroll to position [3512, 0]
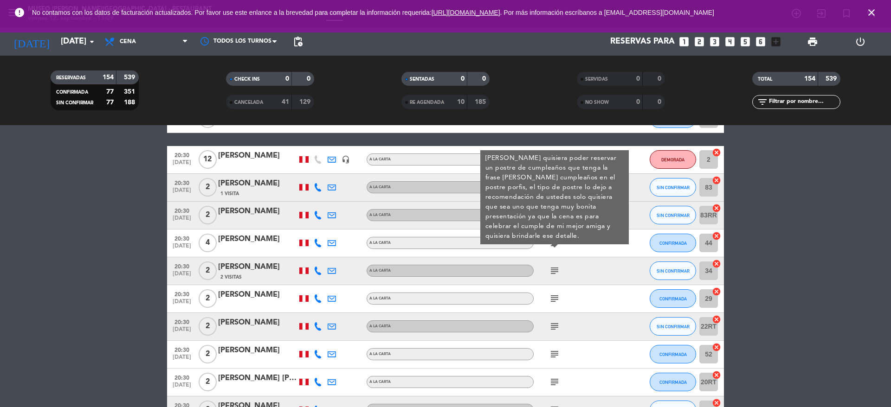
click at [553, 270] on icon "subject" at bounding box center [554, 270] width 11 height 11
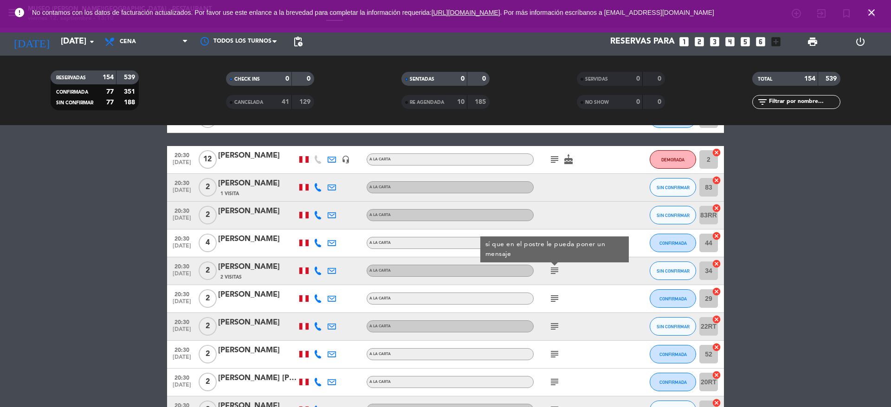
click at [557, 296] on icon "subject" at bounding box center [554, 298] width 11 height 11
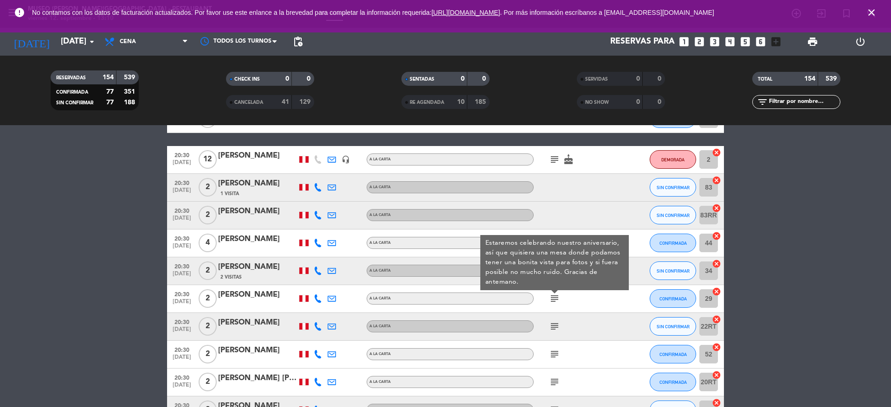
click at [557, 327] on icon "subject" at bounding box center [554, 326] width 11 height 11
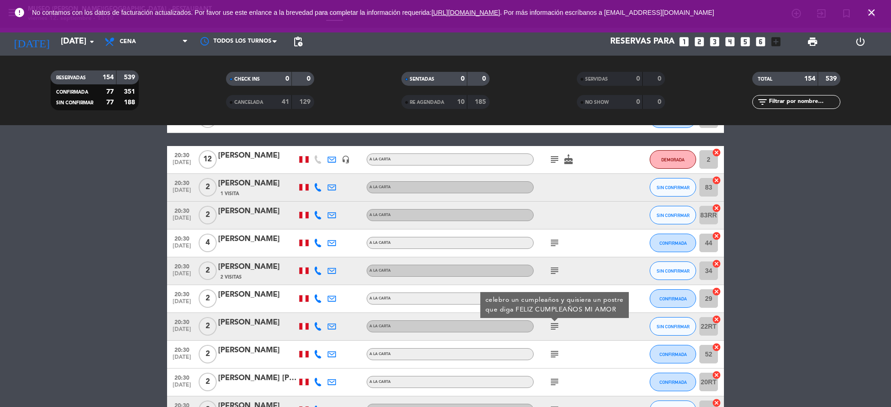
click at [248, 325] on div "[PERSON_NAME]" at bounding box center [257, 323] width 79 height 12
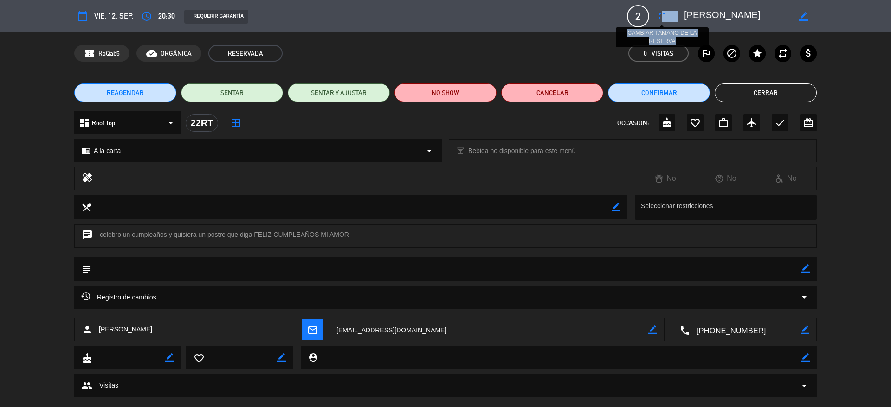
drag, startPoint x: 765, startPoint y: 5, endPoint x: 675, endPoint y: 15, distance: 90.2
click at [661, 15] on div "calendar_today vie. 12, sep. access_time 20:30 REQUERIR GARANTÍA 2 [PERSON_NAME…" at bounding box center [445, 16] width 742 height 22
drag, startPoint x: 765, startPoint y: 19, endPoint x: 686, endPoint y: 17, distance: 79.4
click at [686, 17] on textarea at bounding box center [737, 16] width 106 height 17
drag, startPoint x: 254, startPoint y: 234, endPoint x: 348, endPoint y: 234, distance: 94.2
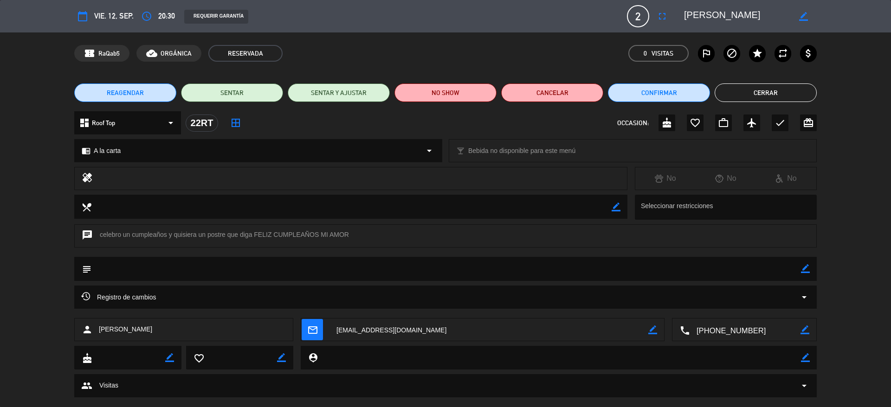
click at [348, 234] on div "chat celebro un cumpleaños y quisiera un postre que diga FELIZ CUMPLEAÑOS MI AM…" at bounding box center [445, 236] width 742 height 23
click at [733, 91] on button "Cerrar" at bounding box center [765, 93] width 102 height 19
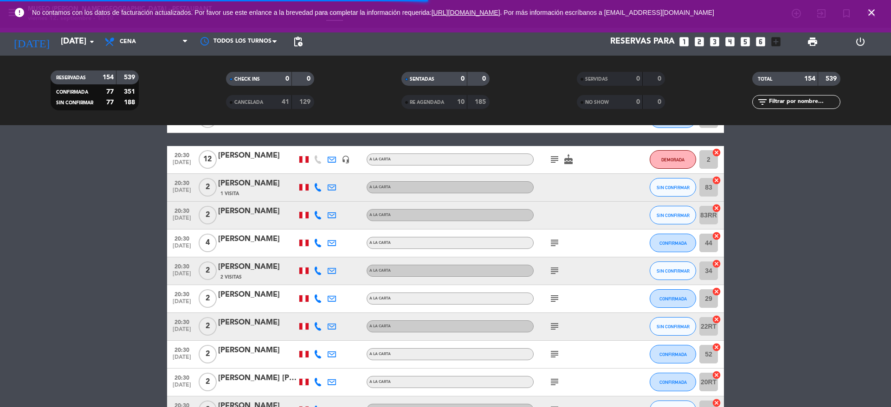
scroll to position [3517, 0]
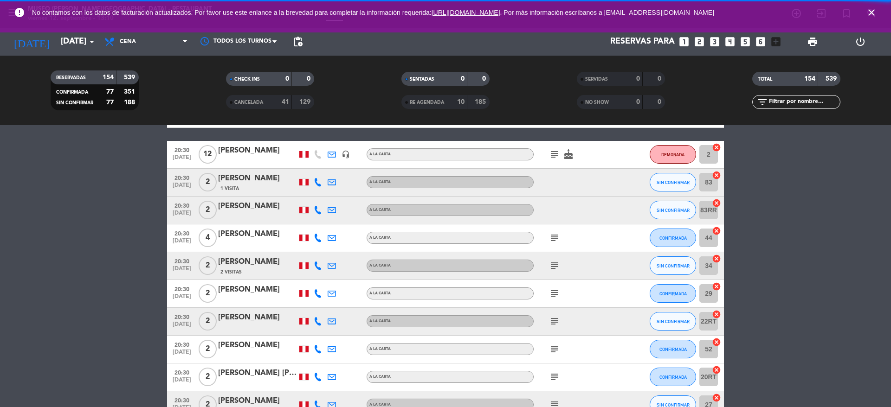
click at [557, 350] on icon "subject" at bounding box center [554, 349] width 11 height 11
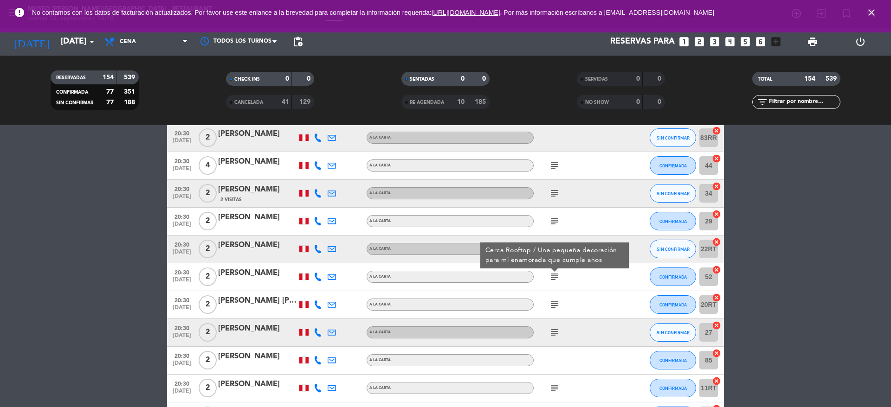
scroll to position [3609, 0]
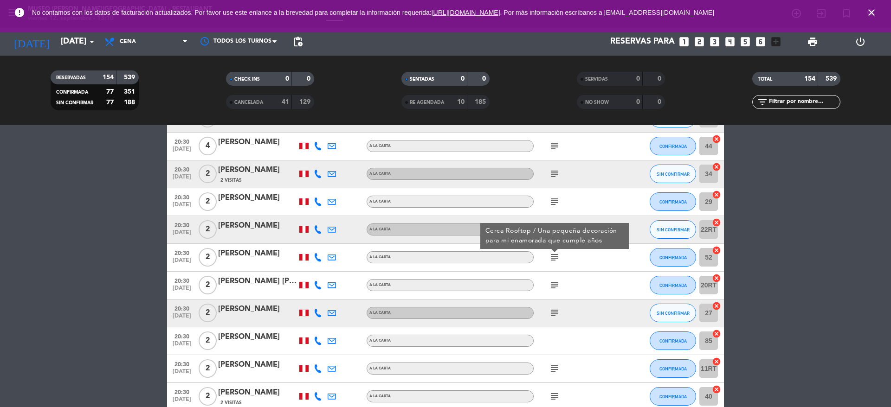
click at [552, 287] on icon "subject" at bounding box center [554, 285] width 11 height 11
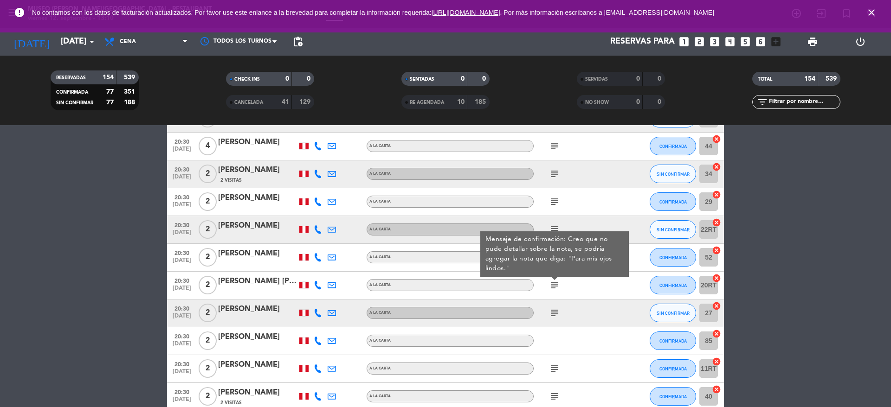
click at [253, 284] on div "[PERSON_NAME] [PERSON_NAME]" at bounding box center [257, 282] width 79 height 12
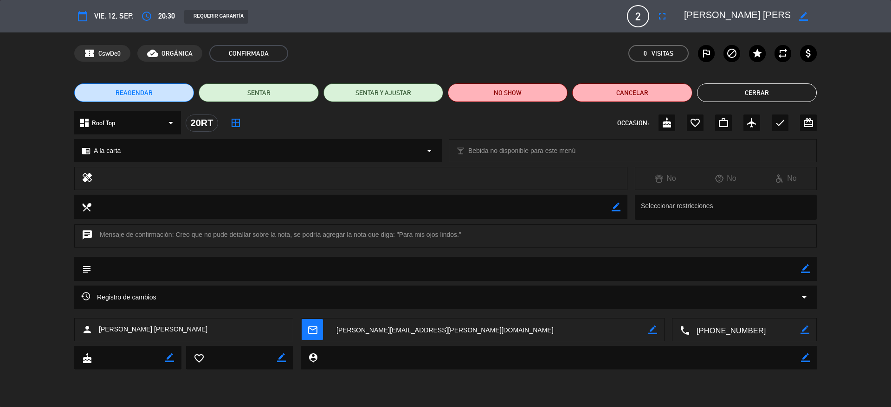
drag, startPoint x: 775, startPoint y: 15, endPoint x: 676, endPoint y: 15, distance: 98.8
click at [676, 15] on editable-input "border_color" at bounding box center [745, 16] width 144 height 17
drag, startPoint x: 394, startPoint y: 233, endPoint x: 460, endPoint y: 231, distance: 65.4
click at [460, 231] on div "chat Mensaje de confirmación: Creo que no pude detallar sobre la nota, se podrí…" at bounding box center [445, 236] width 742 height 23
click at [728, 90] on button "Cerrar" at bounding box center [757, 93] width 120 height 19
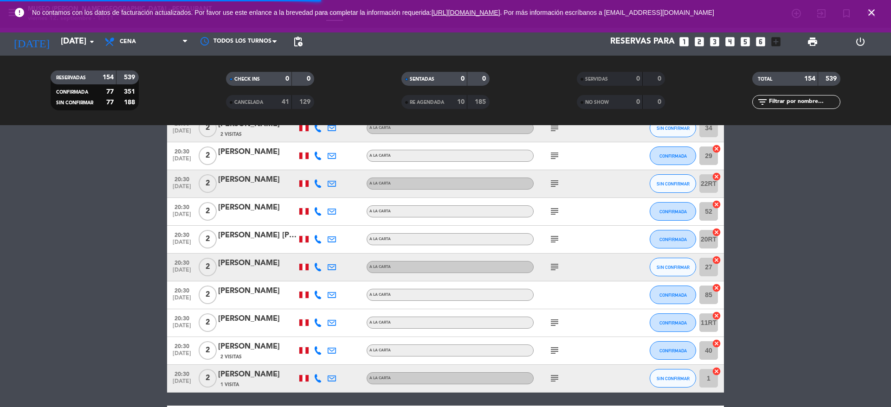
scroll to position [3671, 0]
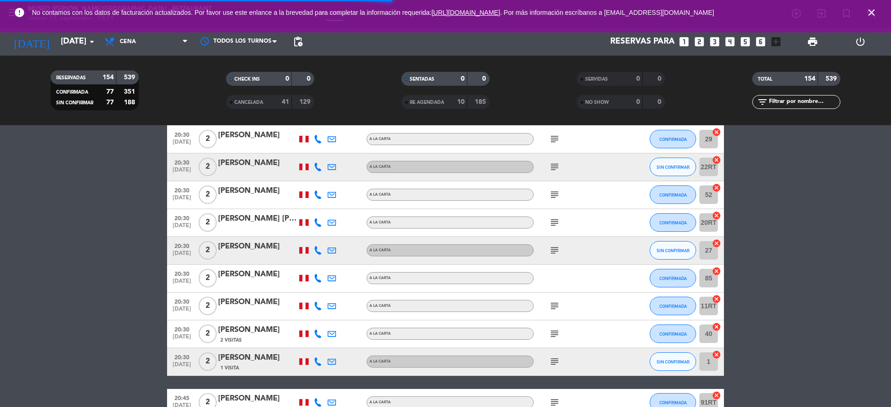
click at [553, 251] on icon "subject" at bounding box center [554, 250] width 11 height 11
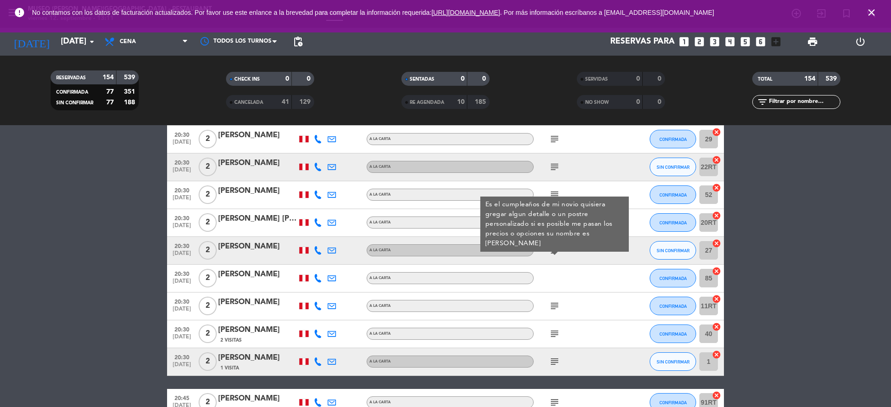
click at [551, 303] on icon "subject" at bounding box center [554, 306] width 11 height 11
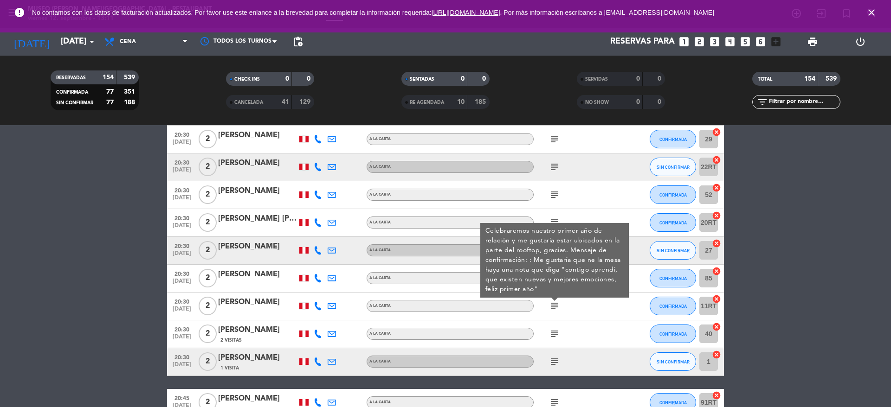
click at [259, 300] on div "[PERSON_NAME]" at bounding box center [257, 302] width 79 height 12
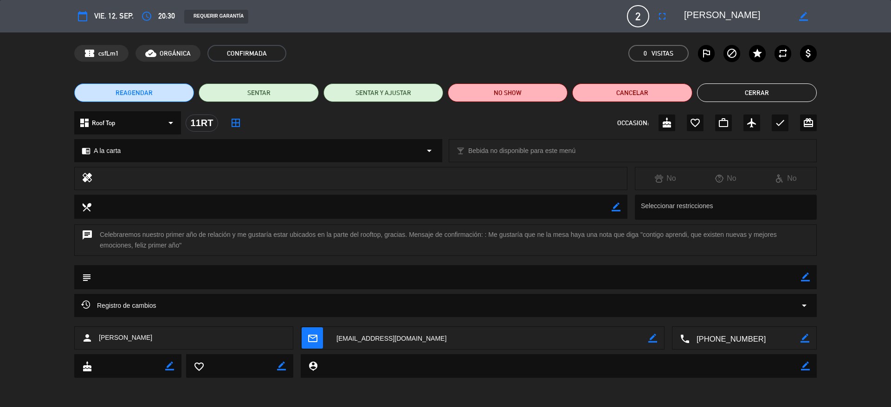
drag, startPoint x: 756, startPoint y: 18, endPoint x: 675, endPoint y: 13, distance: 81.8
click at [675, 13] on editable-input "border_color" at bounding box center [745, 16] width 144 height 17
drag, startPoint x: 641, startPoint y: 234, endPoint x: 232, endPoint y: 256, distance: 409.3
click at [232, 256] on div "chat Celebraremos nuestro primer año de relación y me gustaría estar ubicados e…" at bounding box center [445, 245] width 891 height 41
click at [718, 84] on button "Cerrar" at bounding box center [757, 93] width 120 height 19
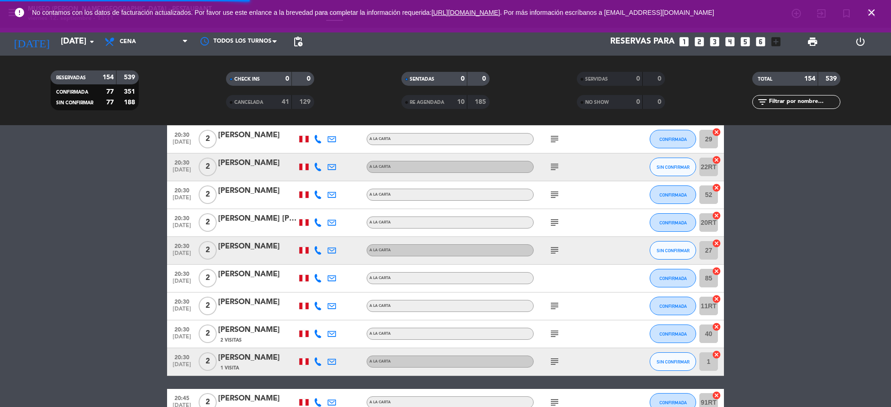
scroll to position [3698, 0]
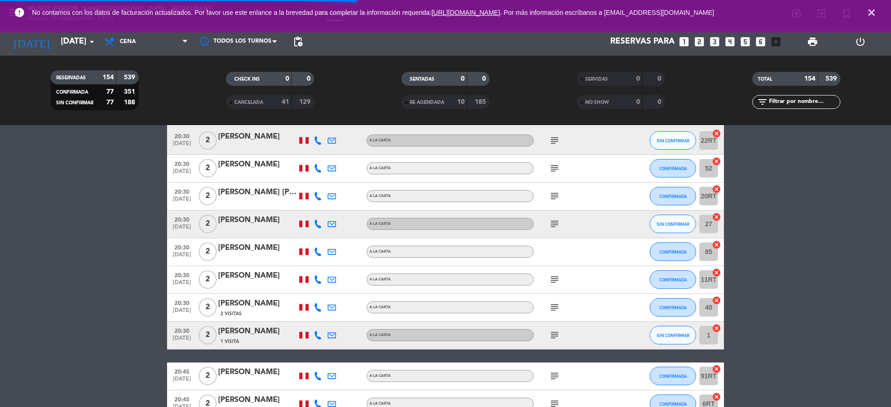
click at [553, 309] on icon "subject" at bounding box center [554, 307] width 11 height 11
click at [556, 345] on div "subject" at bounding box center [576, 335] width 84 height 27
click at [556, 339] on icon "subject" at bounding box center [554, 335] width 11 height 11
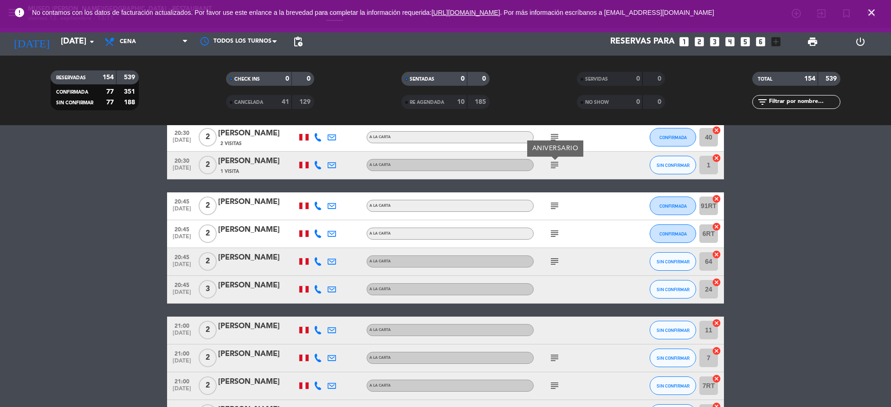
scroll to position [3862, 0]
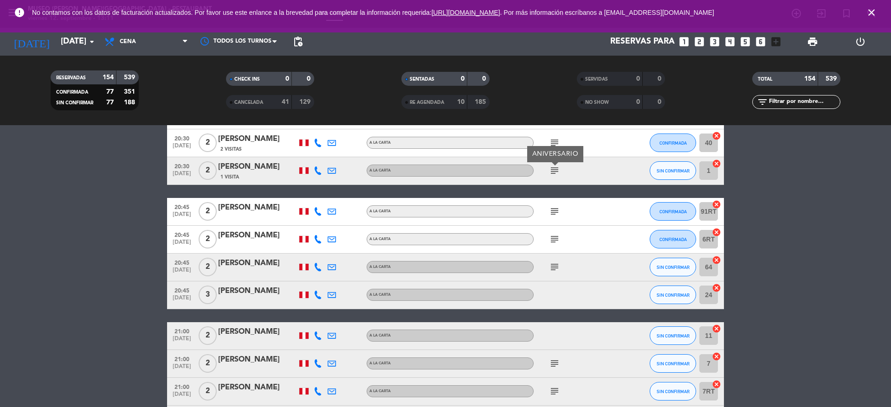
click at [552, 212] on icon "subject" at bounding box center [554, 211] width 11 height 11
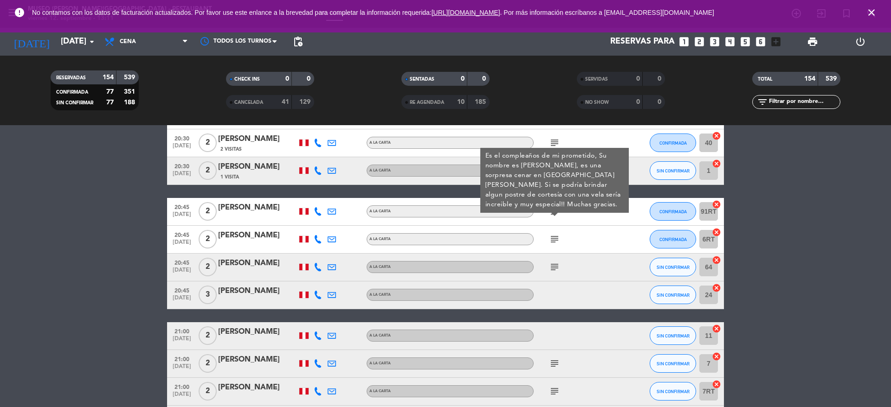
click at [252, 209] on div "[PERSON_NAME]" at bounding box center [257, 208] width 79 height 12
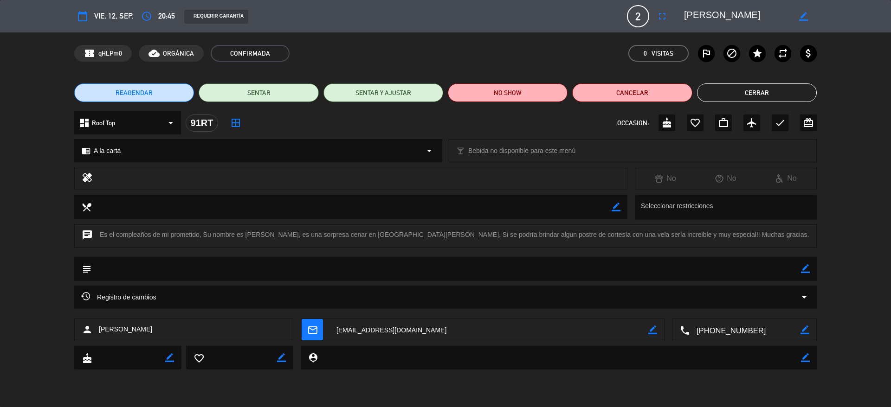
drag, startPoint x: 744, startPoint y: 19, endPoint x: 683, endPoint y: 15, distance: 60.9
click at [683, 15] on div "border_color" at bounding box center [746, 16] width 139 height 17
click at [746, 13] on textarea at bounding box center [737, 16] width 106 height 17
drag, startPoint x: 746, startPoint y: 13, endPoint x: 677, endPoint y: 12, distance: 69.2
click at [677, 12] on editable-input "border_color" at bounding box center [745, 16] width 144 height 17
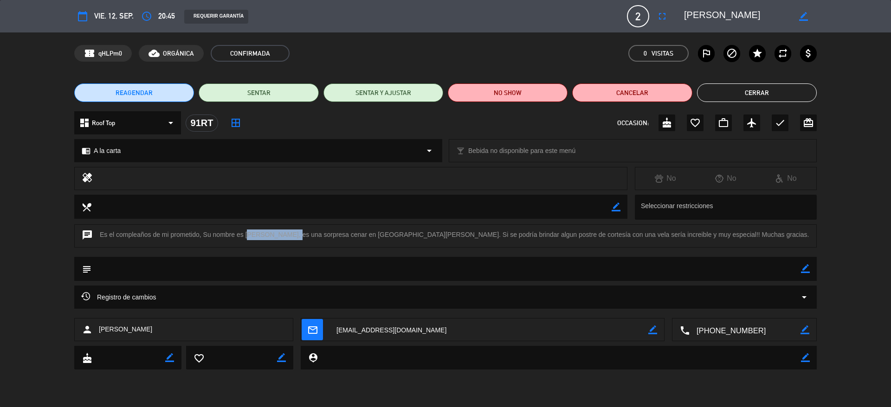
drag, startPoint x: 290, startPoint y: 231, endPoint x: 245, endPoint y: 233, distance: 45.5
click at [245, 233] on div "chat Es el compleaños de mi prometido, Su nombre es [PERSON_NAME], es una sorpr…" at bounding box center [445, 236] width 742 height 23
click at [758, 90] on button "Cerrar" at bounding box center [757, 93] width 120 height 19
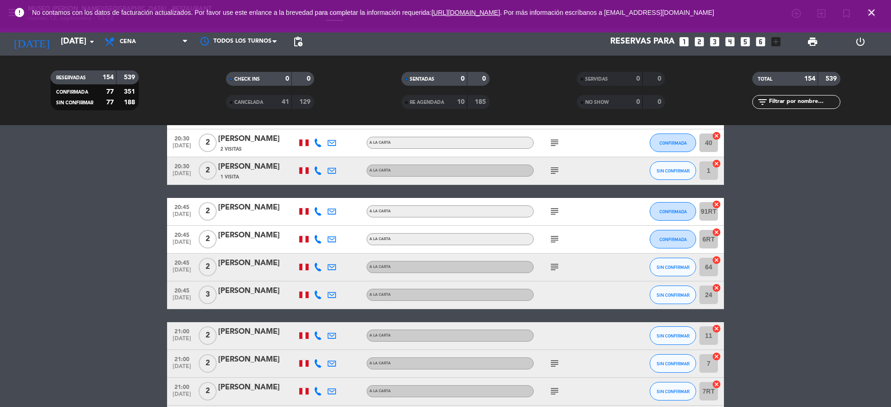
click at [558, 240] on icon "subject" at bounding box center [554, 239] width 11 height 11
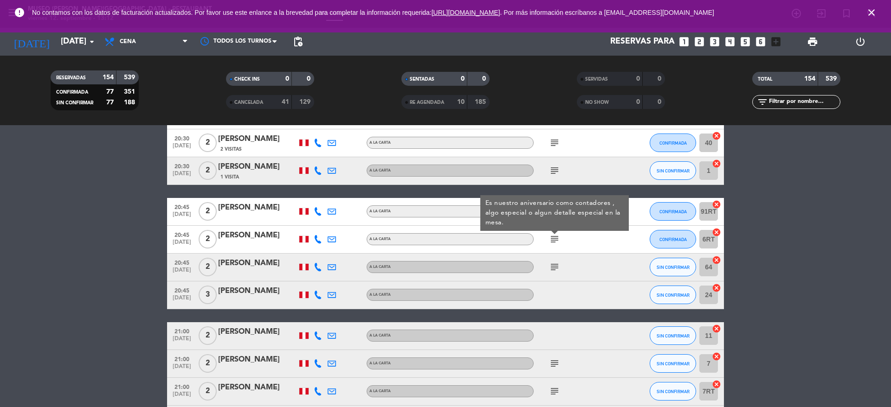
click at [557, 262] on icon "subject" at bounding box center [554, 267] width 11 height 11
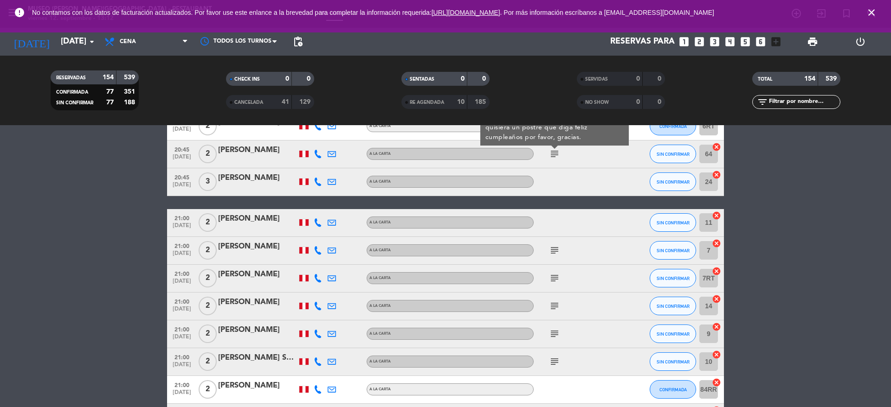
scroll to position [3975, 0]
click at [555, 252] on icon "subject" at bounding box center [554, 250] width 11 height 11
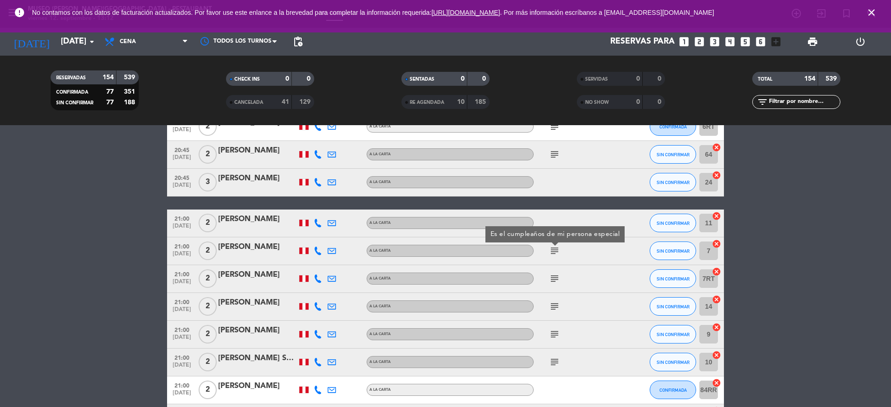
click at [554, 283] on icon "subject" at bounding box center [554, 278] width 11 height 11
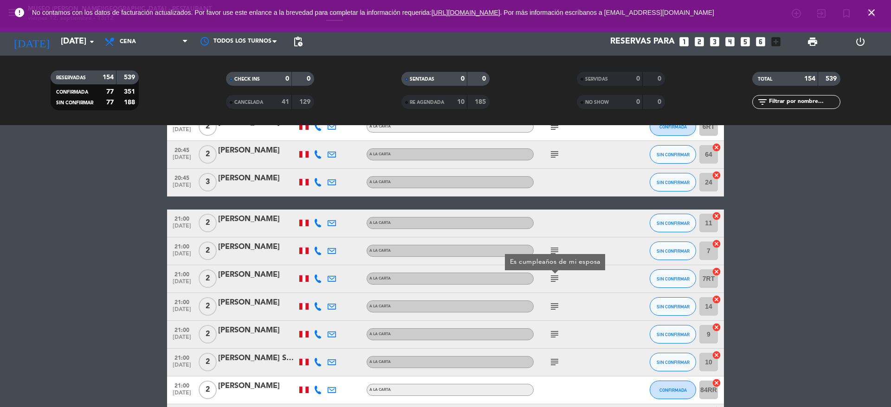
click at [553, 307] on icon "subject" at bounding box center [554, 306] width 11 height 11
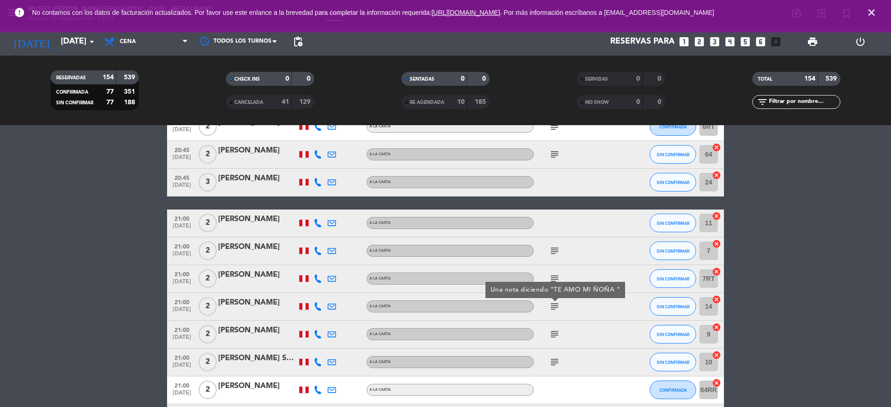
click at [255, 302] on div "[PERSON_NAME]" at bounding box center [257, 303] width 79 height 12
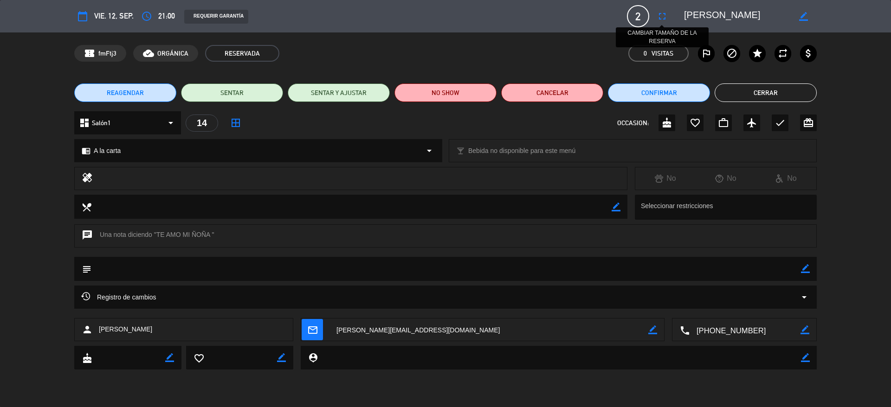
drag, startPoint x: 745, startPoint y: 13, endPoint x: 663, endPoint y: 19, distance: 81.8
click at [663, 19] on div "calendar_today vie. 12, sep. access_time 21:00 REQUERIR GARANTÍA 2 [PERSON_NAME…" at bounding box center [445, 16] width 742 height 22
drag, startPoint x: 219, startPoint y: 235, endPoint x: 175, endPoint y: 235, distance: 43.1
click at [175, 235] on div "chat Una nota diciendo "TE AMO MI ÑOÑA "" at bounding box center [445, 236] width 742 height 23
click at [155, 234] on div "chat Una nota diciendo "TE AMO MI ÑOÑA "" at bounding box center [445, 236] width 742 height 23
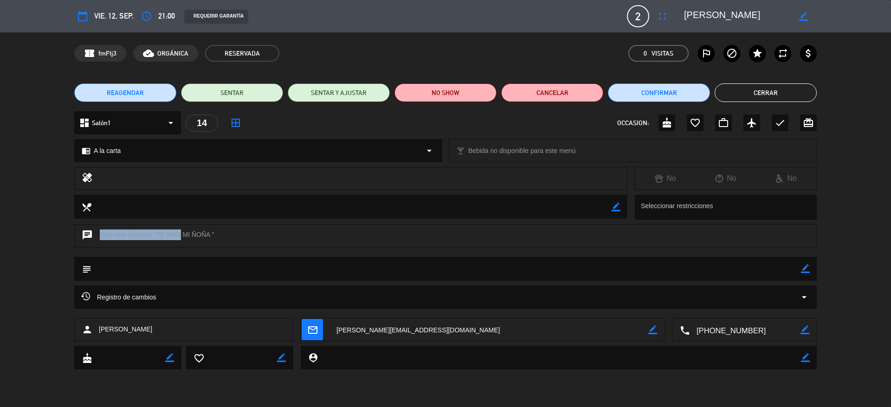
drag, startPoint x: 153, startPoint y: 233, endPoint x: 213, endPoint y: 235, distance: 60.8
click at [213, 235] on div "chat Una nota diciendo "TE AMO MI ÑOÑA "" at bounding box center [445, 236] width 742 height 23
click at [749, 92] on button "Cerrar" at bounding box center [765, 93] width 102 height 19
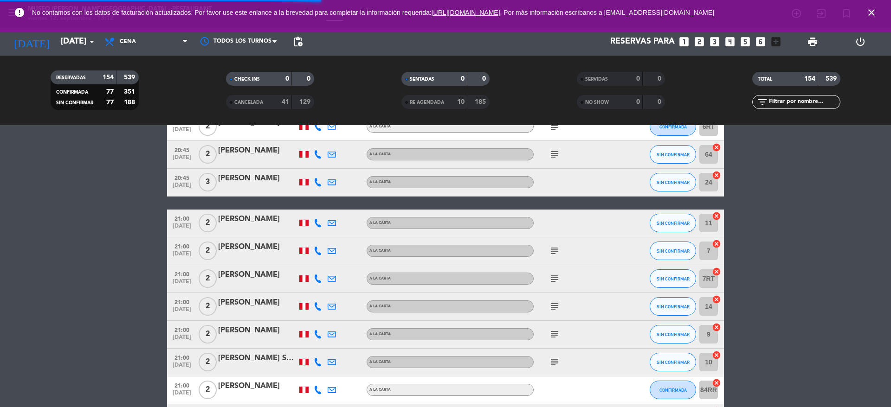
click at [560, 329] on span "subject" at bounding box center [554, 334] width 14 height 11
click at [558, 329] on icon "subject" at bounding box center [554, 334] width 11 height 11
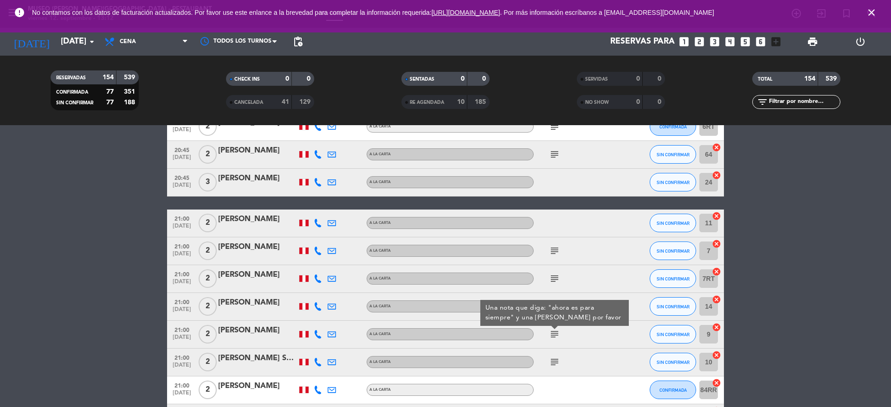
click at [265, 328] on div "[PERSON_NAME]" at bounding box center [257, 331] width 79 height 12
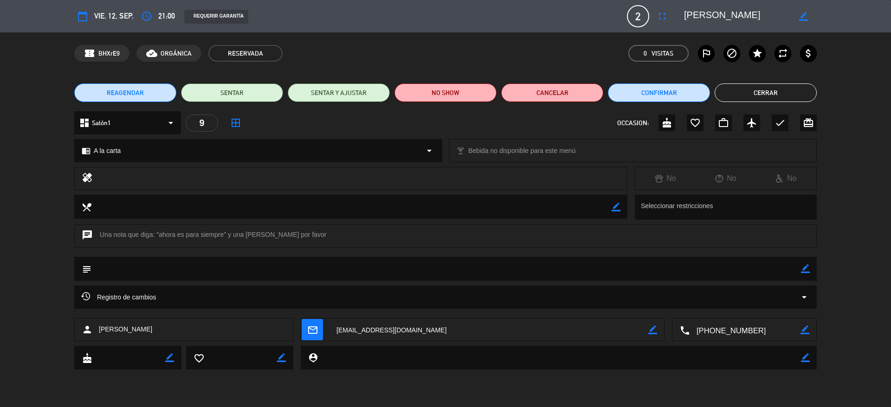
drag, startPoint x: 748, startPoint y: 11, endPoint x: 673, endPoint y: 24, distance: 75.8
click at [673, 24] on editable-input "border_color" at bounding box center [745, 16] width 144 height 17
drag, startPoint x: 154, startPoint y: 233, endPoint x: 226, endPoint y: 237, distance: 72.5
click at [226, 237] on div "chat Una nota que diga: "ahora es para siempre" y una [PERSON_NAME] por favor" at bounding box center [445, 236] width 742 height 23
click at [744, 86] on button "Cerrar" at bounding box center [765, 93] width 102 height 19
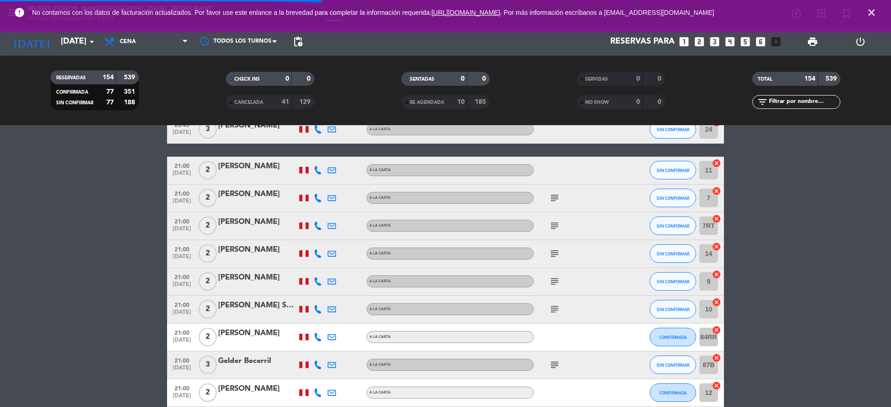
scroll to position [4030, 0]
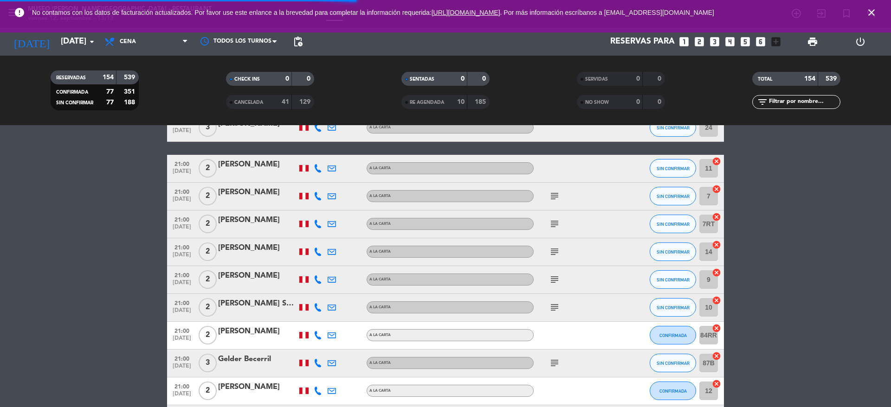
click at [553, 306] on icon "subject" at bounding box center [554, 307] width 11 height 11
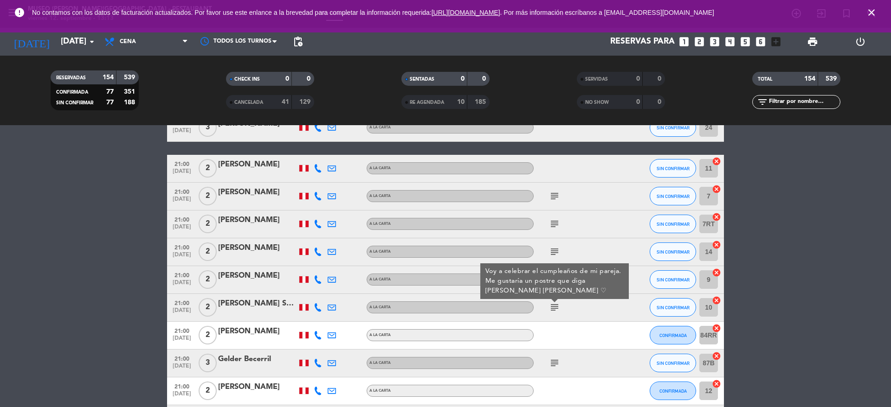
click at [253, 299] on div "[PERSON_NAME] Sumico [PERSON_NAME]" at bounding box center [257, 304] width 79 height 12
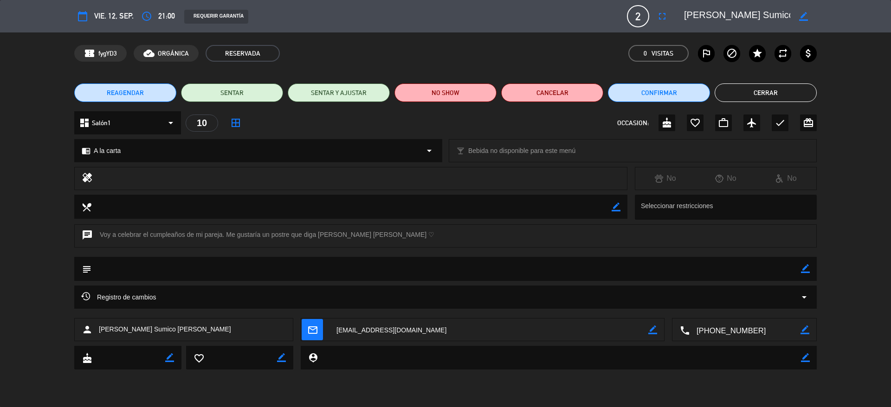
drag, startPoint x: 778, startPoint y: 15, endPoint x: 681, endPoint y: 18, distance: 97.5
click at [681, 18] on div "border_color" at bounding box center [746, 16] width 139 height 17
drag, startPoint x: 317, startPoint y: 236, endPoint x: 394, endPoint y: 244, distance: 77.1
click at [394, 244] on div "chat Voy a celebrar el cumpleaños de mi pareja. Me gustaría un postre que diga …" at bounding box center [445, 236] width 742 height 23
click at [763, 89] on button "Cerrar" at bounding box center [765, 93] width 102 height 19
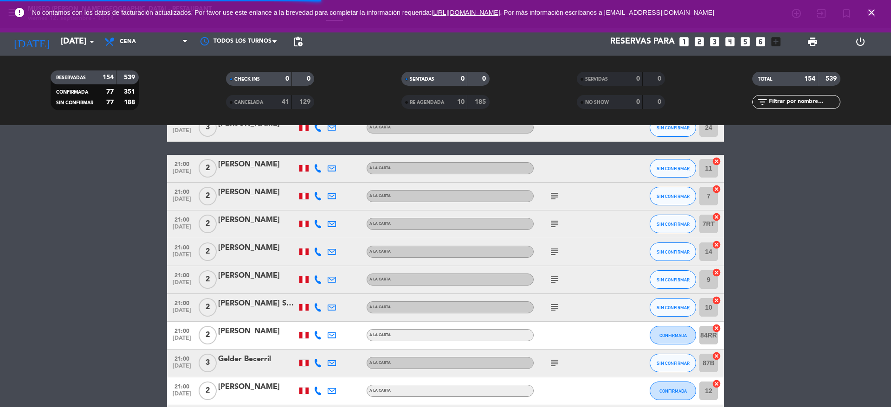
click at [560, 359] on span "subject" at bounding box center [554, 363] width 14 height 11
click at [553, 360] on icon "subject" at bounding box center [554, 363] width 11 height 11
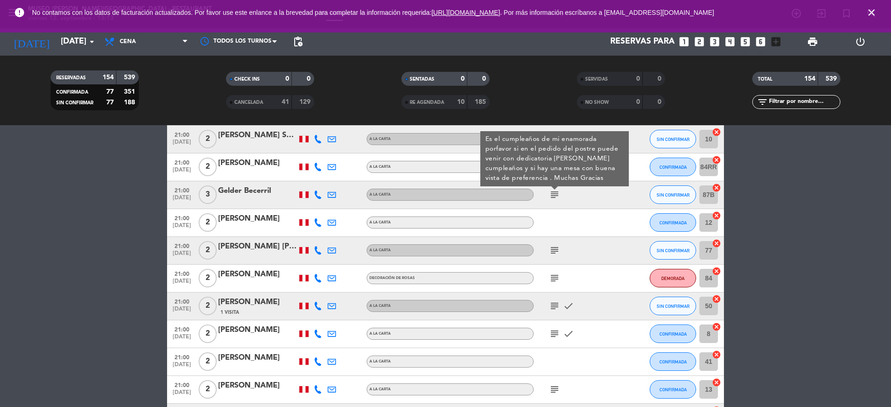
scroll to position [4210, 0]
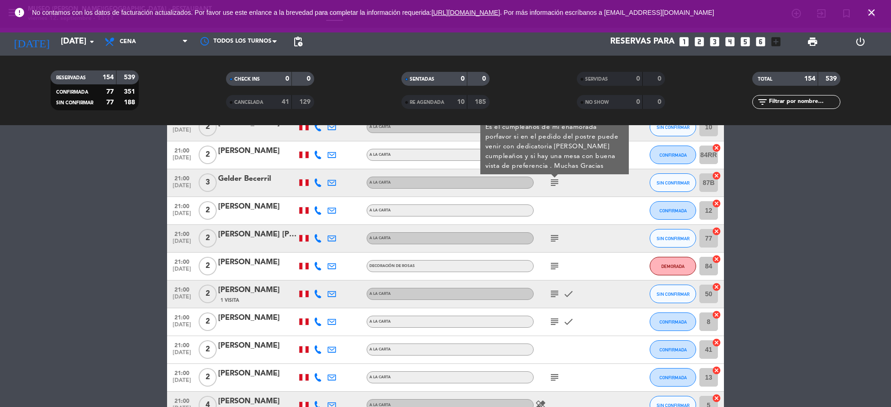
click at [559, 239] on icon "subject" at bounding box center [554, 238] width 11 height 11
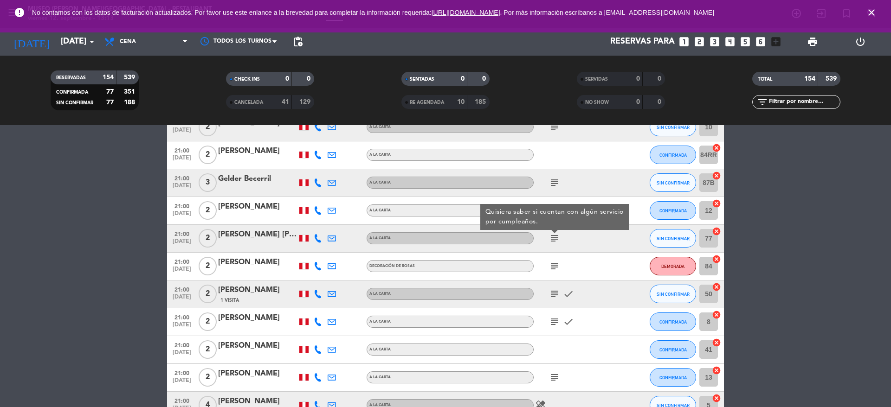
click at [552, 267] on icon "subject" at bounding box center [554, 266] width 11 height 11
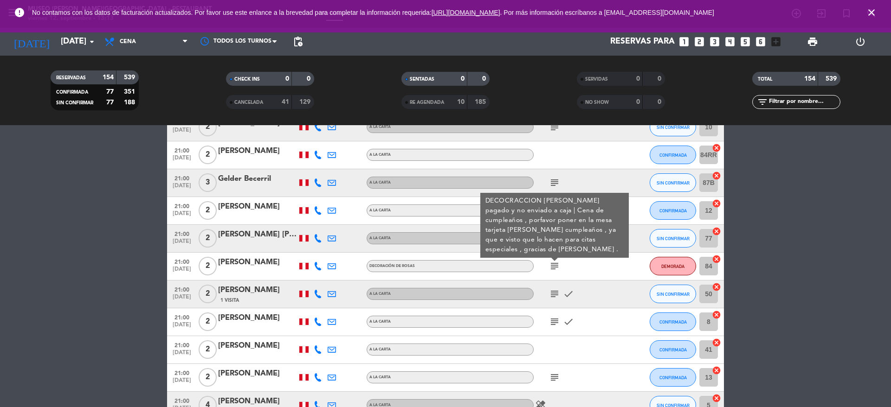
click at [550, 292] on icon "subject" at bounding box center [554, 294] width 11 height 11
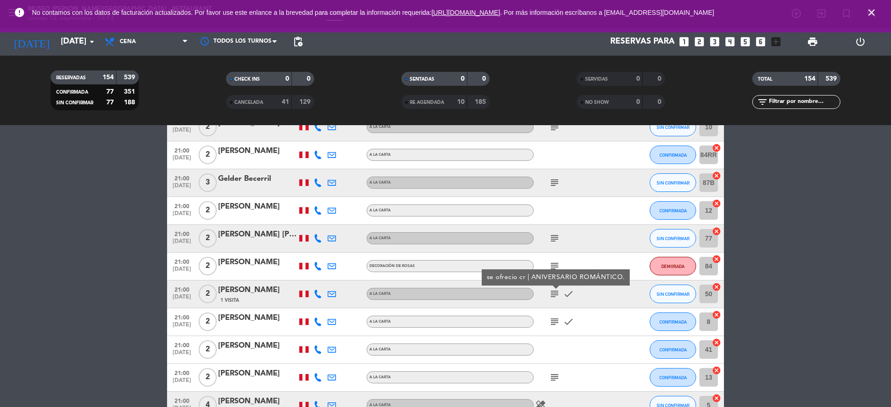
click at [551, 326] on icon "subject" at bounding box center [554, 321] width 11 height 11
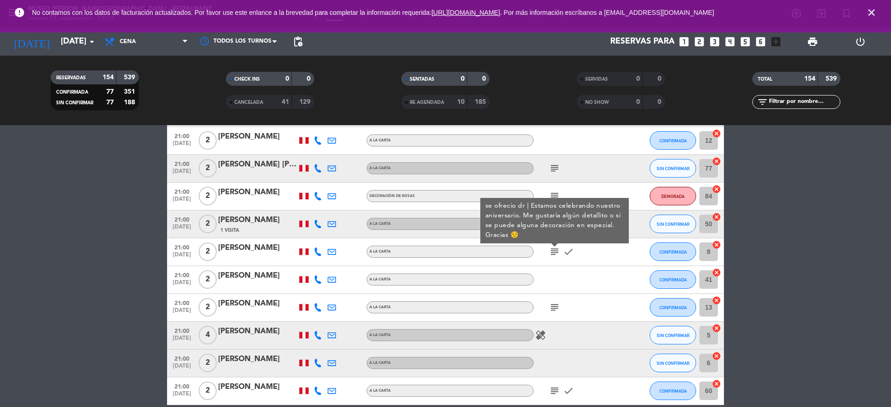
scroll to position [4325, 0]
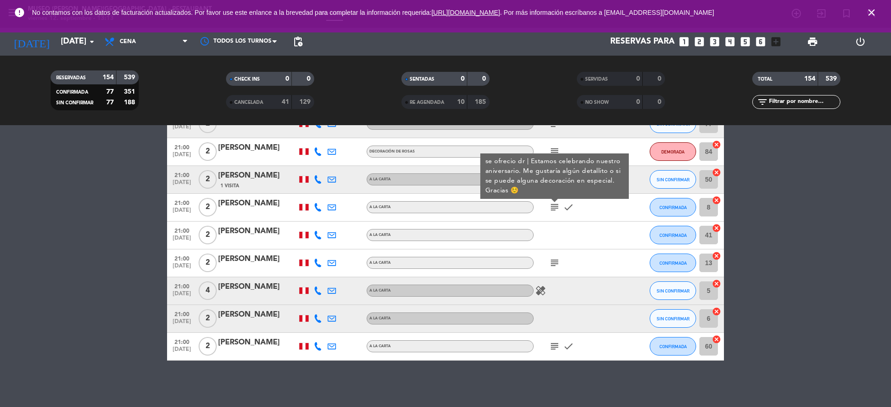
click at [557, 265] on icon "subject" at bounding box center [554, 262] width 11 height 11
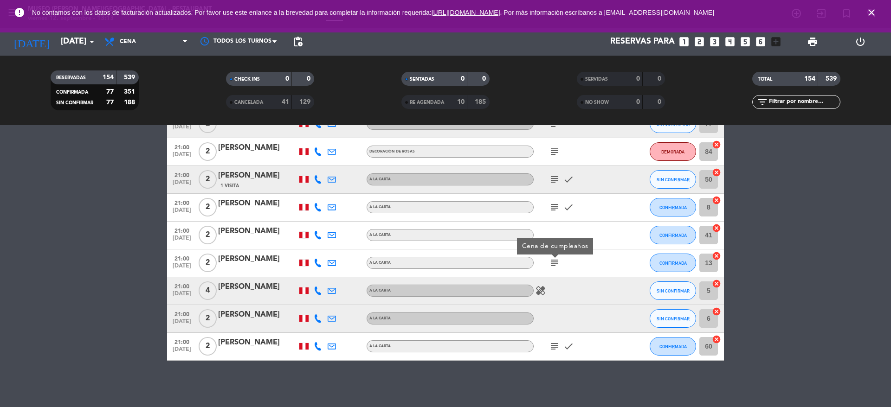
click at [554, 347] on icon "subject" at bounding box center [554, 346] width 11 height 11
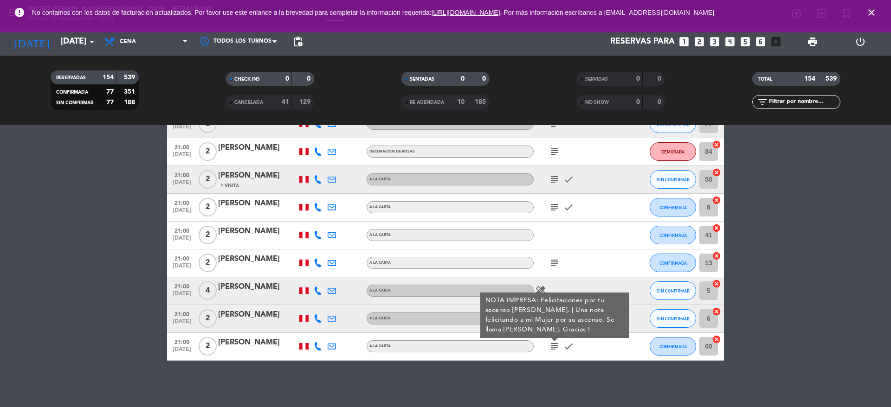
click at [236, 339] on div "[PERSON_NAME]" at bounding box center [257, 343] width 79 height 12
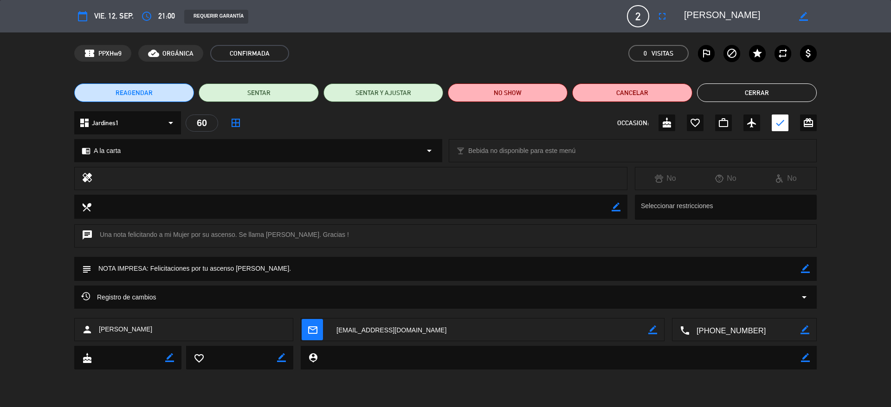
drag, startPoint x: 695, startPoint y: 19, endPoint x: 682, endPoint y: 19, distance: 12.5
click at [682, 19] on div "border_color" at bounding box center [746, 16] width 139 height 17
drag, startPoint x: 150, startPoint y: 270, endPoint x: 285, endPoint y: 276, distance: 135.2
click at [285, 276] on textarea at bounding box center [445, 269] width 709 height 24
click at [757, 89] on button "Cerrar" at bounding box center [757, 93] width 120 height 19
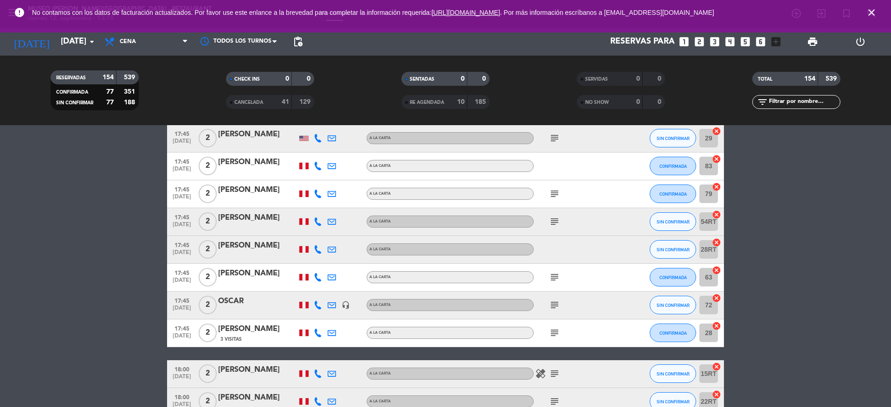
scroll to position [0, 0]
